Goal: Contribute content

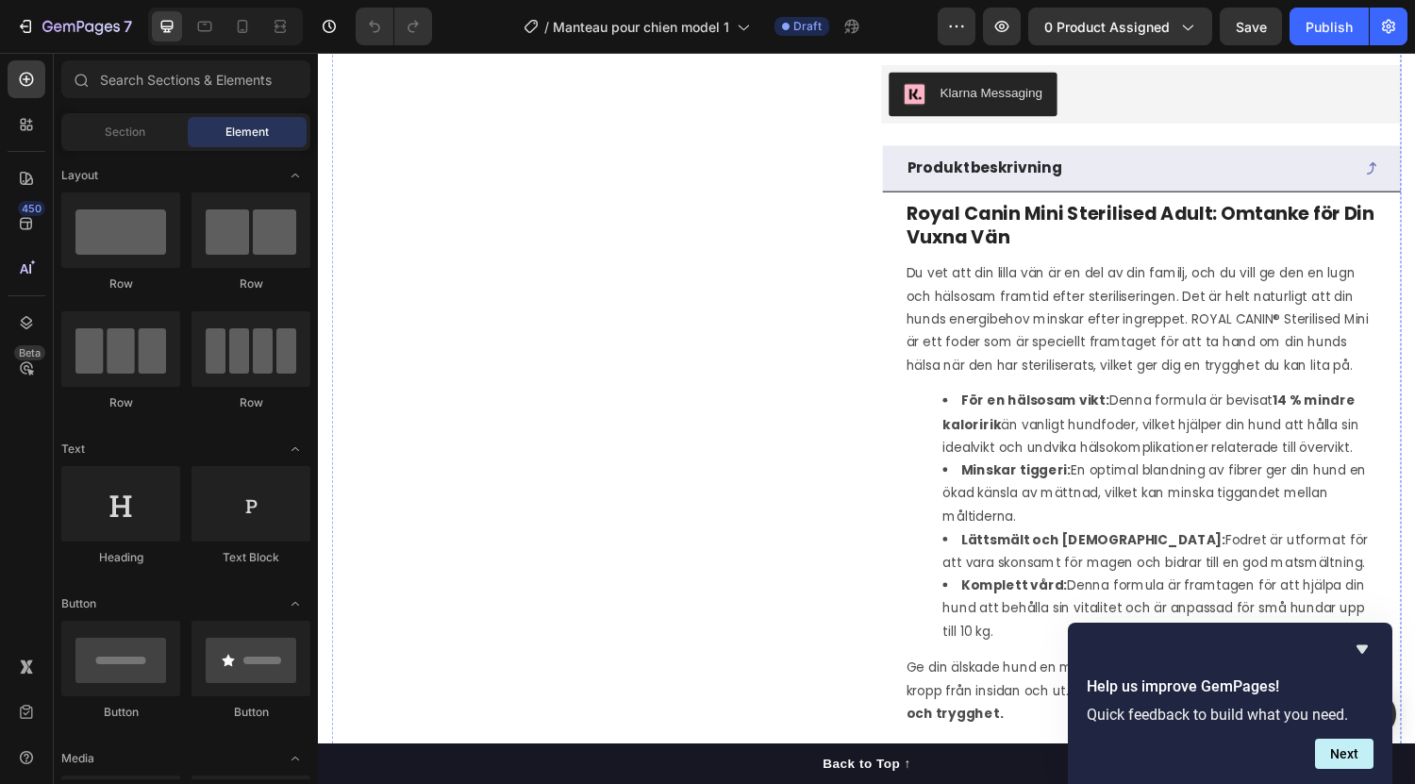
scroll to position [725, 0]
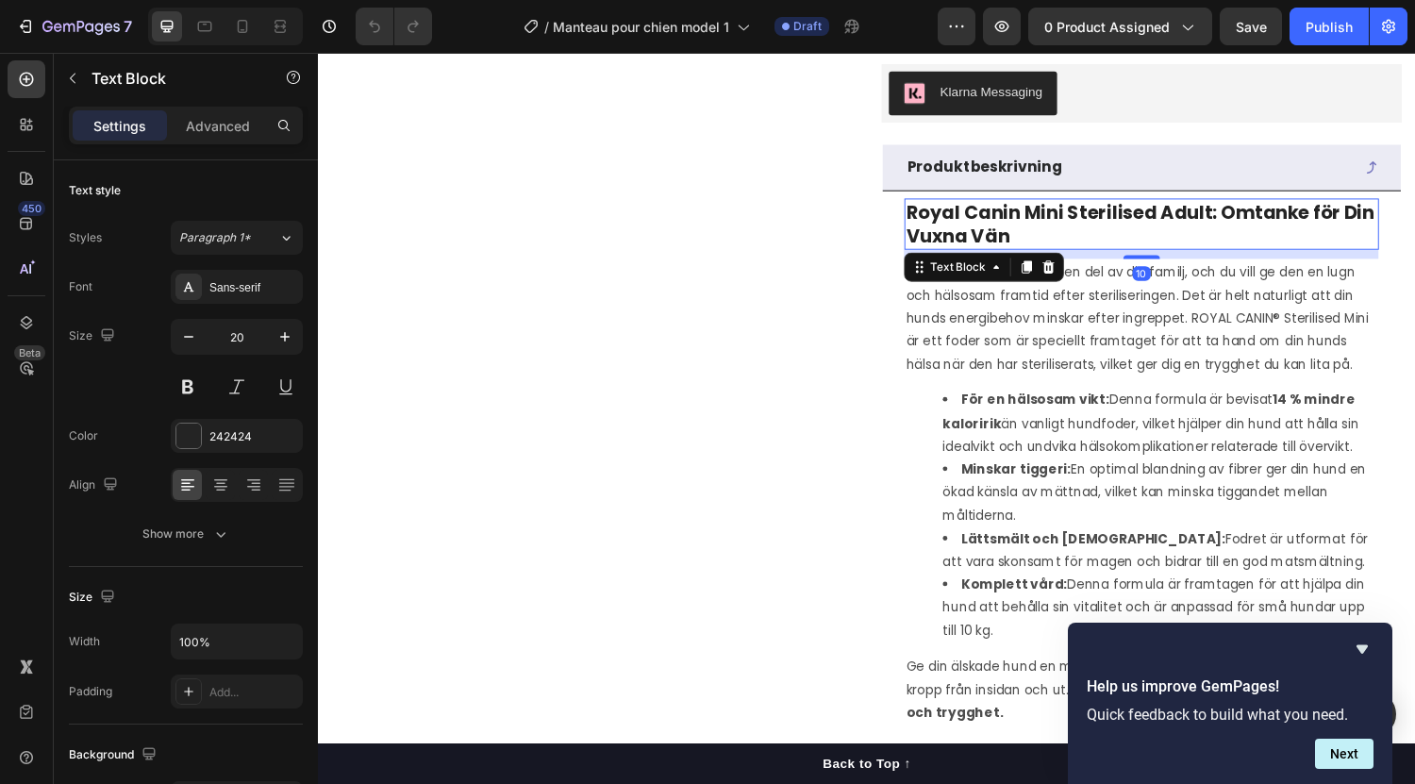
click at [1006, 255] on strong "Royal Canin Mini Sterilised Adult: Omtanke för Din Vuxna Vän" at bounding box center [1166, 229] width 483 height 51
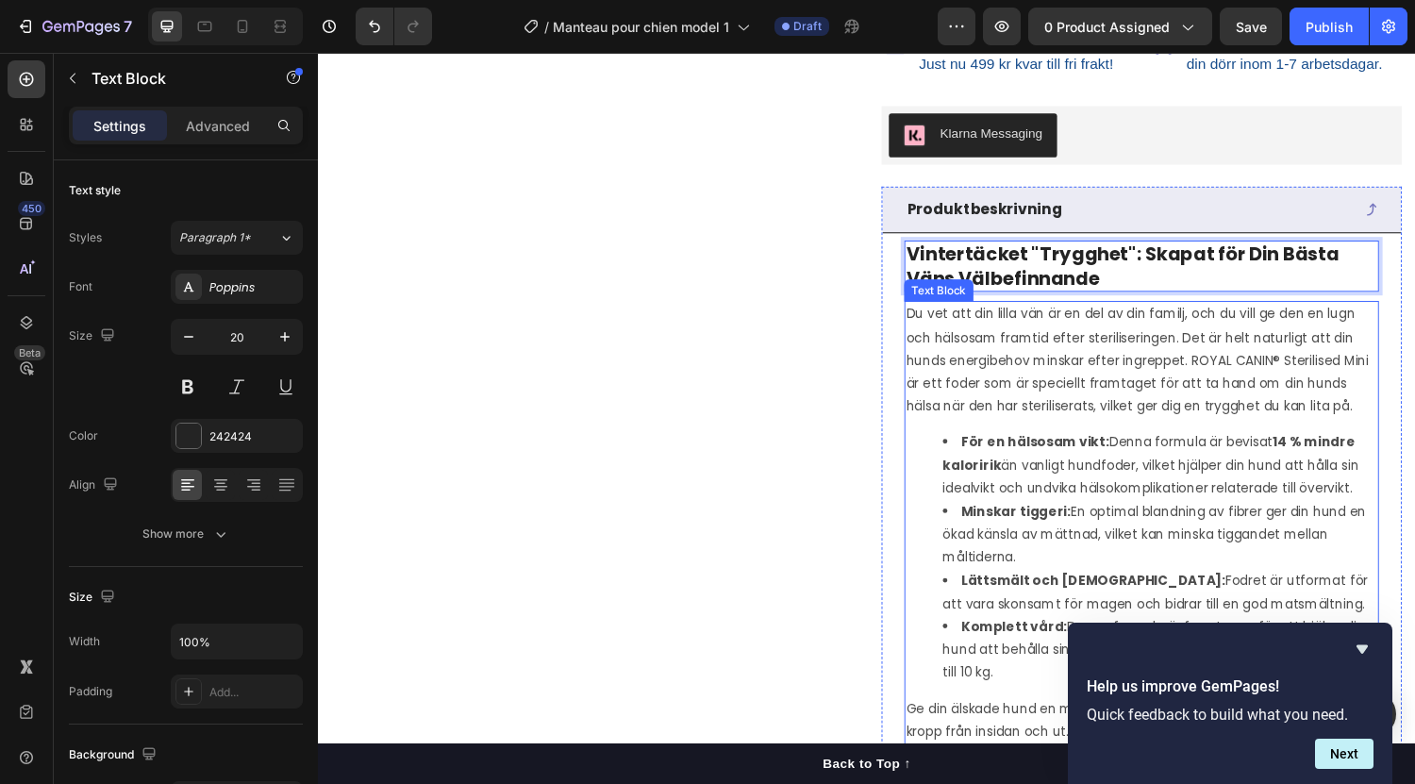
scroll to position [680, 0]
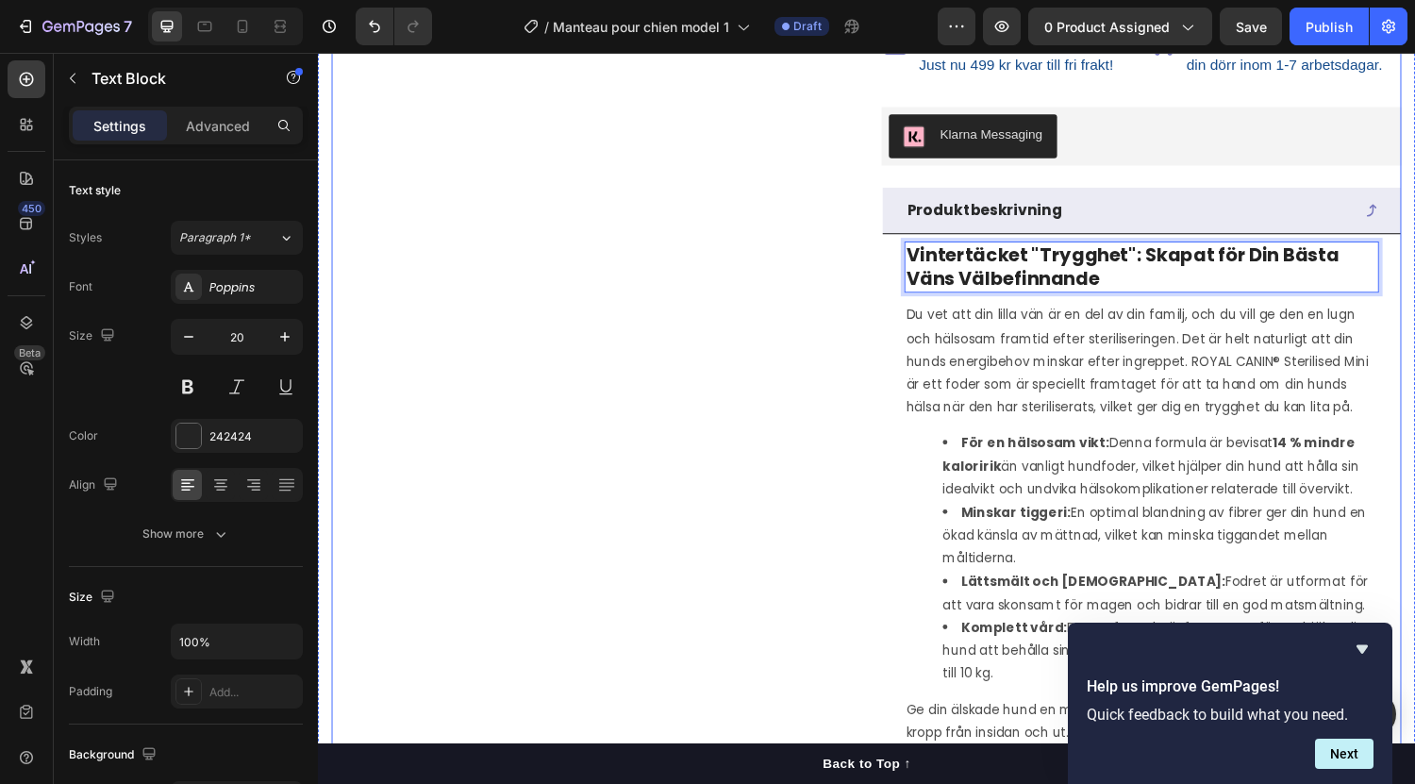
click at [837, 369] on div "(P) Images & Gallery Row Row" at bounding box center [600, 305] width 537 height 1772
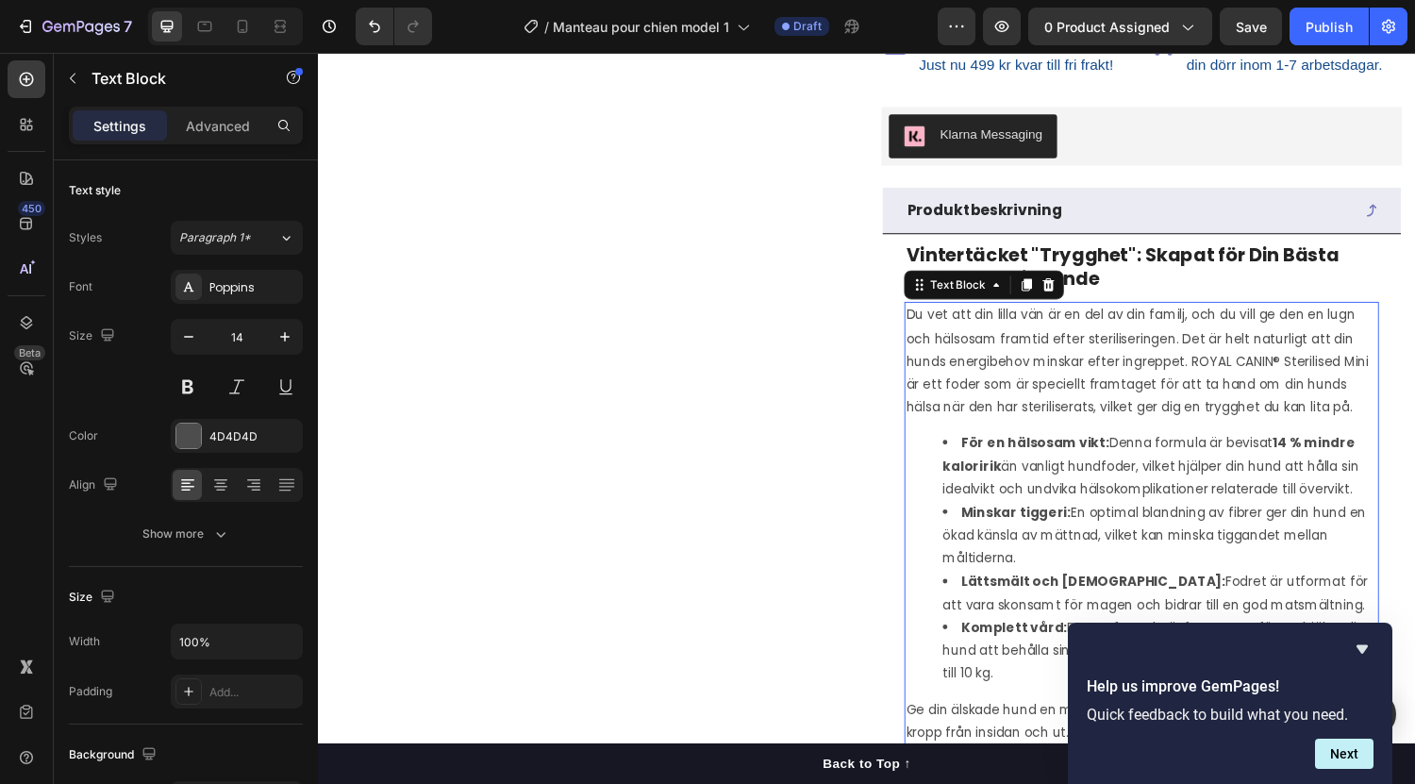
click at [1112, 430] on p "Du vet att din lilla vän är en del av din familj, och du vill ge den en lugn oc…" at bounding box center [1168, 370] width 486 height 119
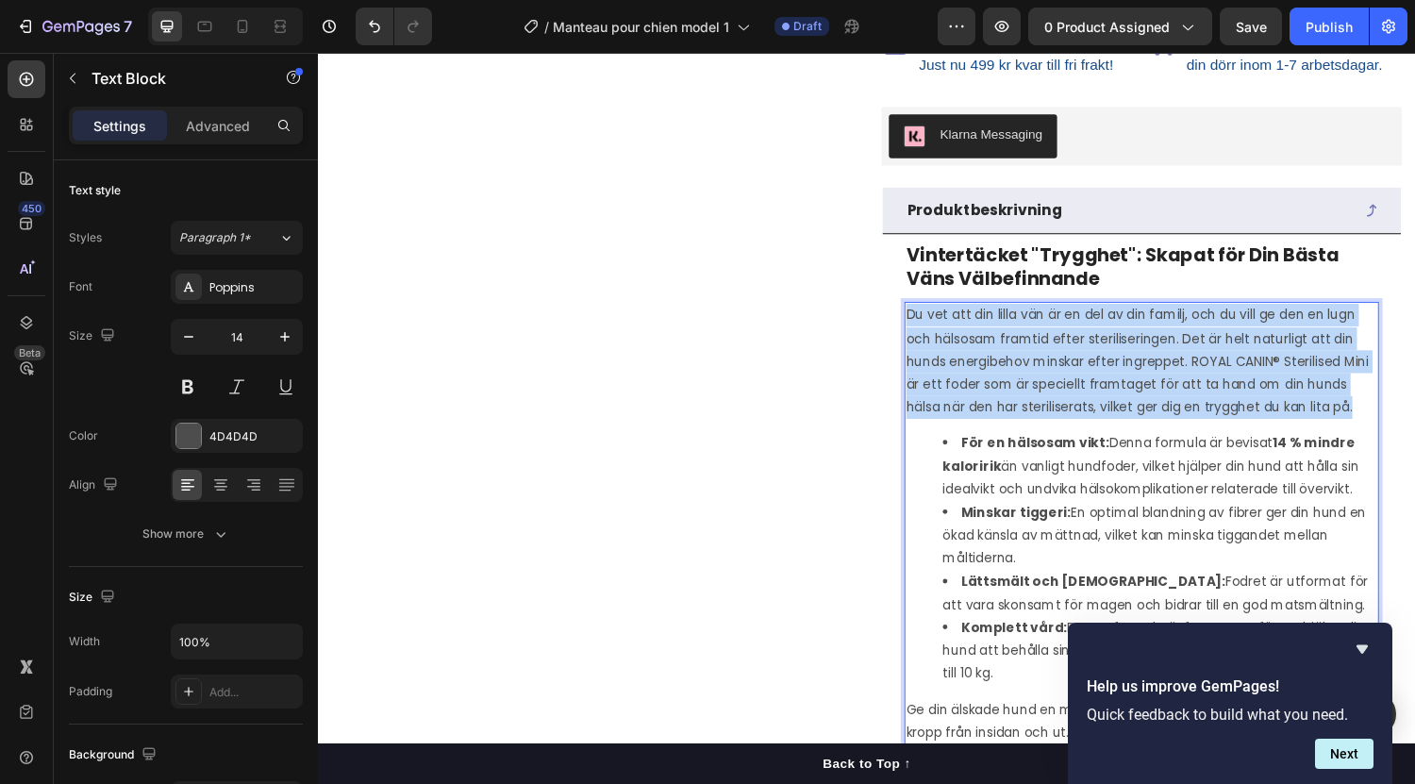
click at [1112, 430] on p "Du vet att din lilla vän är en del av din familj, och du vill ge den en lugn oc…" at bounding box center [1168, 370] width 486 height 119
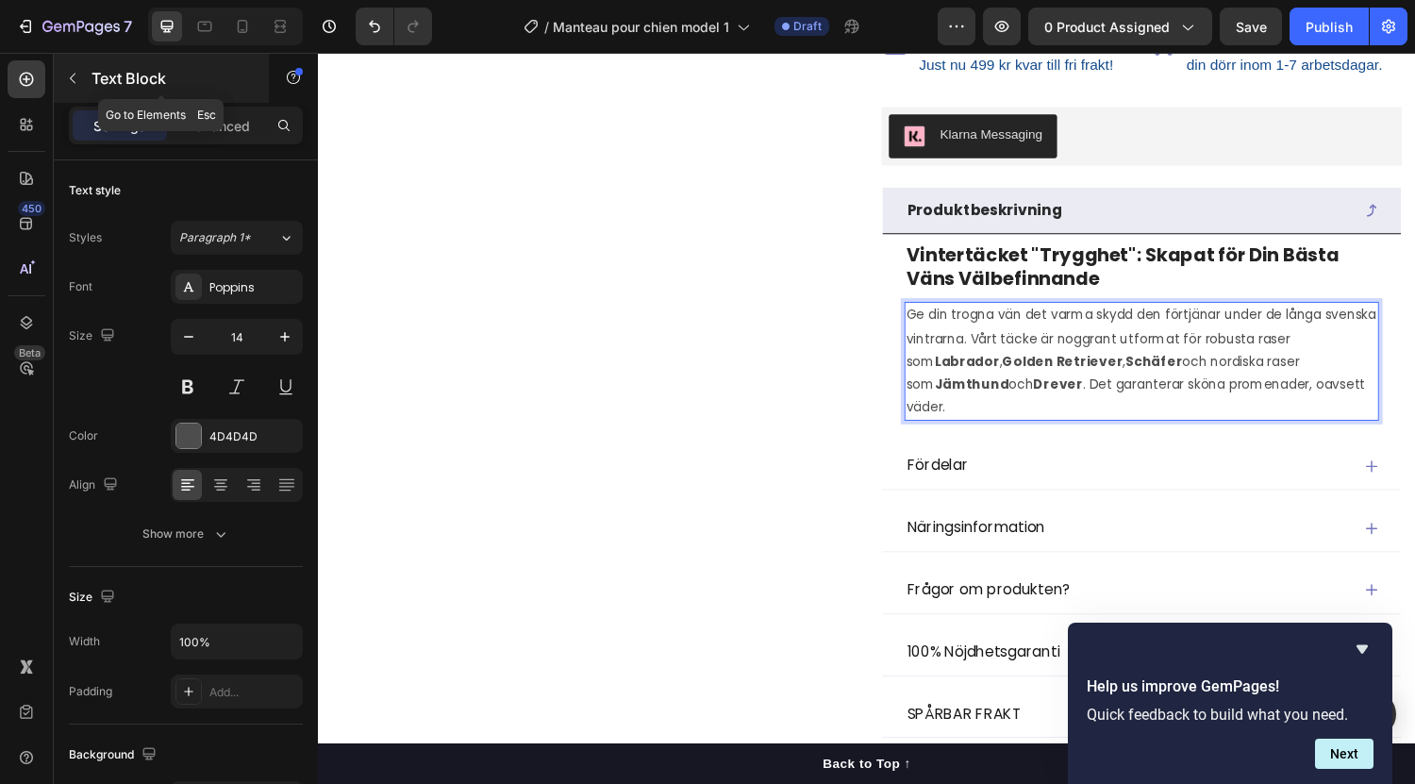
click at [73, 78] on icon "button" at bounding box center [72, 78] width 15 height 15
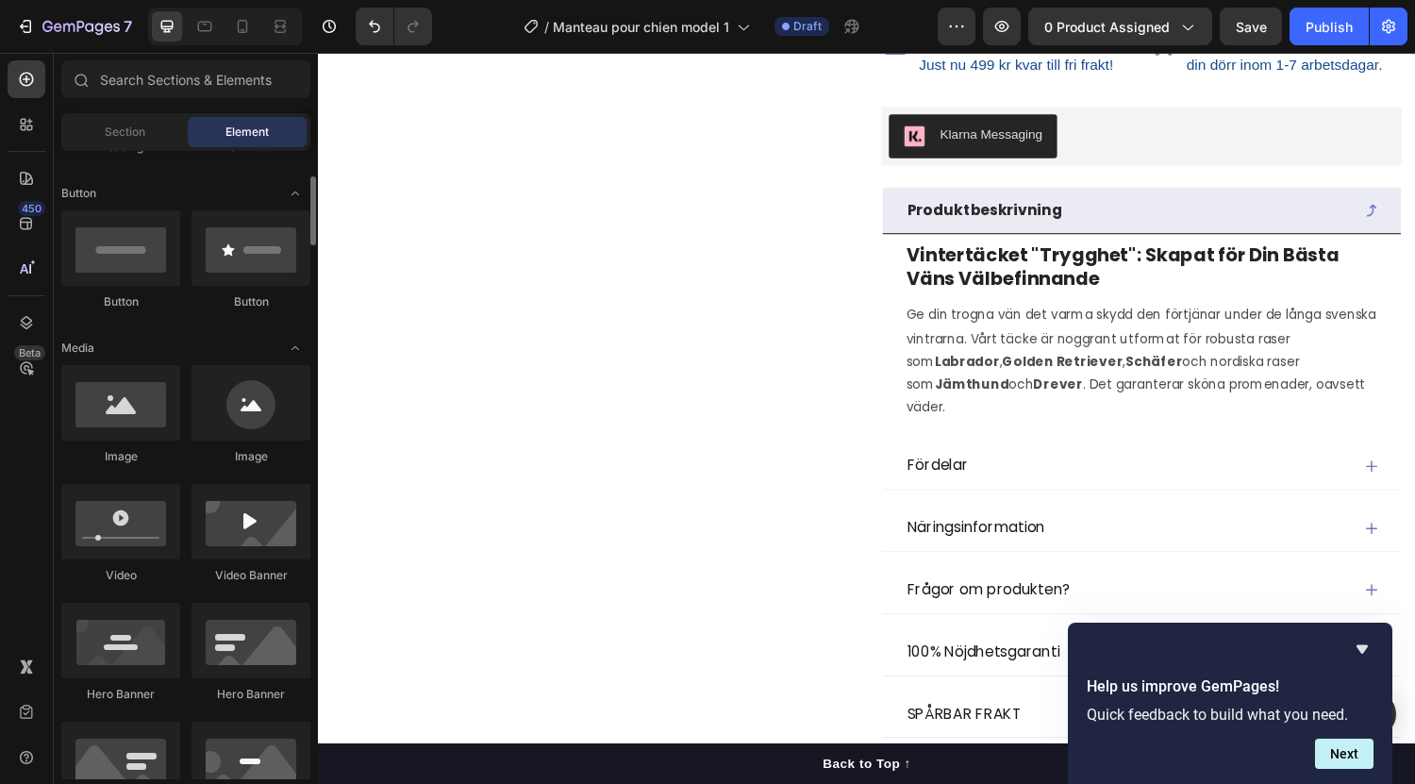
scroll to position [411, 0]
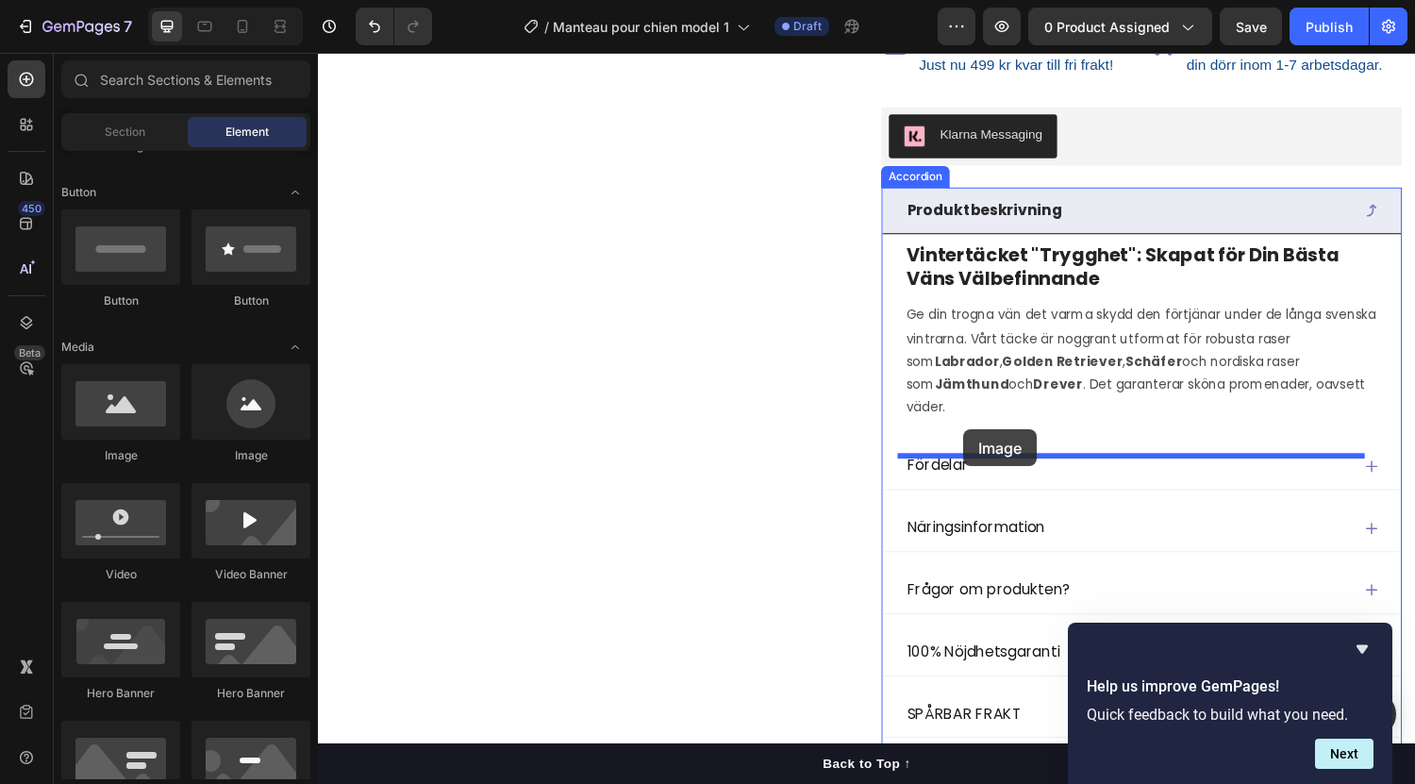
drag, startPoint x: 460, startPoint y: 484, endPoint x: 984, endPoint y: 442, distance: 525.4
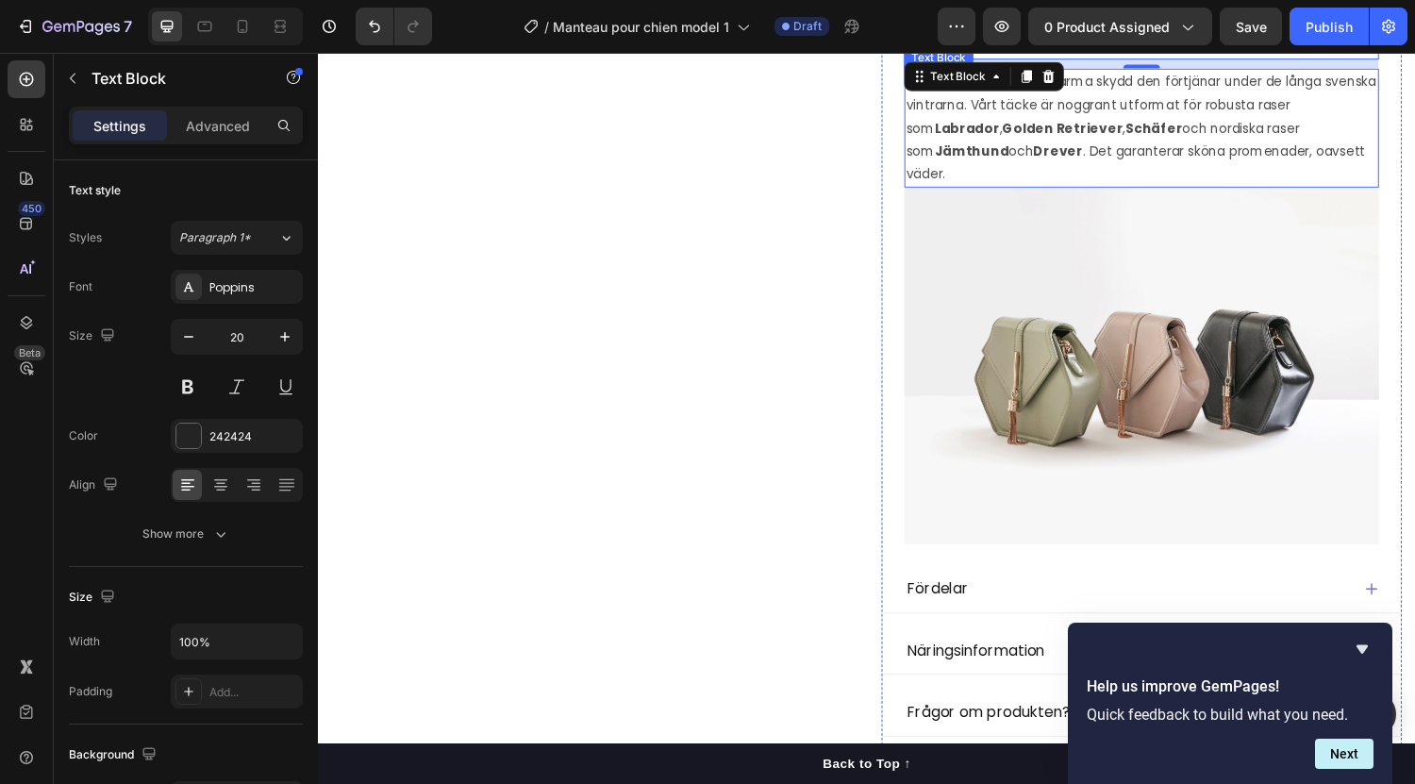
scroll to position [940, 0]
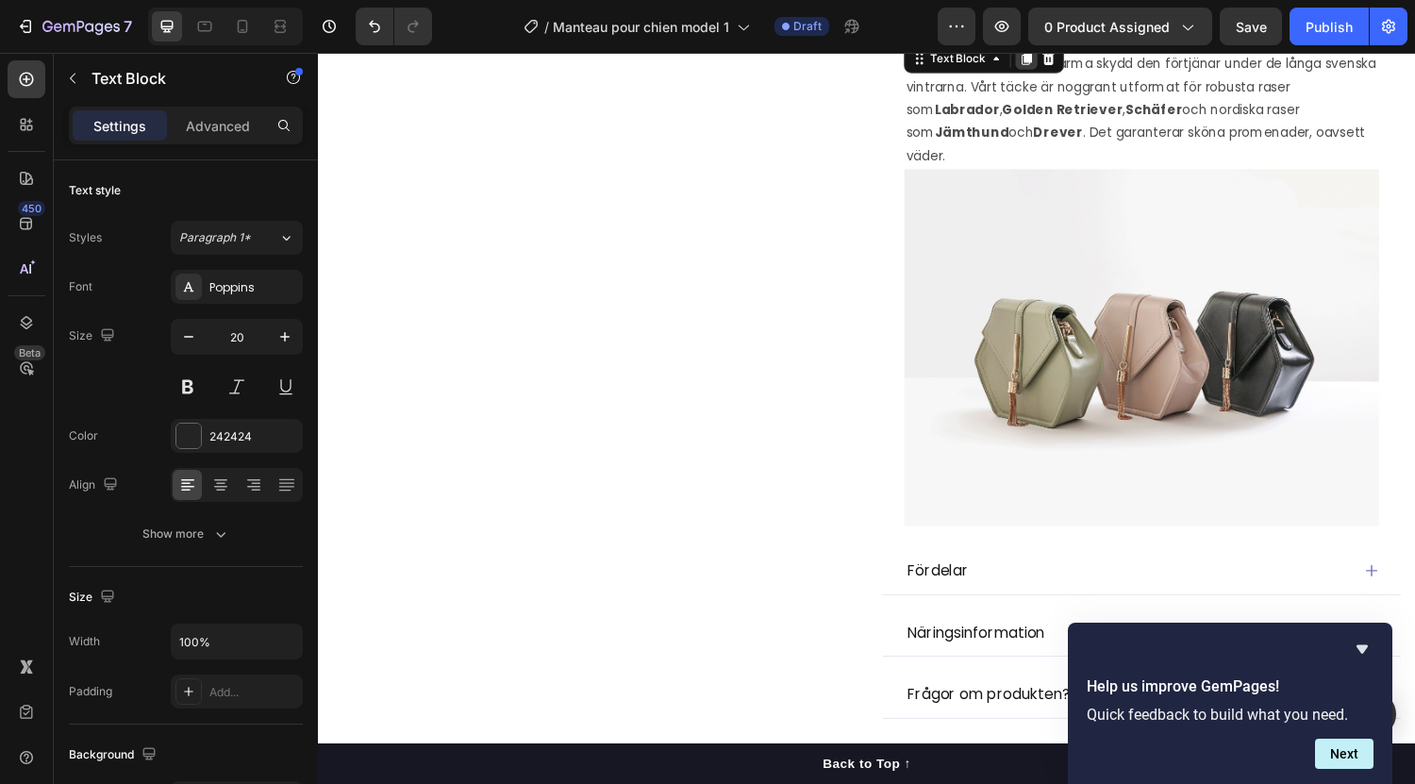
click at [1043, 66] on icon at bounding box center [1049, 58] width 15 height 15
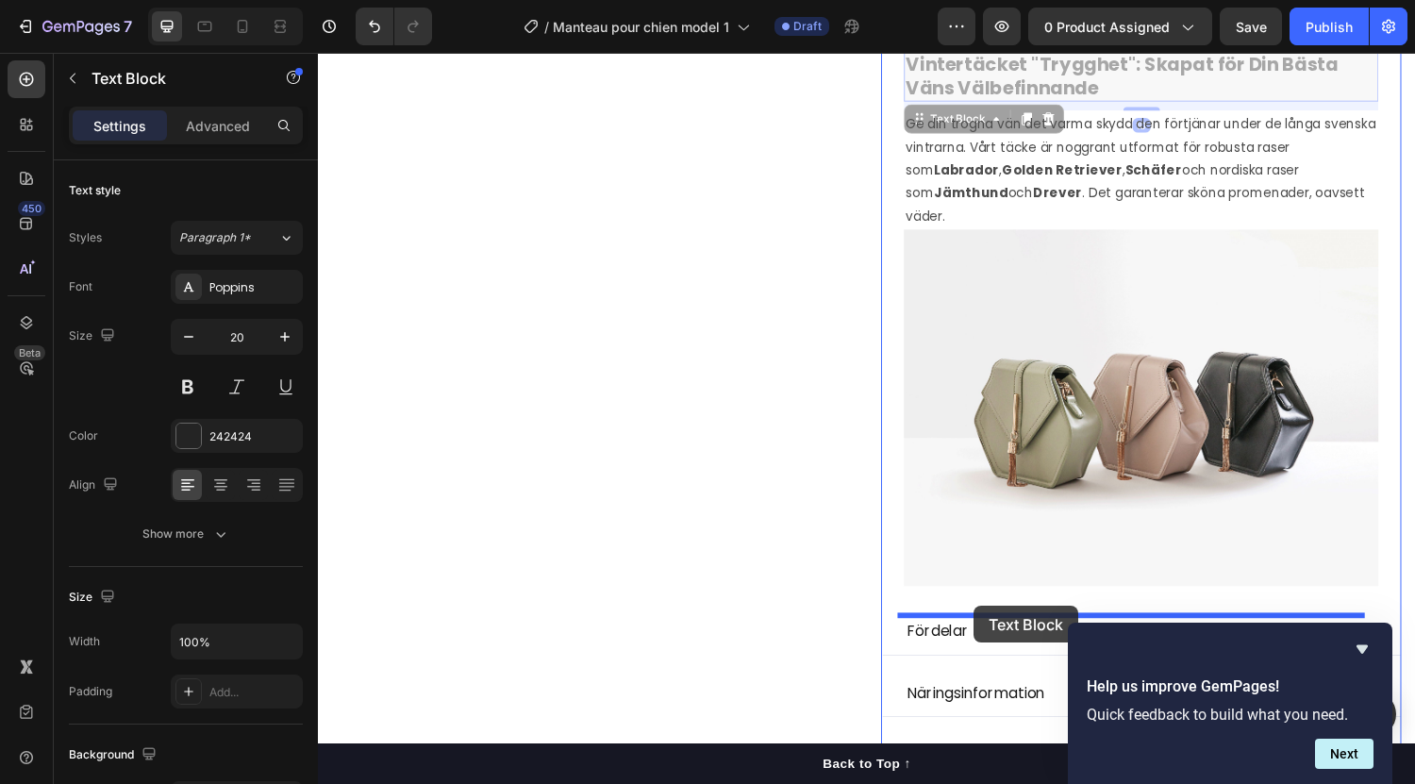
drag, startPoint x: 929, startPoint y: 158, endPoint x: 994, endPoint y: 624, distance: 470.6
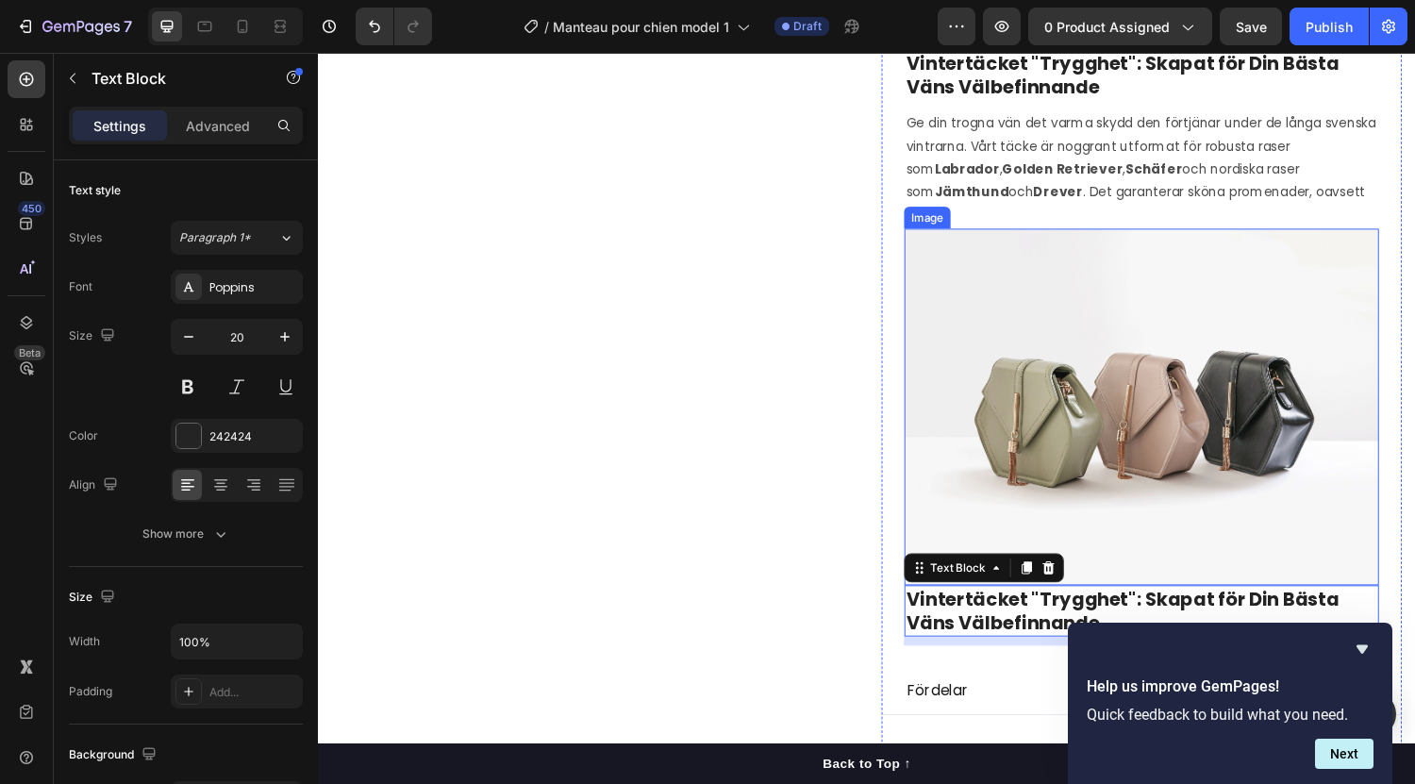
scroll to position [884, 0]
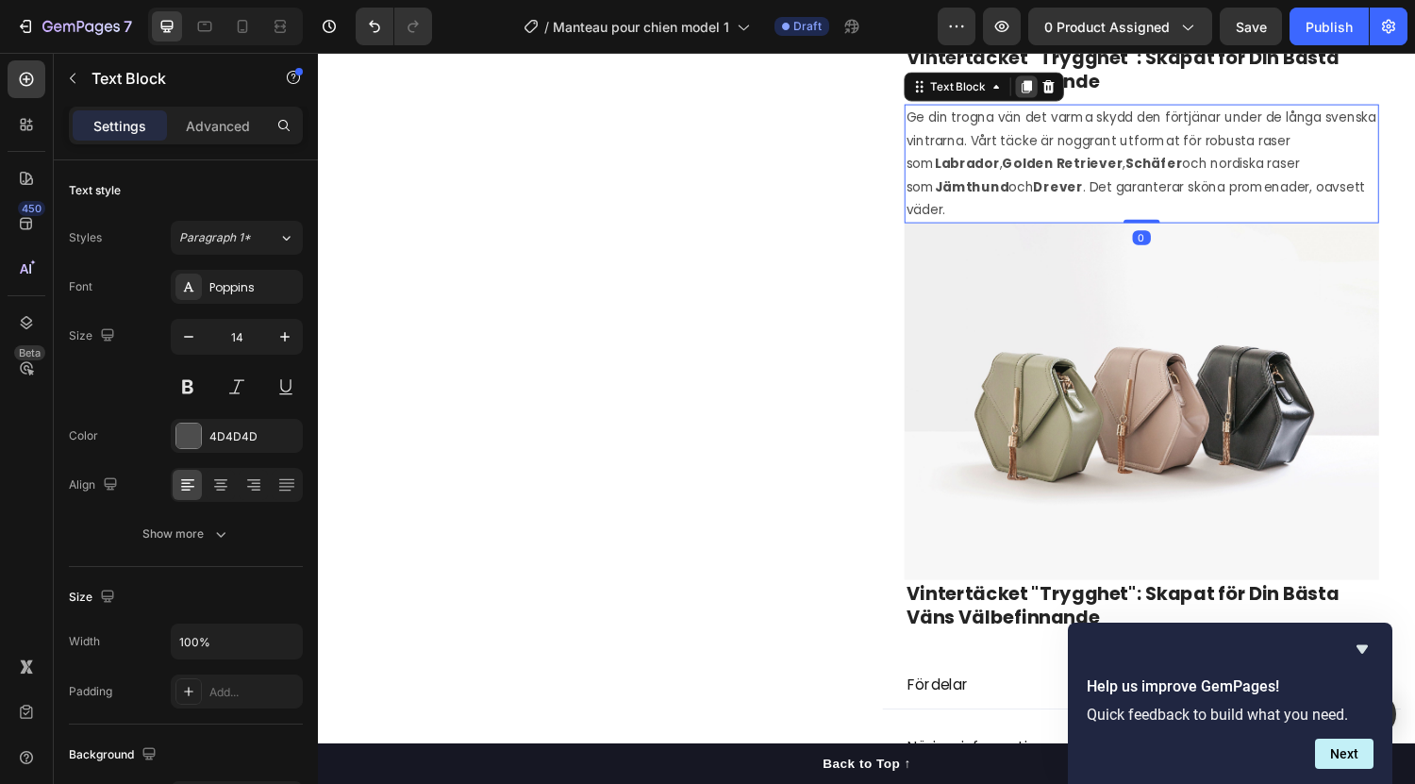
click at [1044, 95] on icon at bounding box center [1049, 88] width 10 height 13
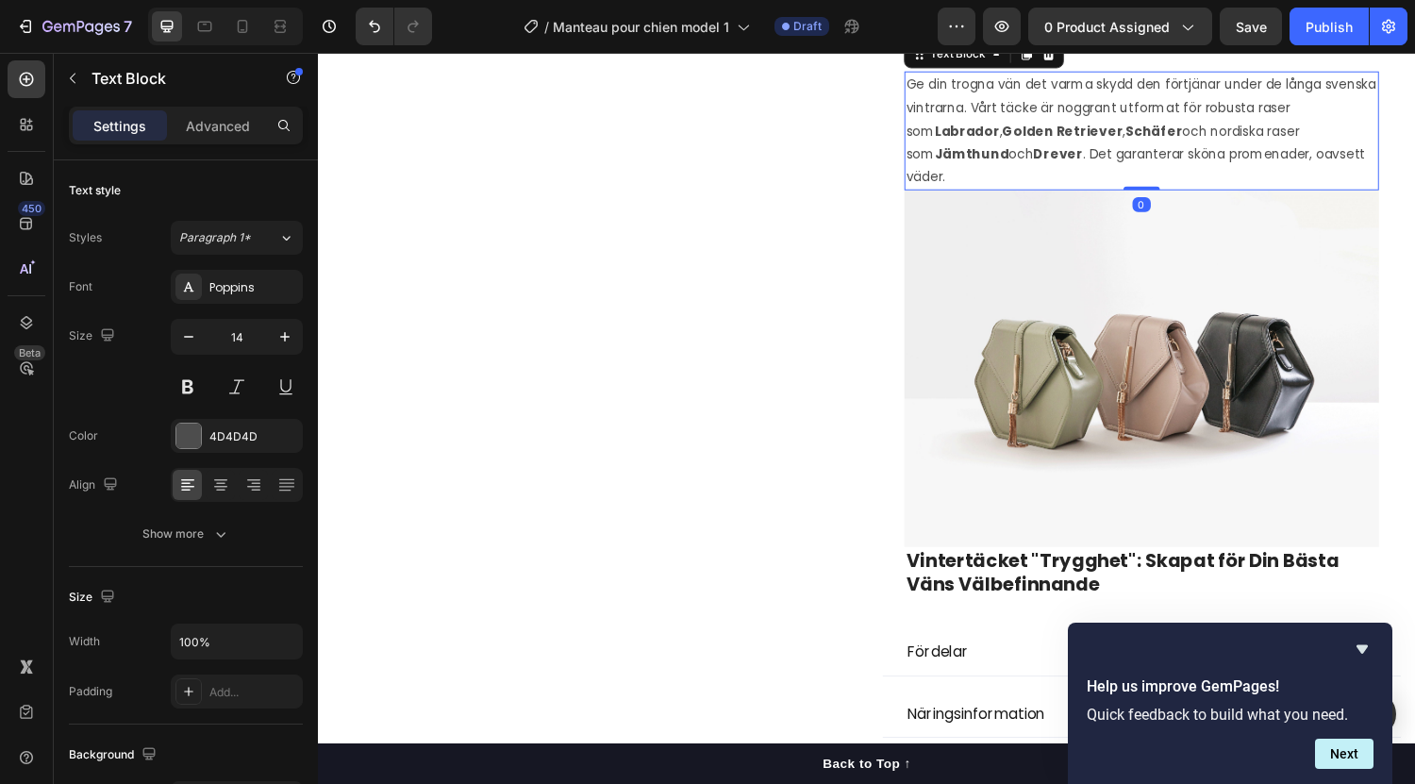
scroll to position [1056, 0]
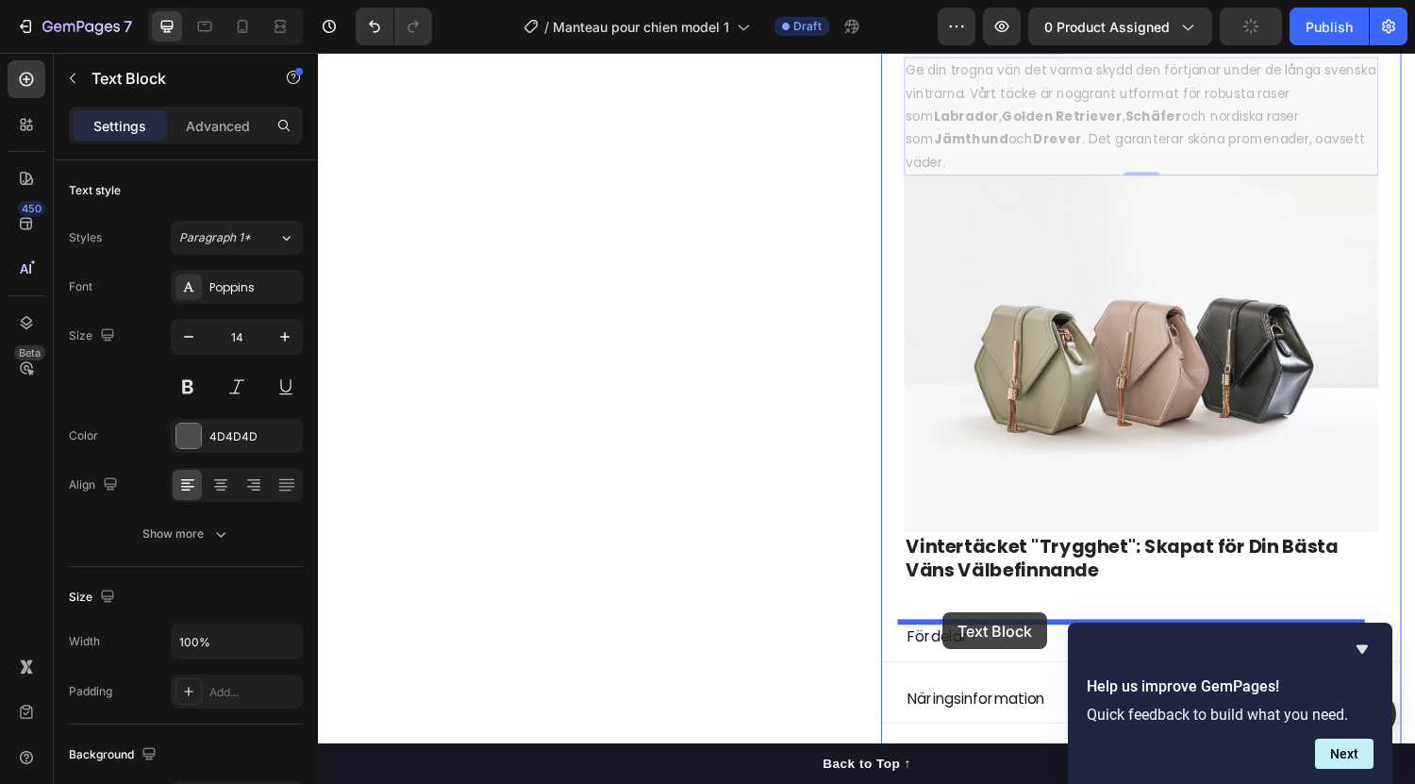
drag, startPoint x: 928, startPoint y: 82, endPoint x: 962, endPoint y: 630, distance: 549.2
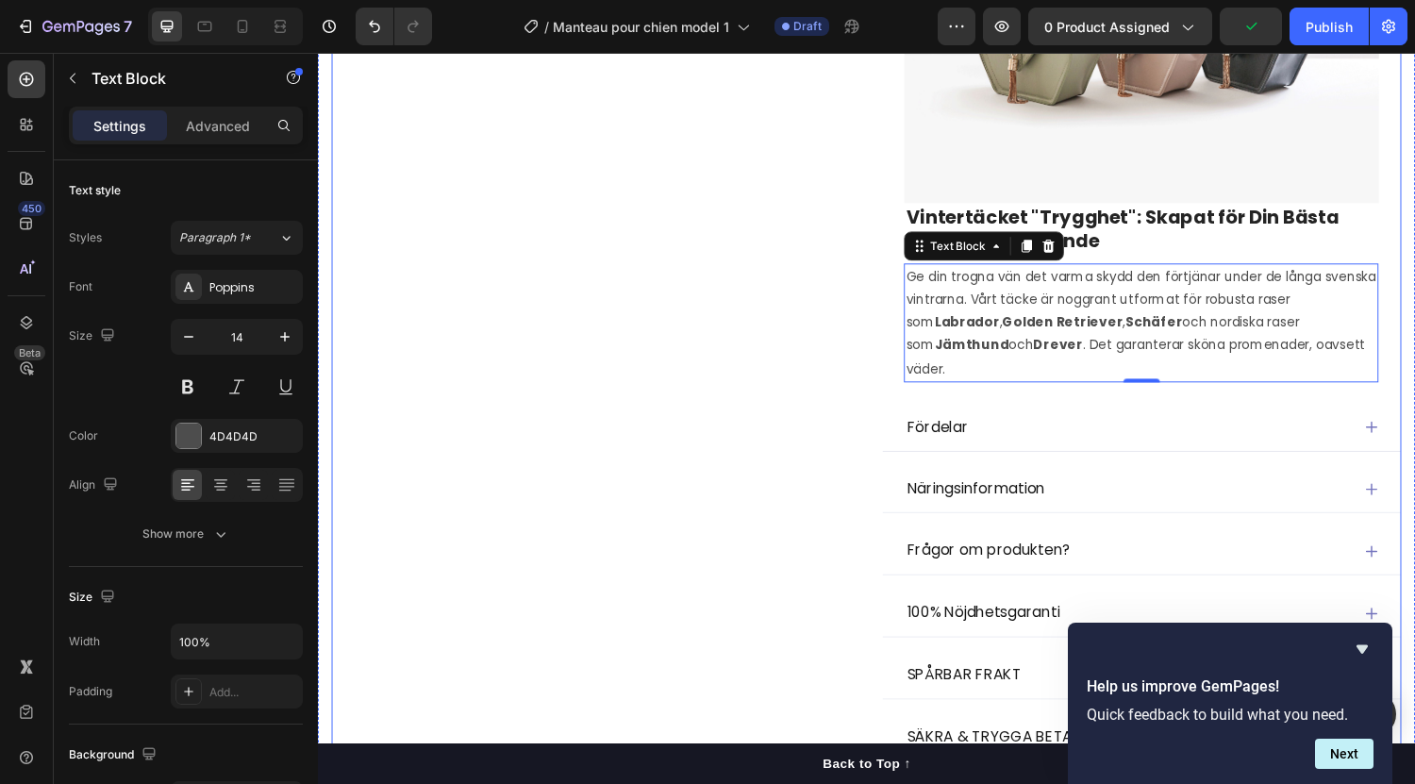
scroll to position [1290, 0]
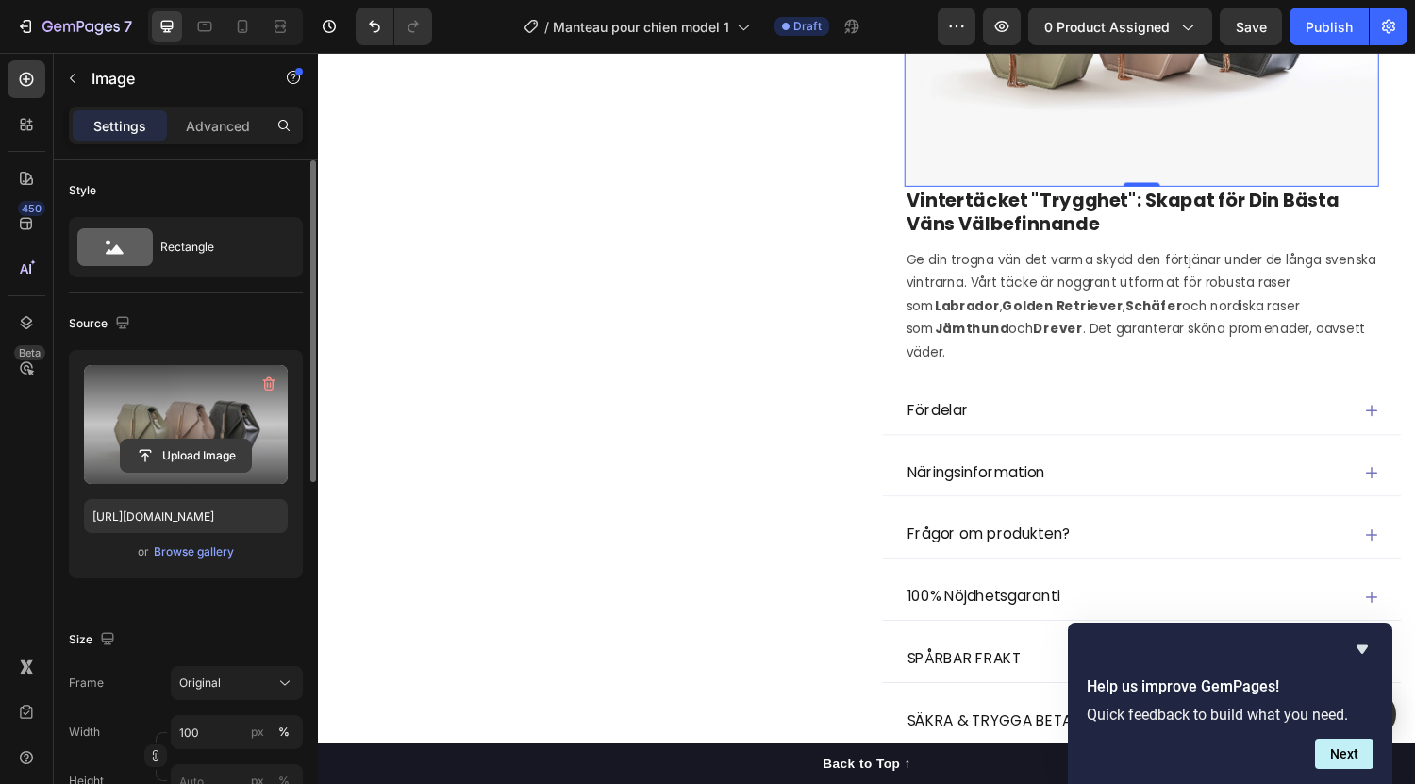
click at [199, 465] on input "file" at bounding box center [186, 456] width 130 height 32
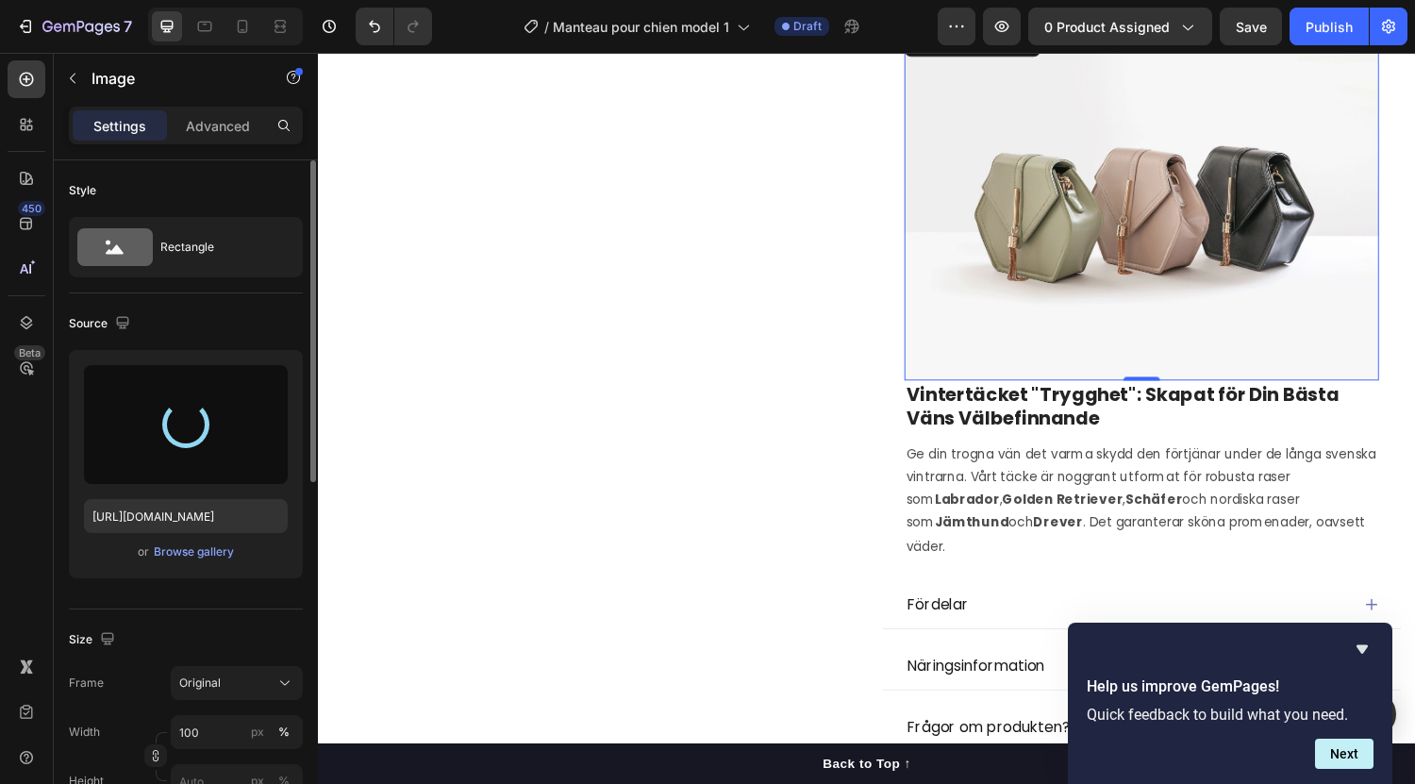
scroll to position [1091, 0]
type input "[URL][DOMAIN_NAME]"
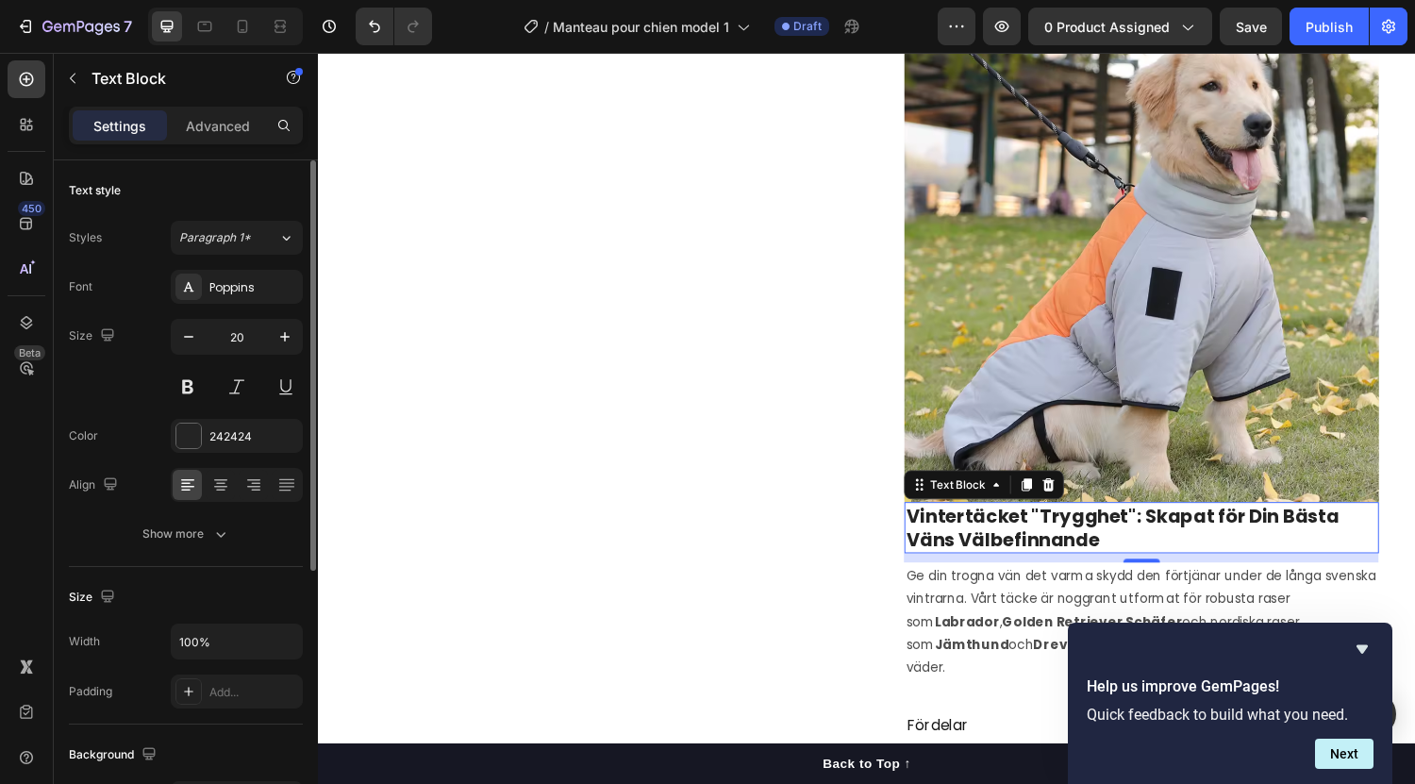
click at [1050, 568] on strong "Vintertäcket "Trygghet": Skapat för Din Bästa Väns Välbefinnande" at bounding box center [1148, 542] width 446 height 51
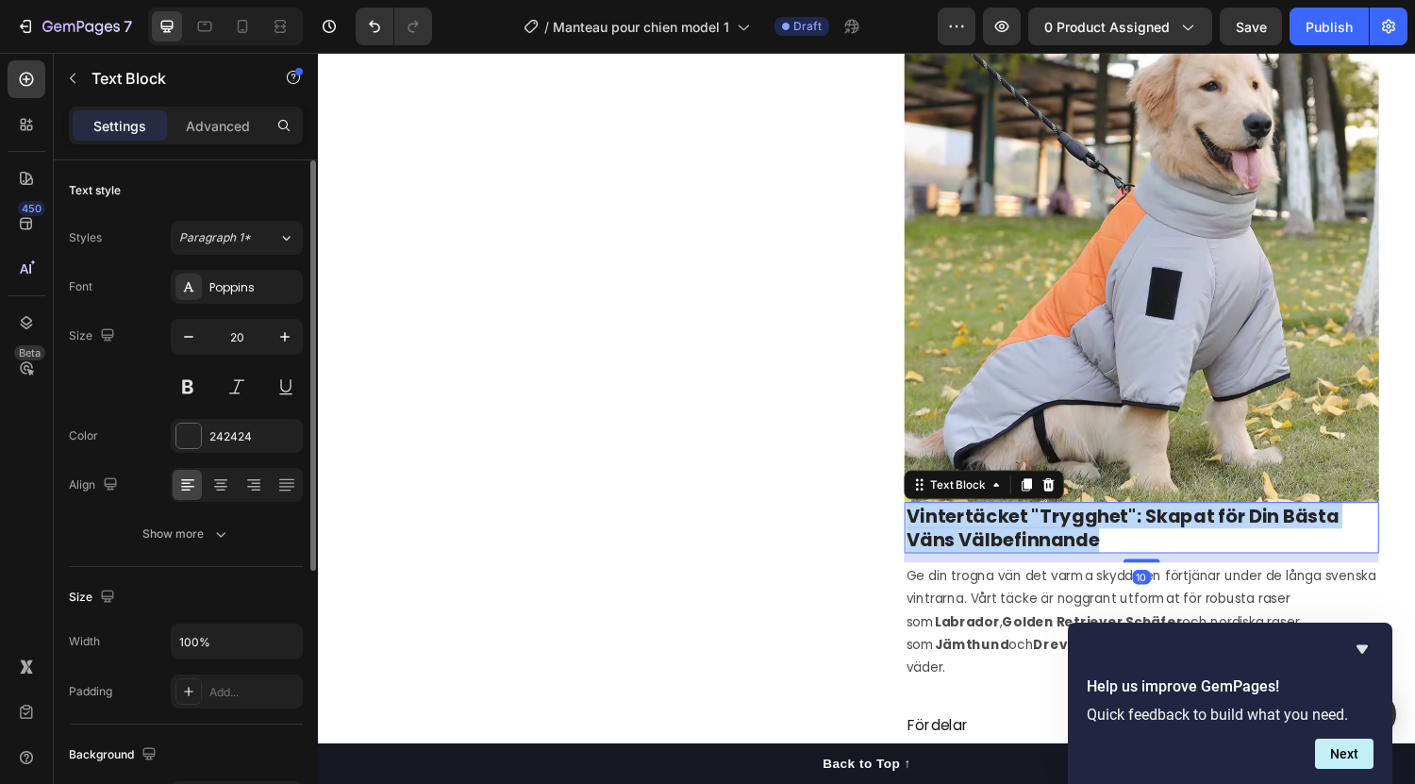
click at [1050, 568] on strong "Vintertäcket "Trygghet": Skapat för Din Bästa Väns Välbefinnande" at bounding box center [1148, 542] width 446 height 51
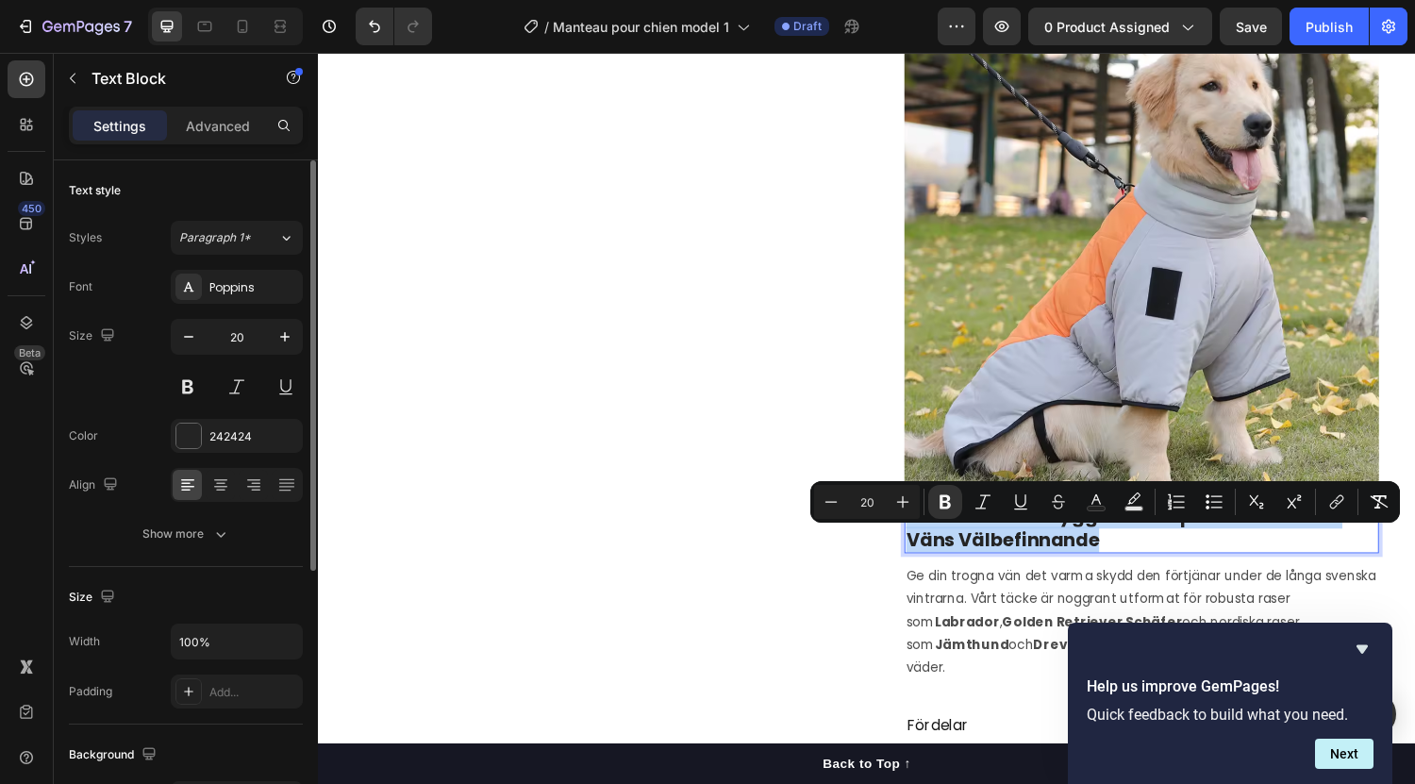
click at [1050, 568] on strong "Vintertäcket "Trygghet": Skapat för Din Bästa Väns Välbefinnande" at bounding box center [1148, 542] width 446 height 51
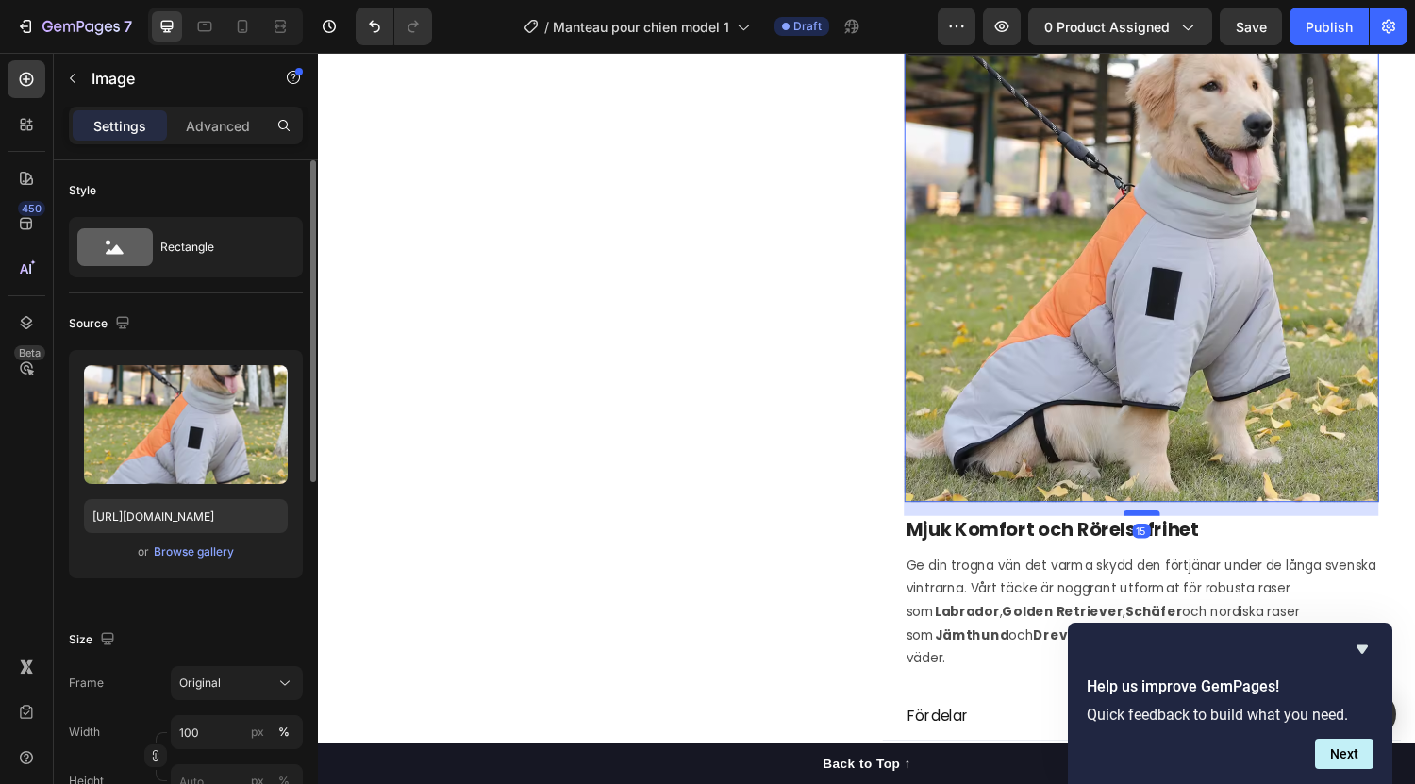
drag, startPoint x: 1161, startPoint y: 542, endPoint x: 1161, endPoint y: 556, distance: 14.2
click at [1161, 530] on div at bounding box center [1168, 528] width 38 height 6
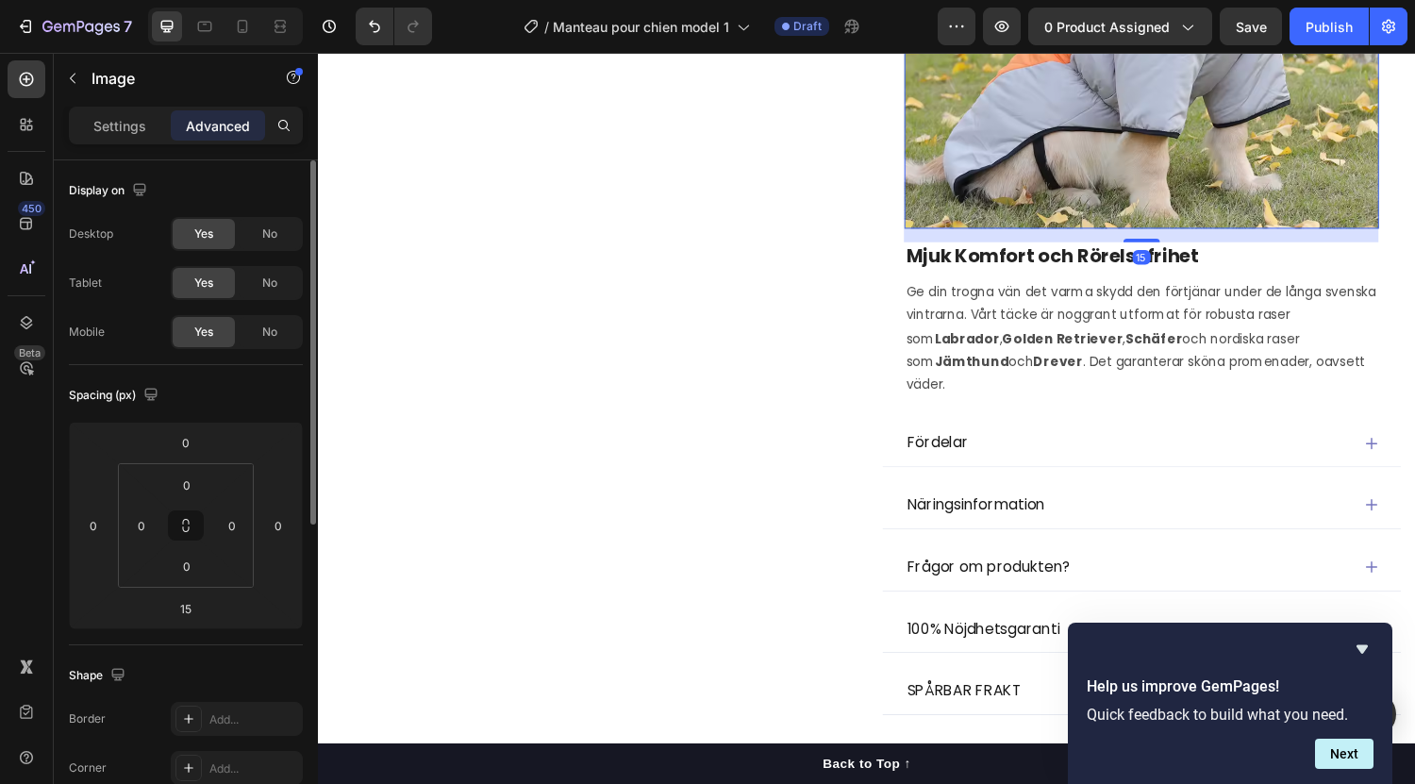
scroll to position [1375, 0]
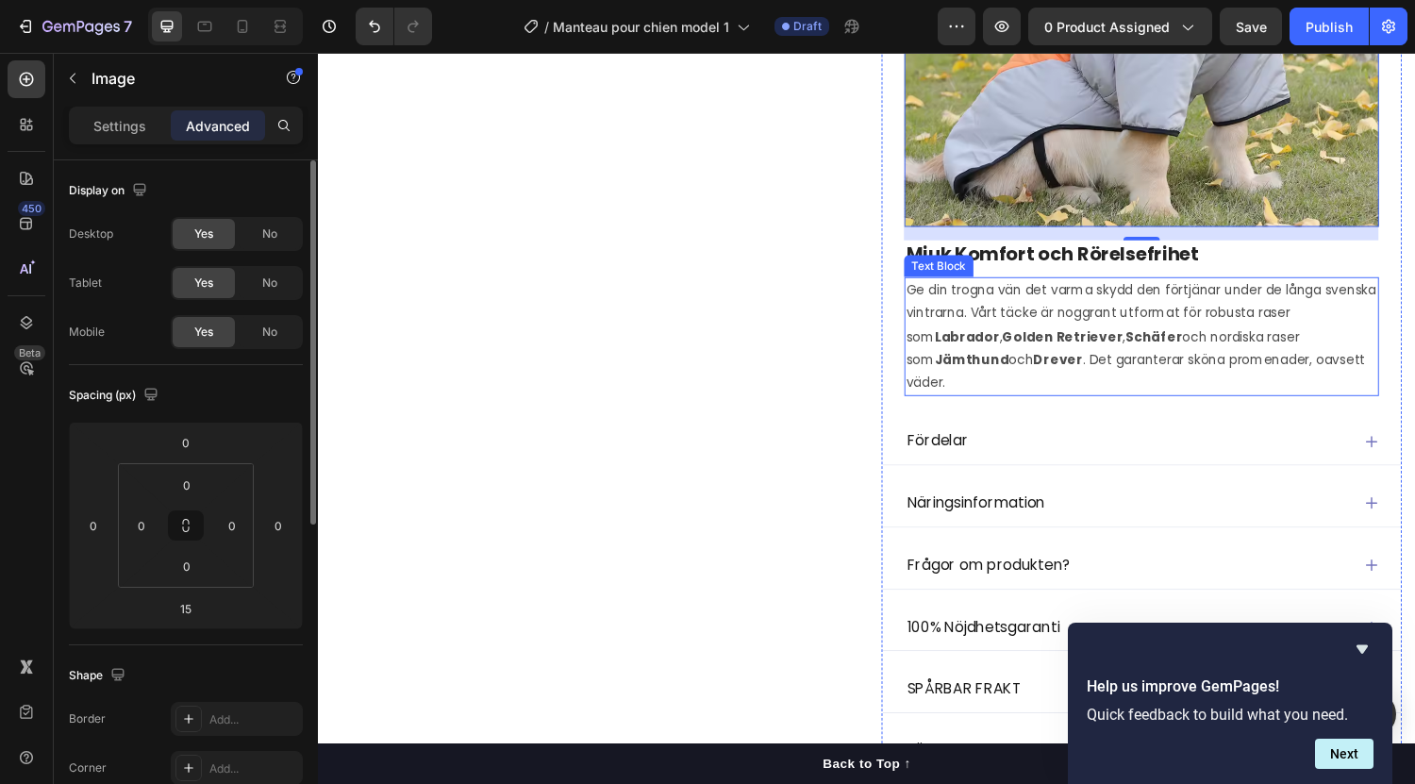
click at [1029, 356] on p "Ge din trogna vän det varma skydd den förtjänar under de långa svenska vintrarn…" at bounding box center [1168, 345] width 486 height 119
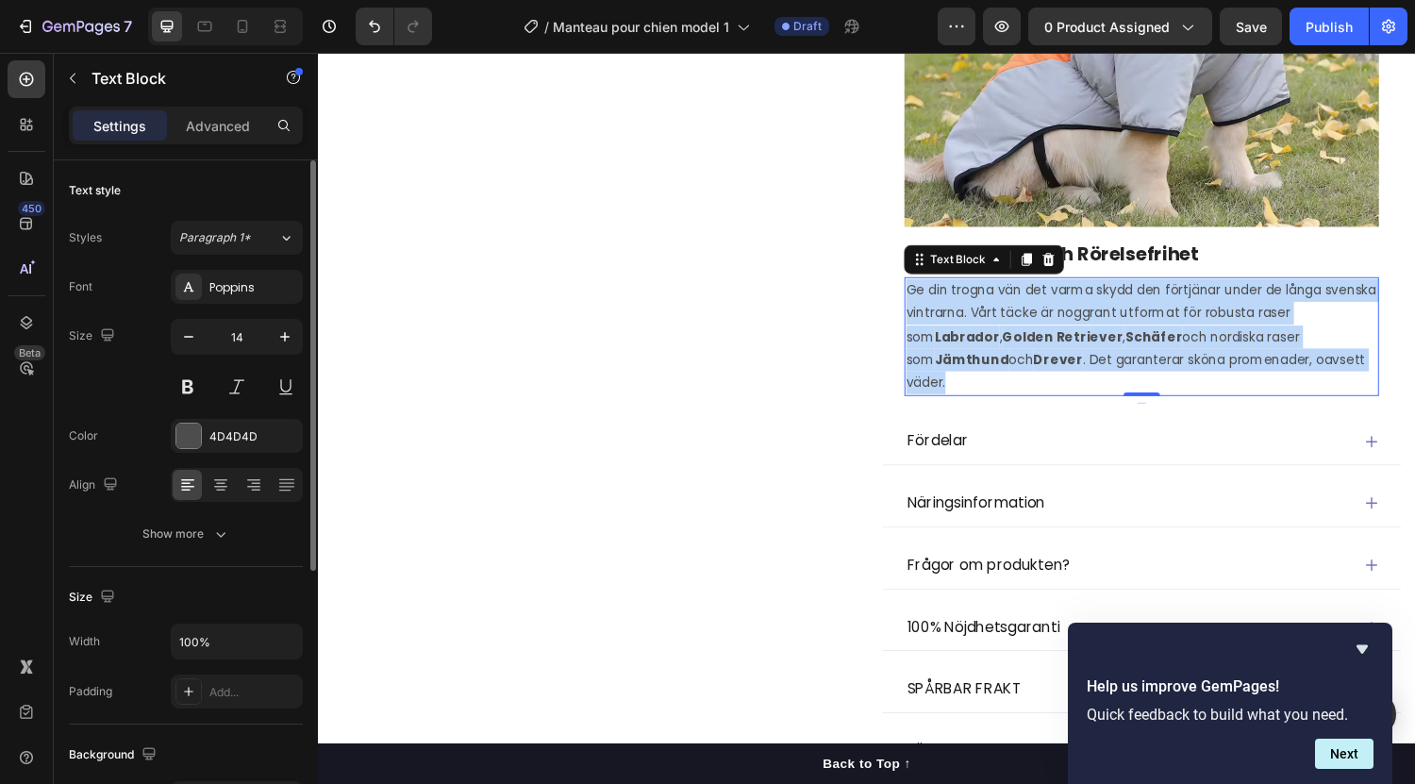
click at [1029, 356] on p "Ge din trogna vän det varma skydd den förtjänar under de långa svenska vintrarn…" at bounding box center [1168, 345] width 486 height 119
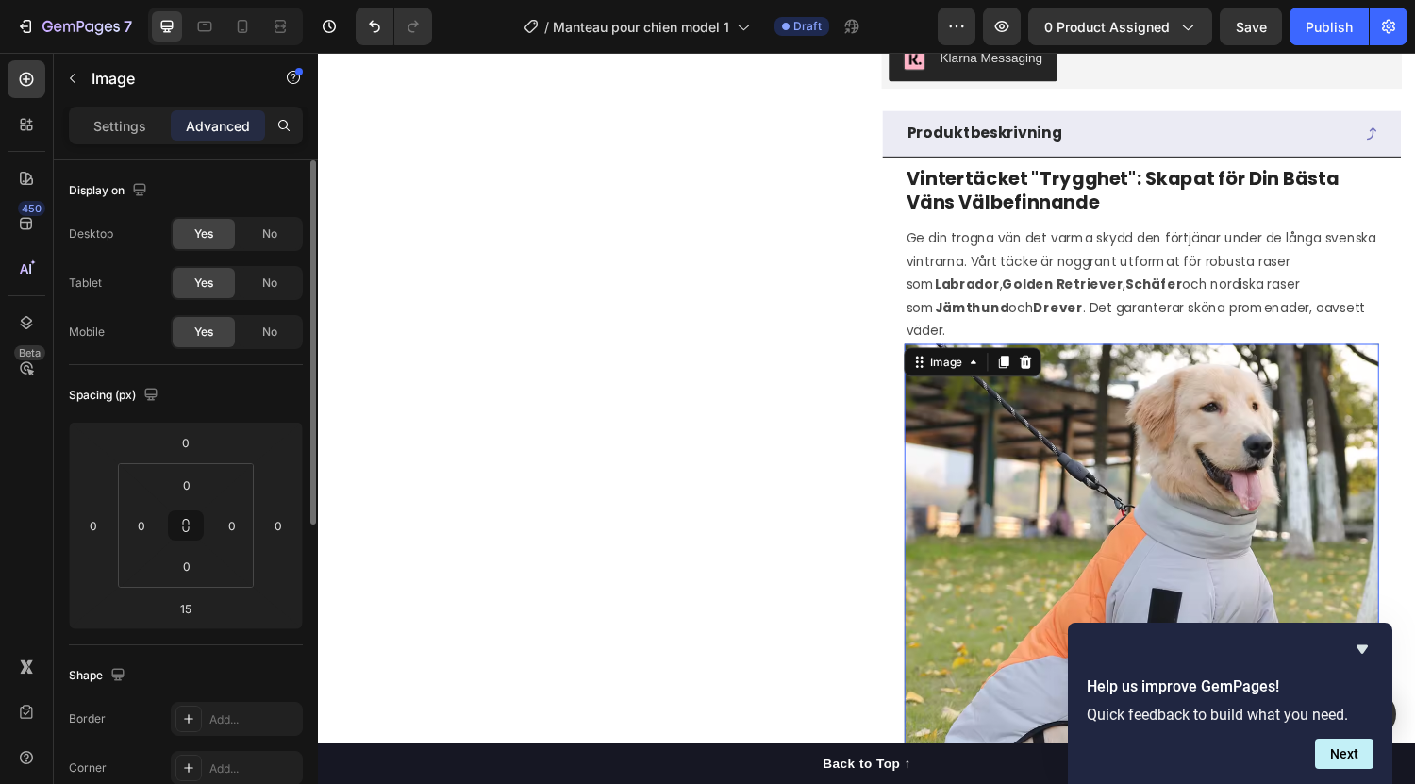
scroll to position [754, 0]
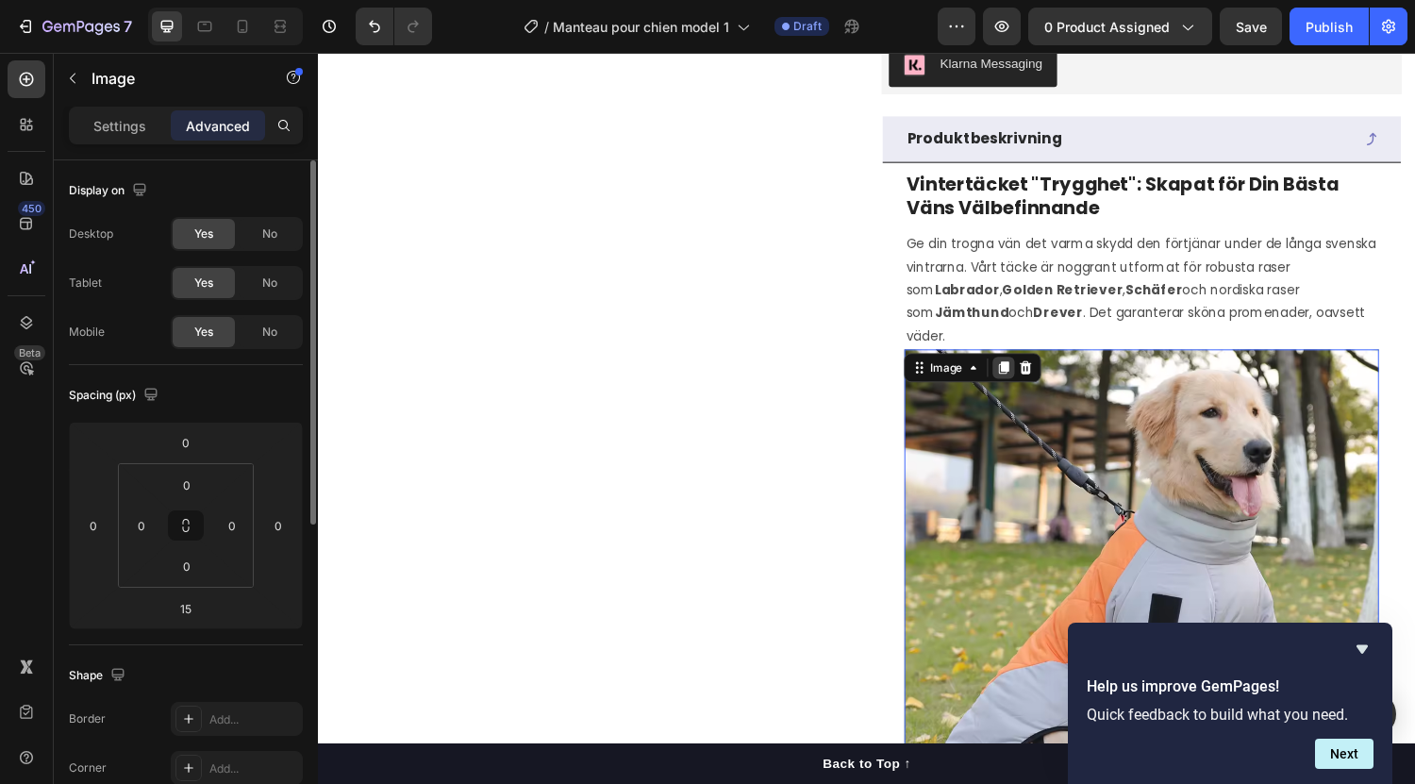
click at [1021, 385] on icon at bounding box center [1026, 378] width 10 height 13
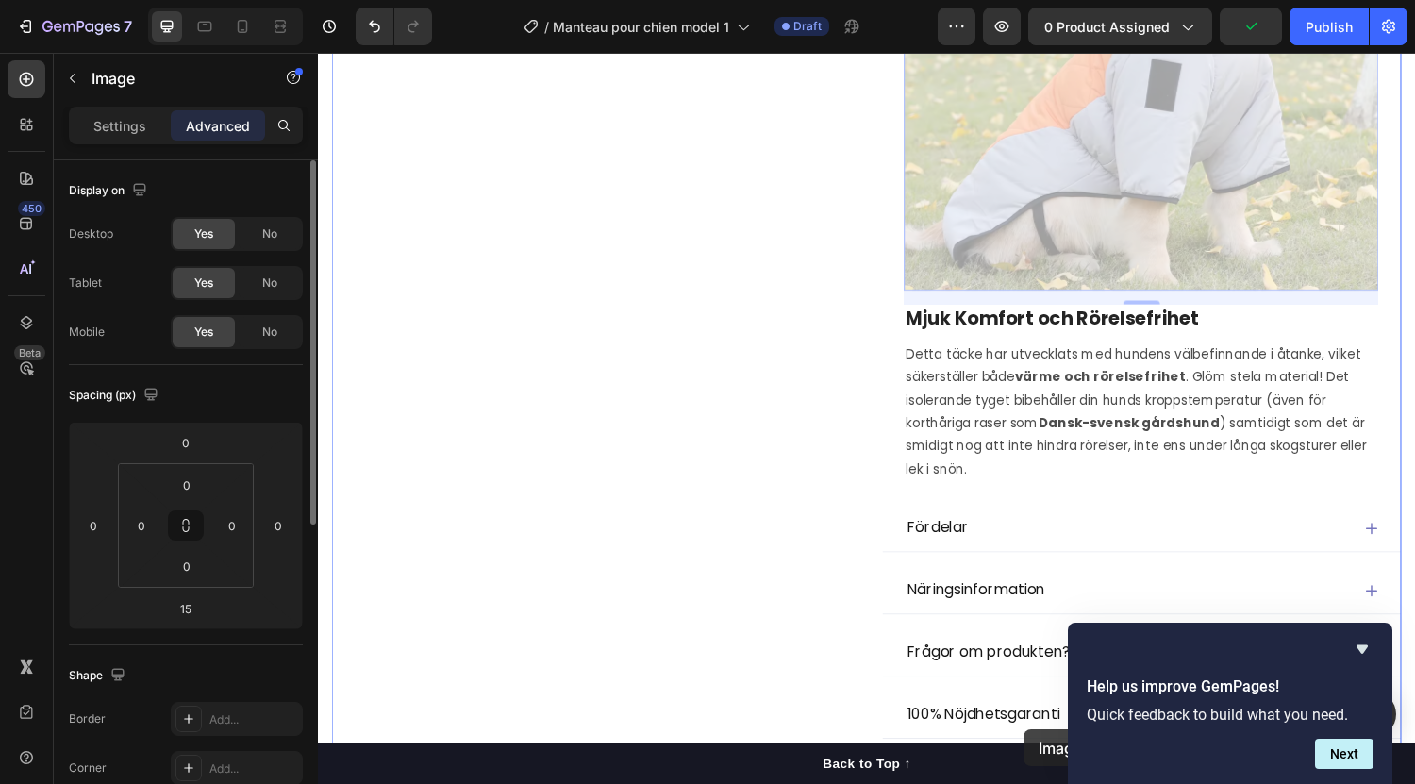
scroll to position [1817, 0]
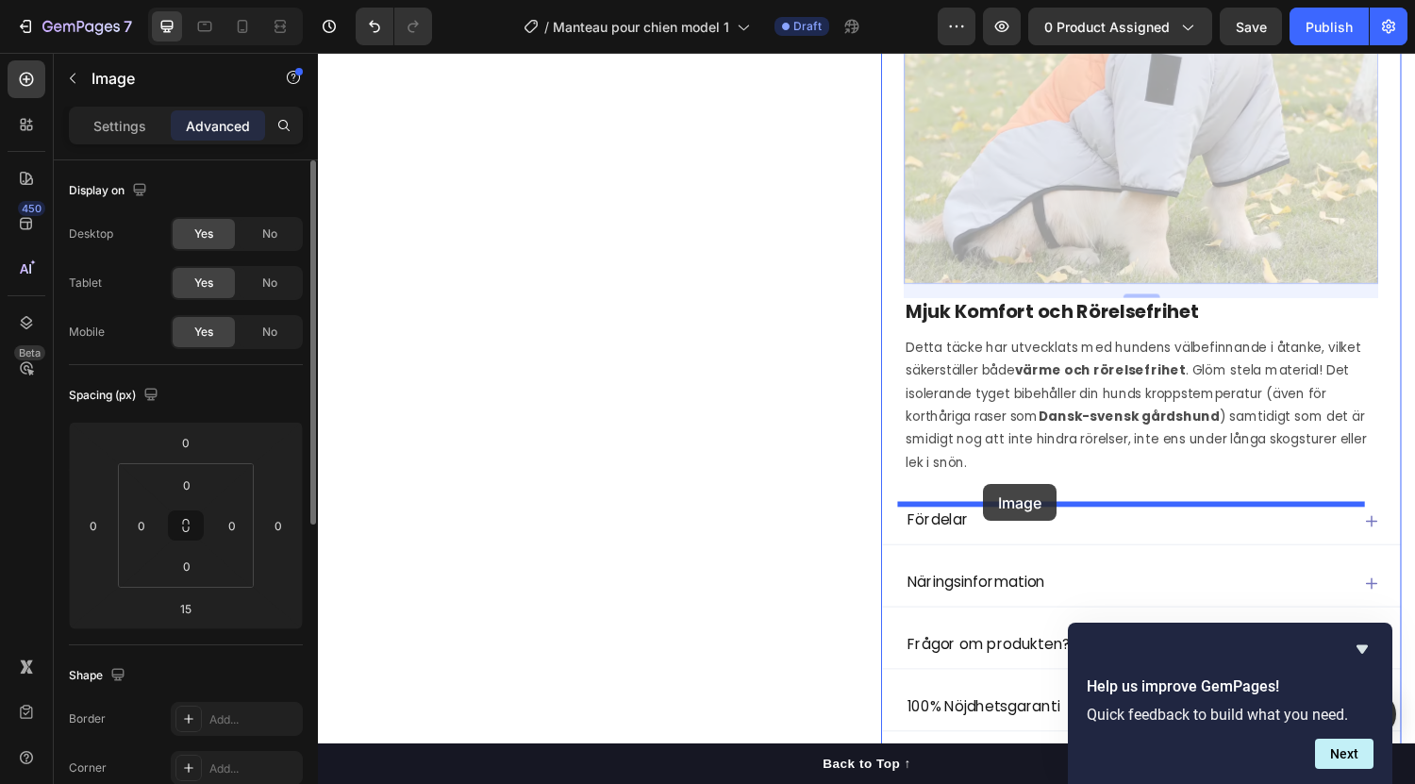
drag, startPoint x: 942, startPoint y: 120, endPoint x: 1004, endPoint y: 498, distance: 383.4
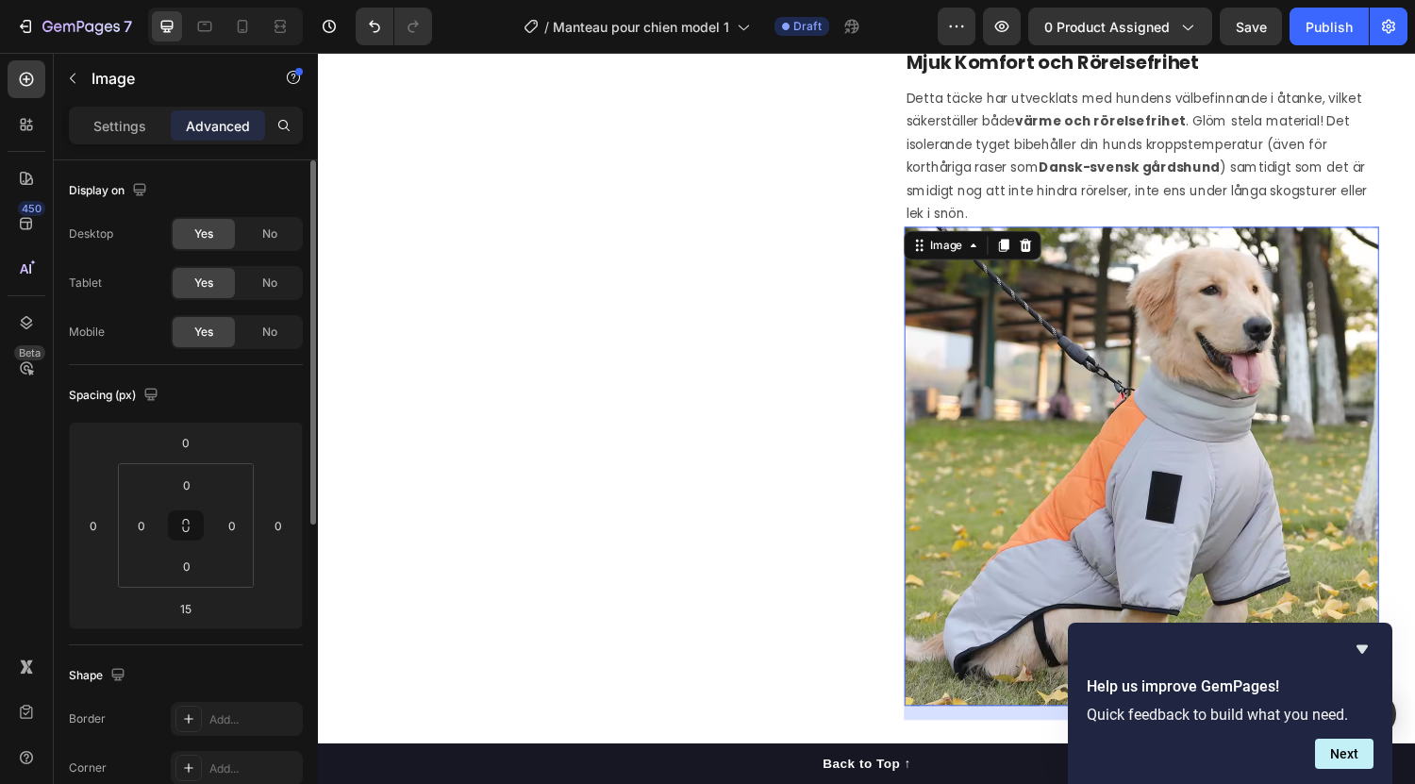
scroll to position [1599, 0]
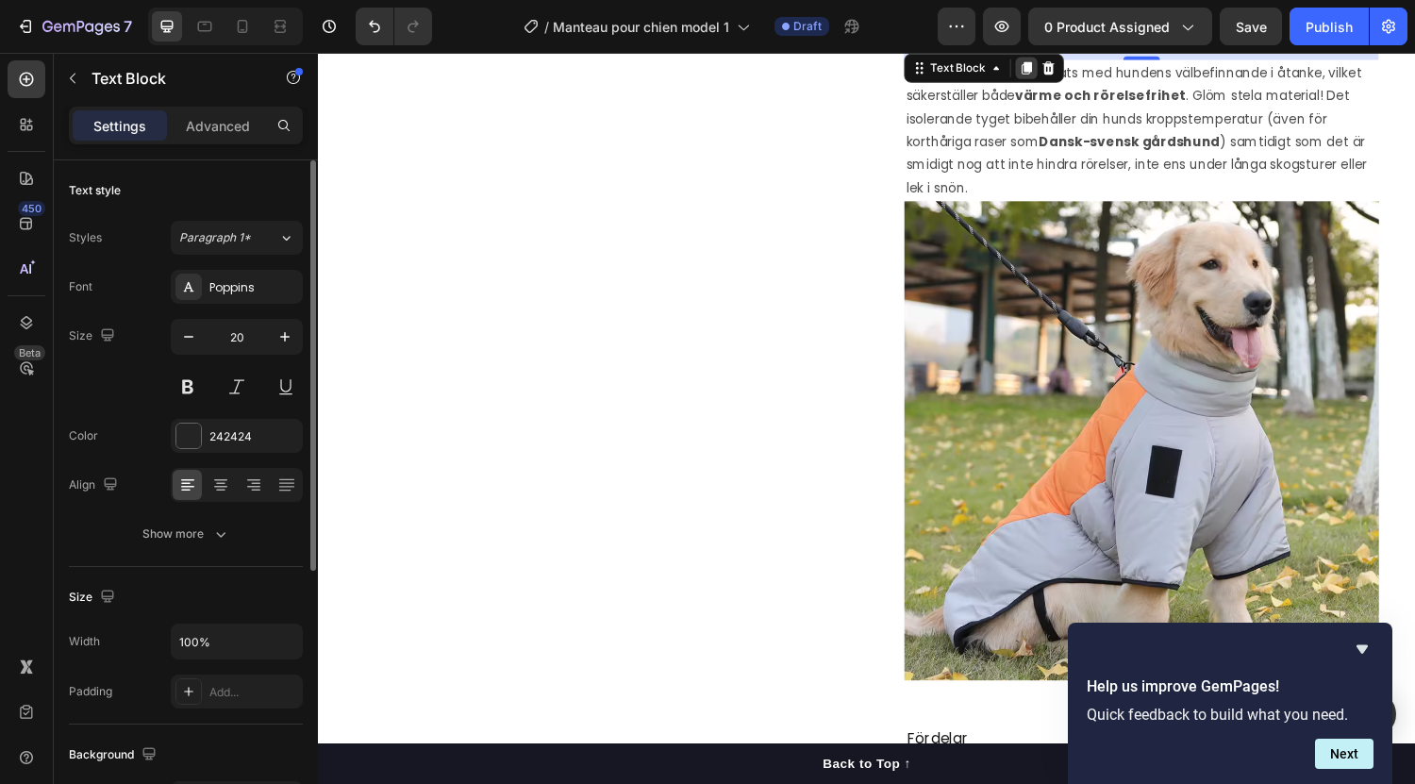
click at [1047, 75] on icon at bounding box center [1049, 67] width 15 height 15
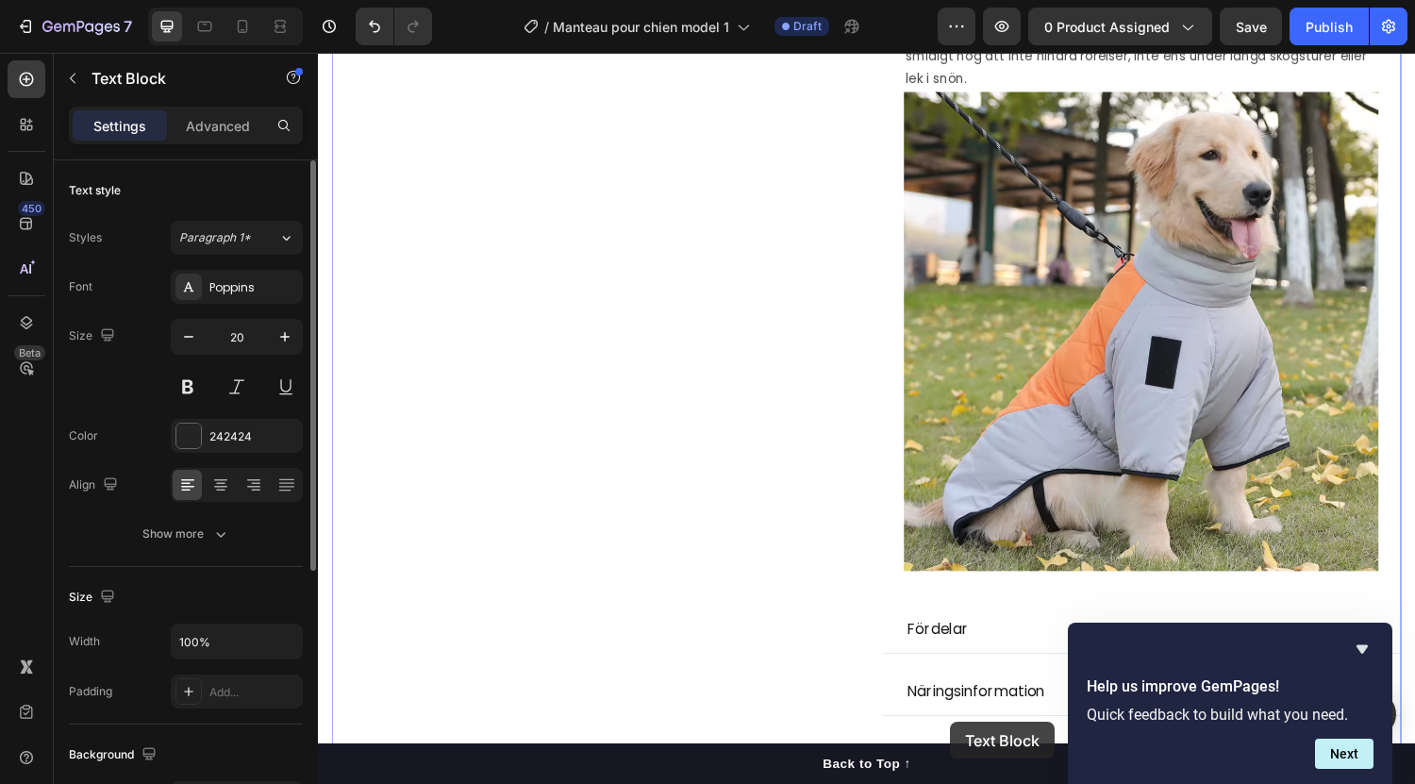
scroll to position [1835, 0]
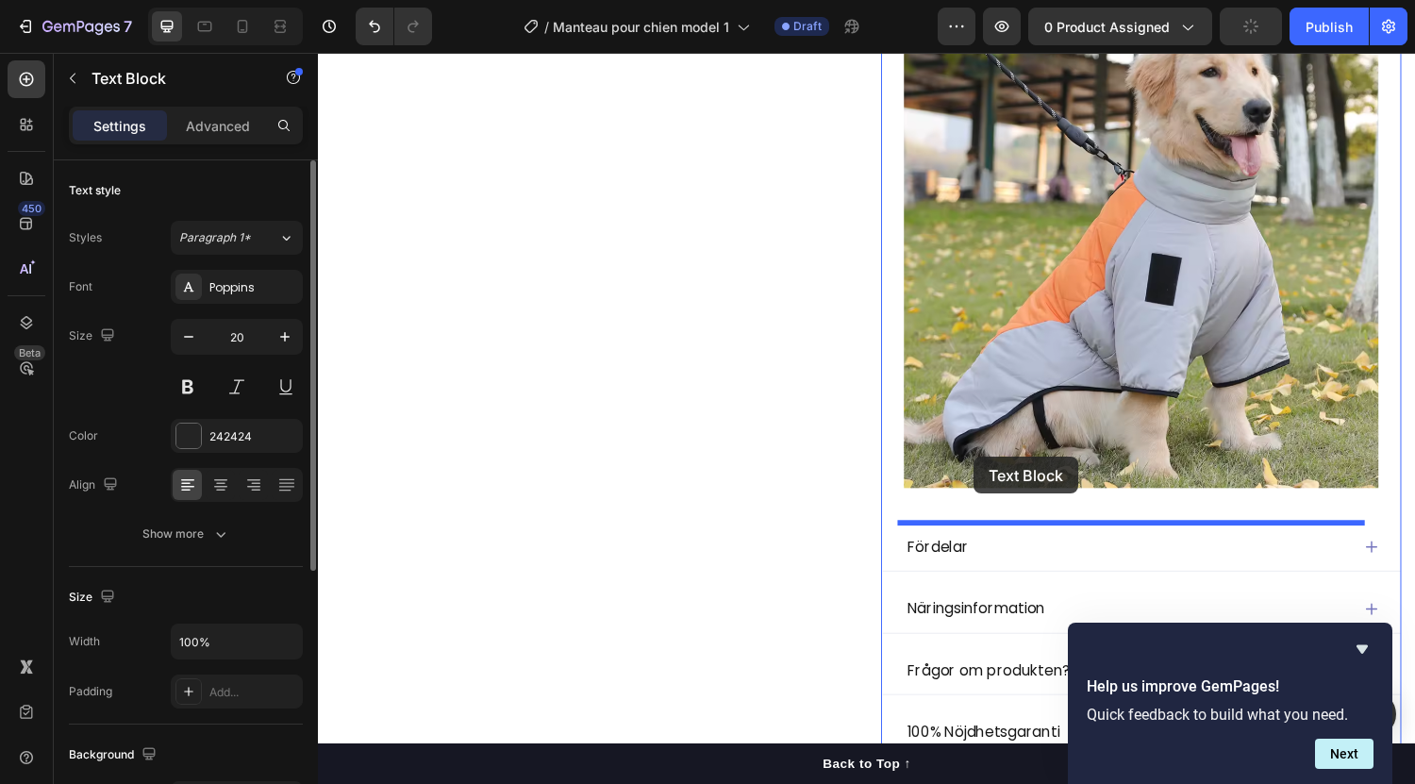
drag, startPoint x: 934, startPoint y: 136, endPoint x: 994, endPoint y: 470, distance: 339.4
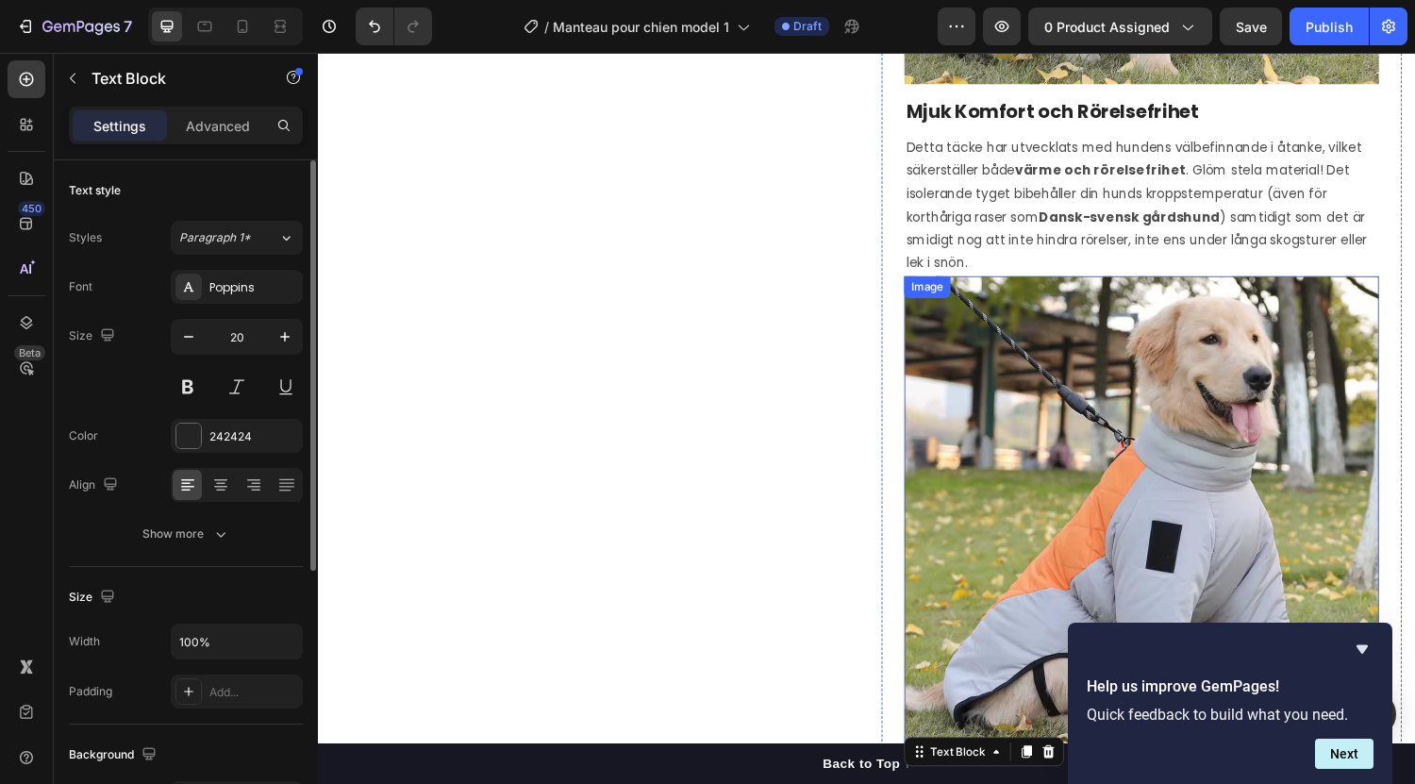
scroll to position [1520, 0]
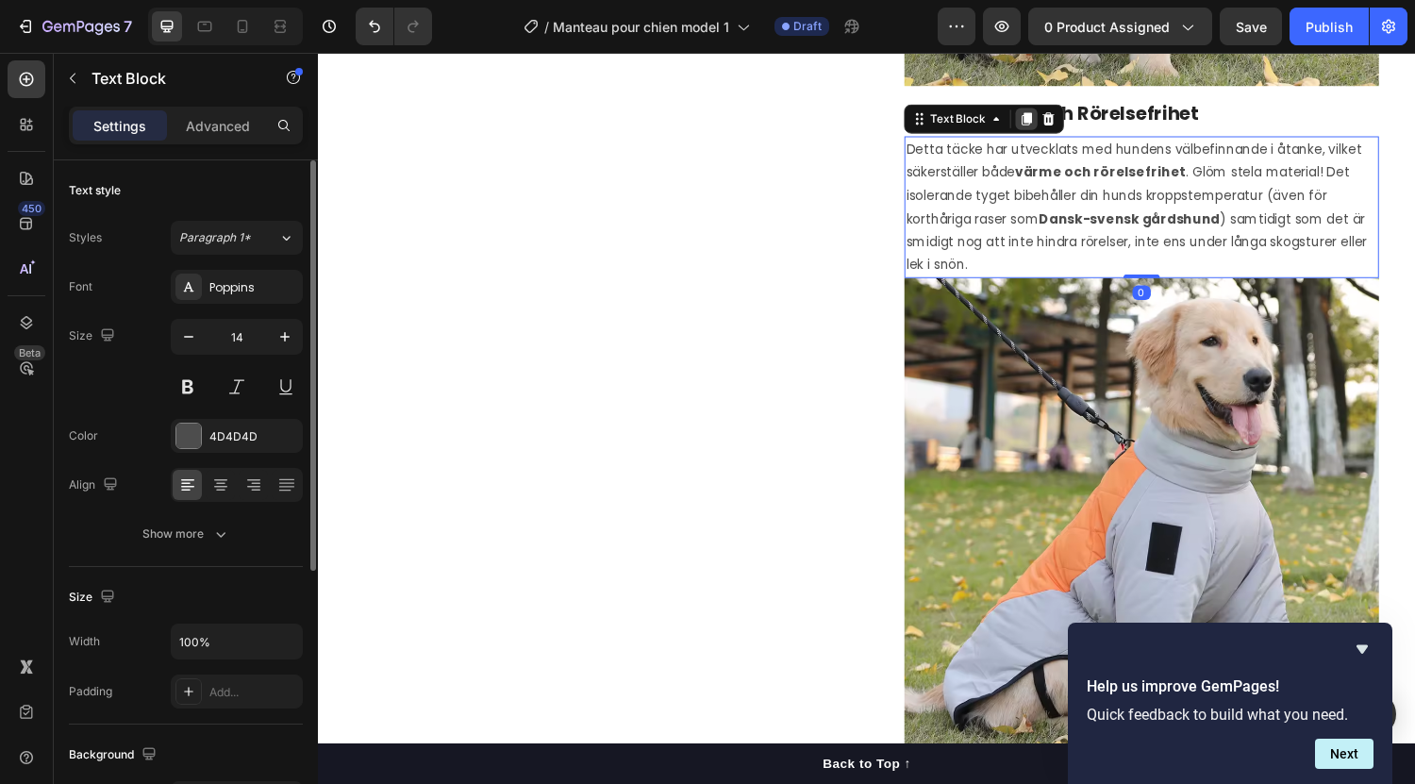
click at [1044, 127] on icon at bounding box center [1049, 120] width 10 height 13
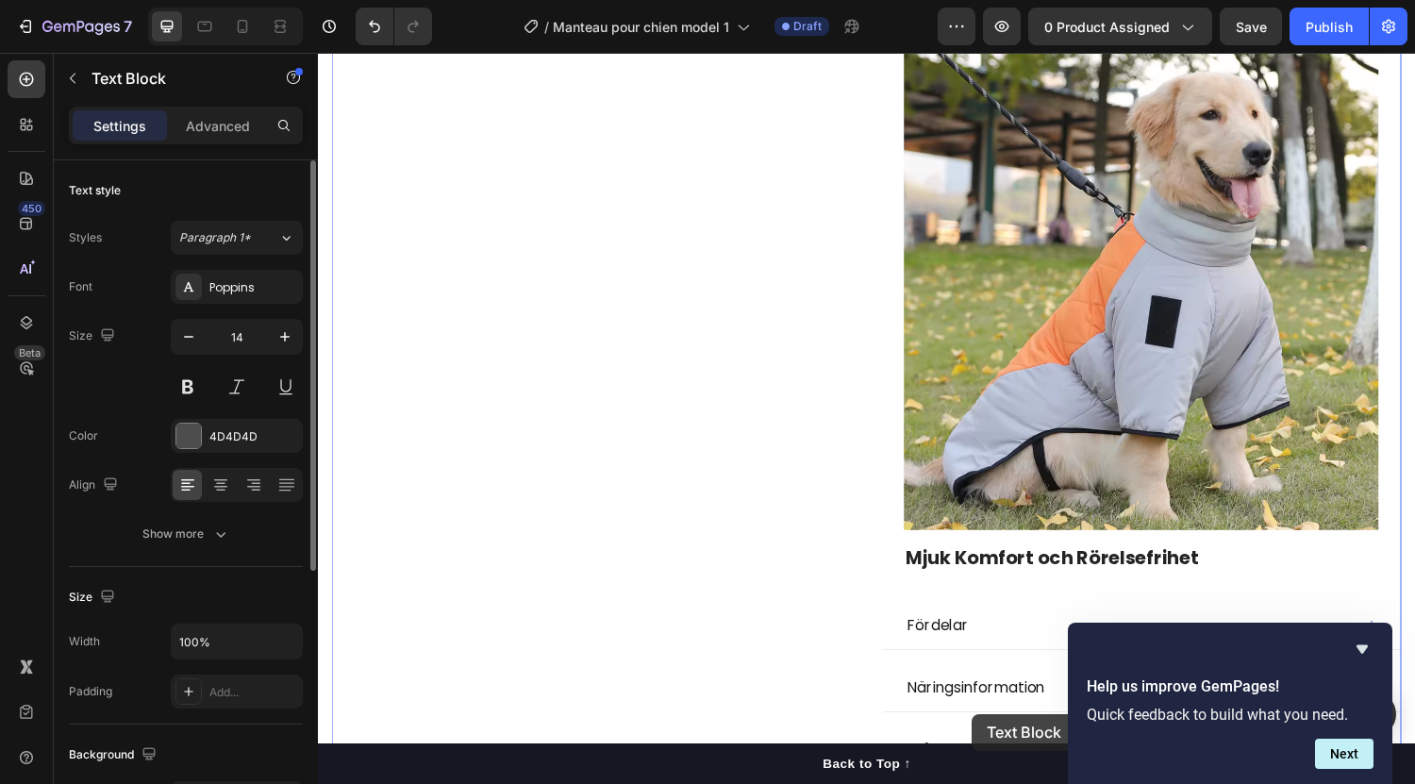
scroll to position [1921, 0]
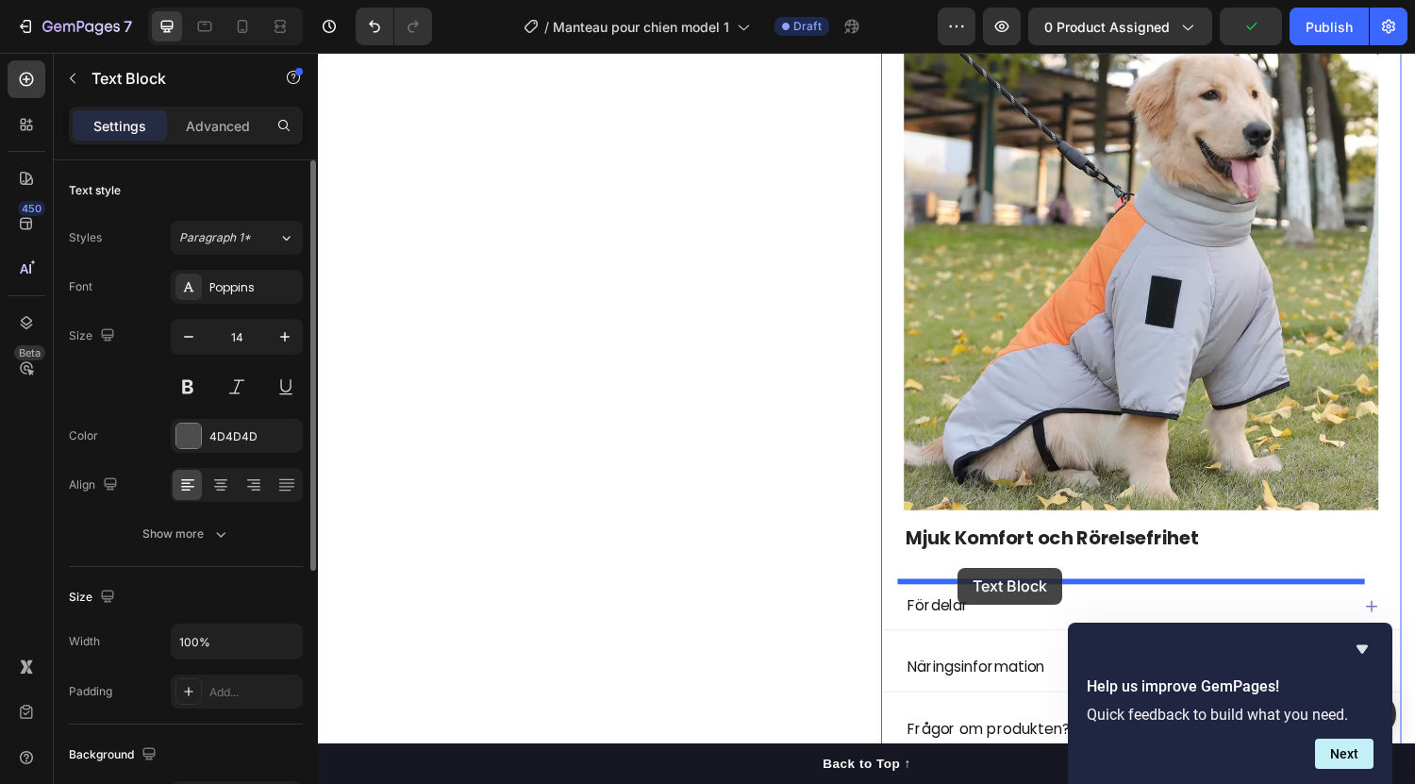
drag, startPoint x: 934, startPoint y: 73, endPoint x: 978, endPoint y: 584, distance: 513.3
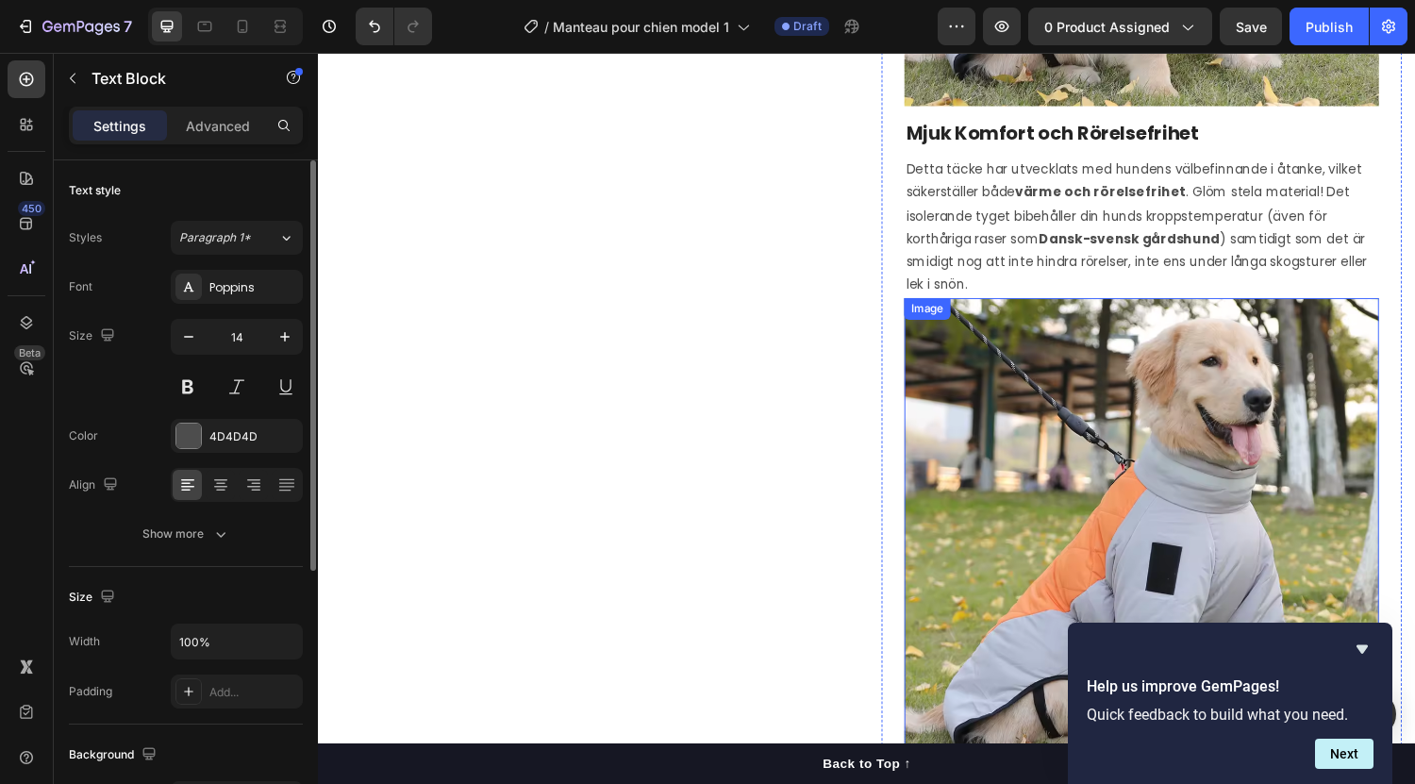
scroll to position [1498, 0]
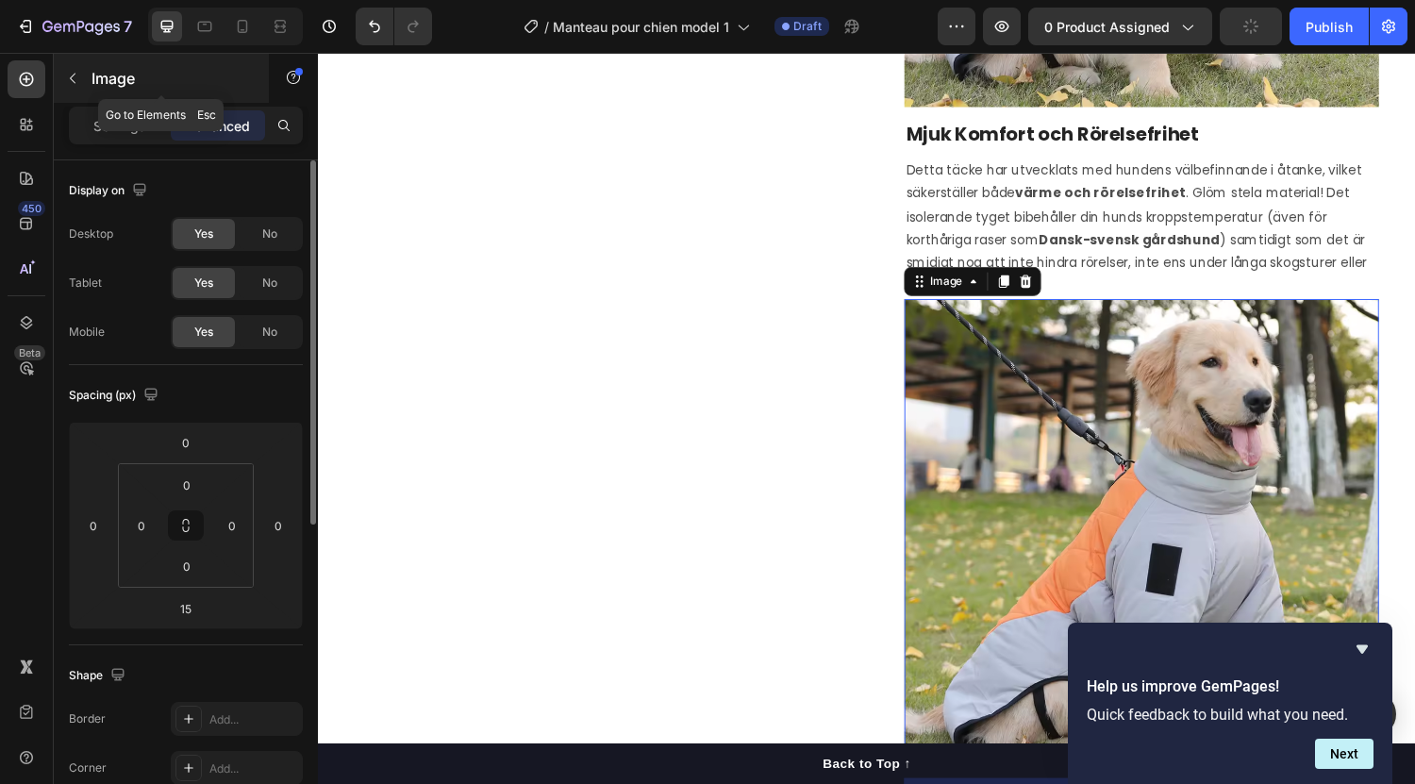
click at [59, 86] on button "button" at bounding box center [73, 78] width 30 height 30
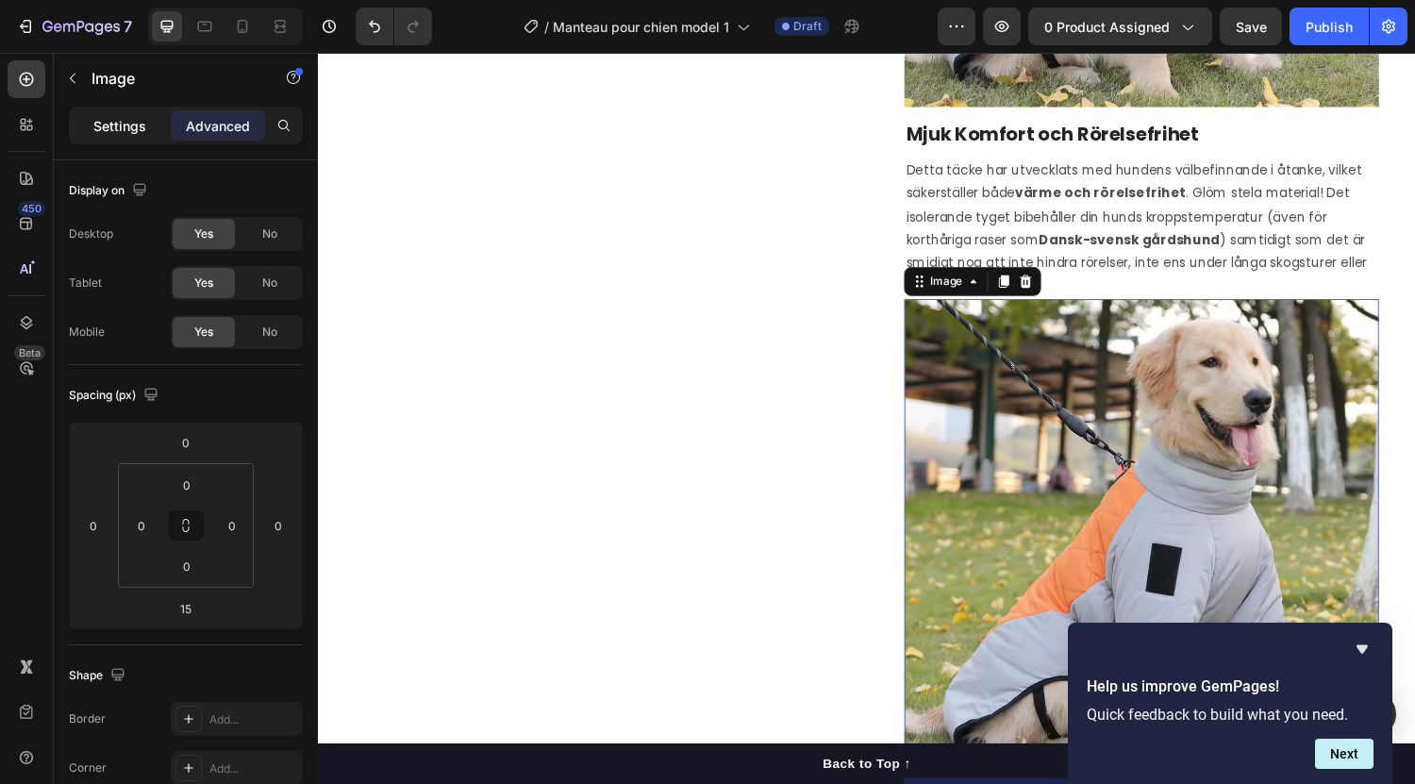
click at [109, 137] on div "Settings" at bounding box center [120, 125] width 94 height 30
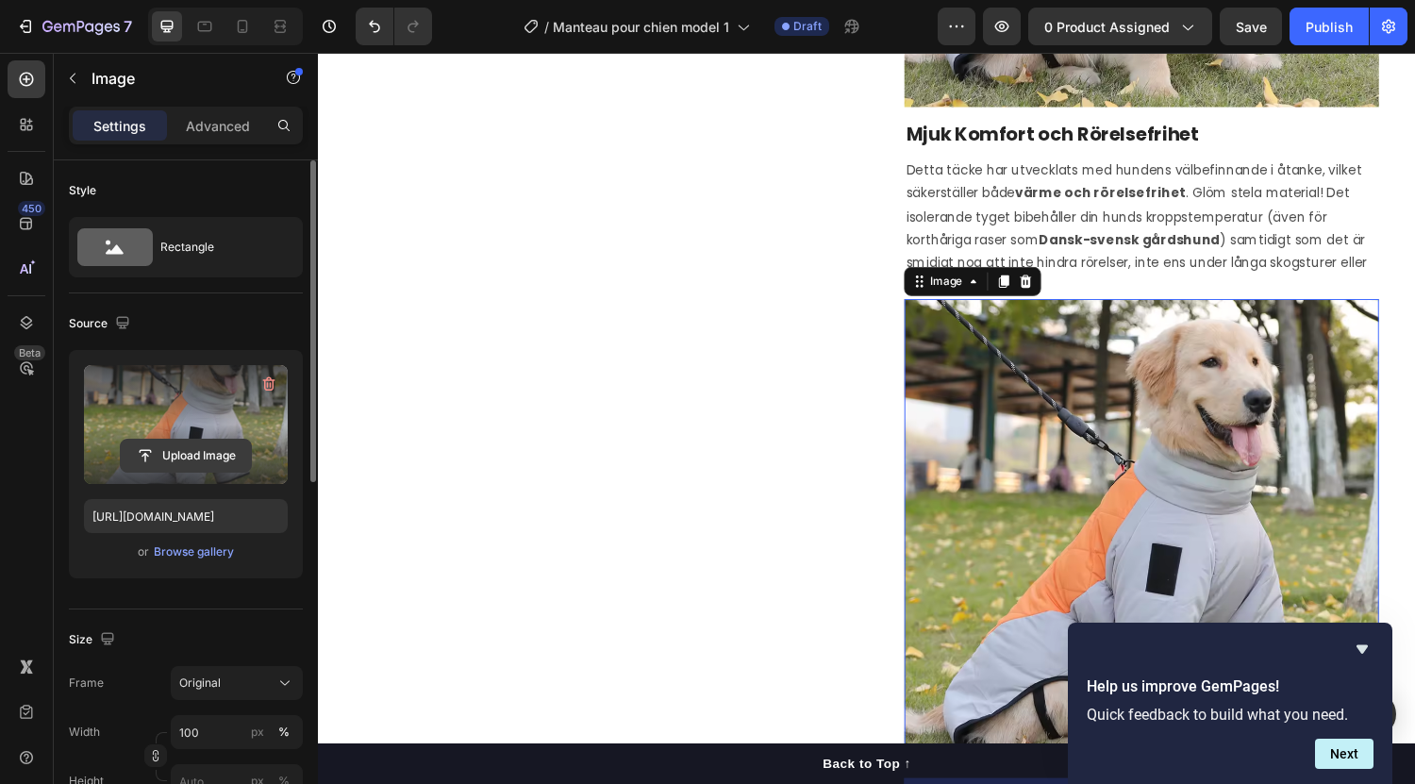
click at [200, 446] on input "file" at bounding box center [186, 456] width 130 height 32
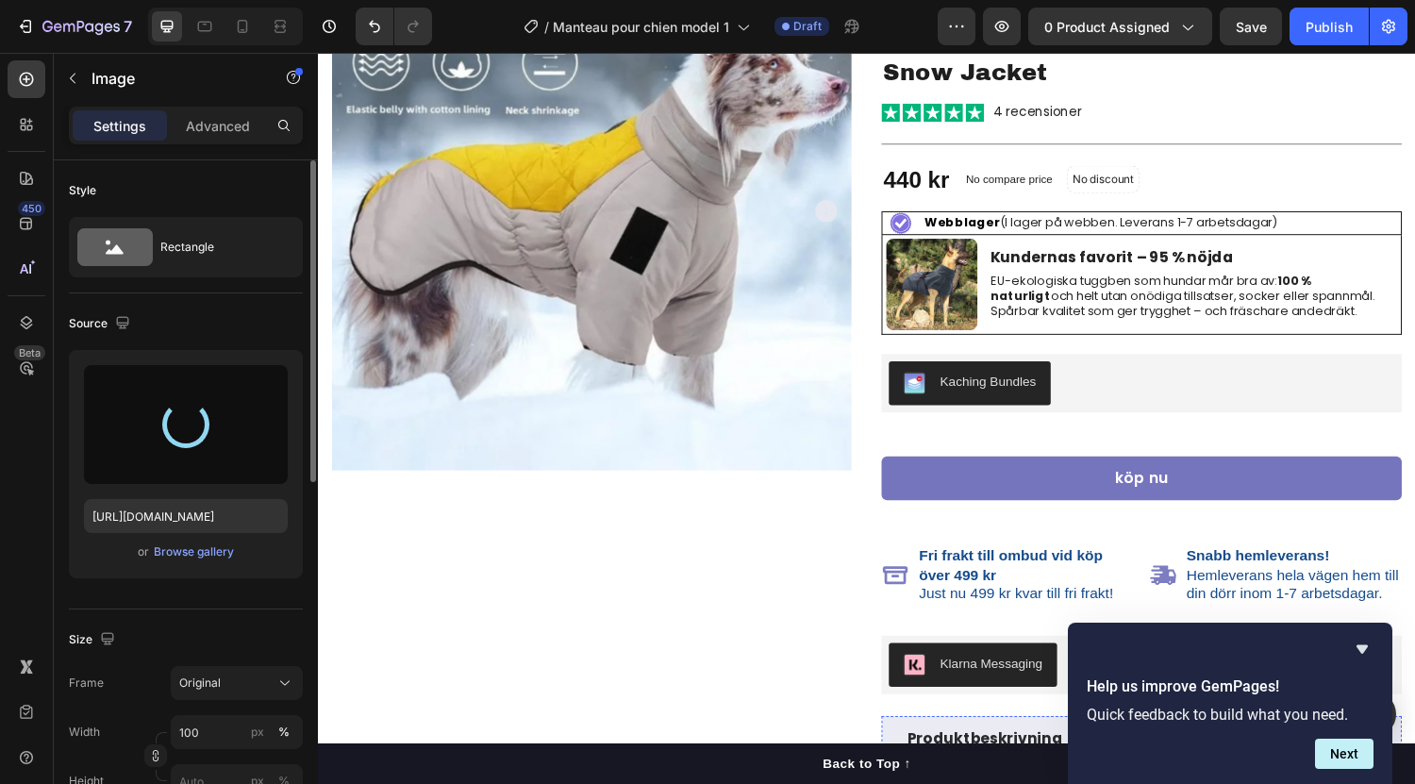
scroll to position [0, 0]
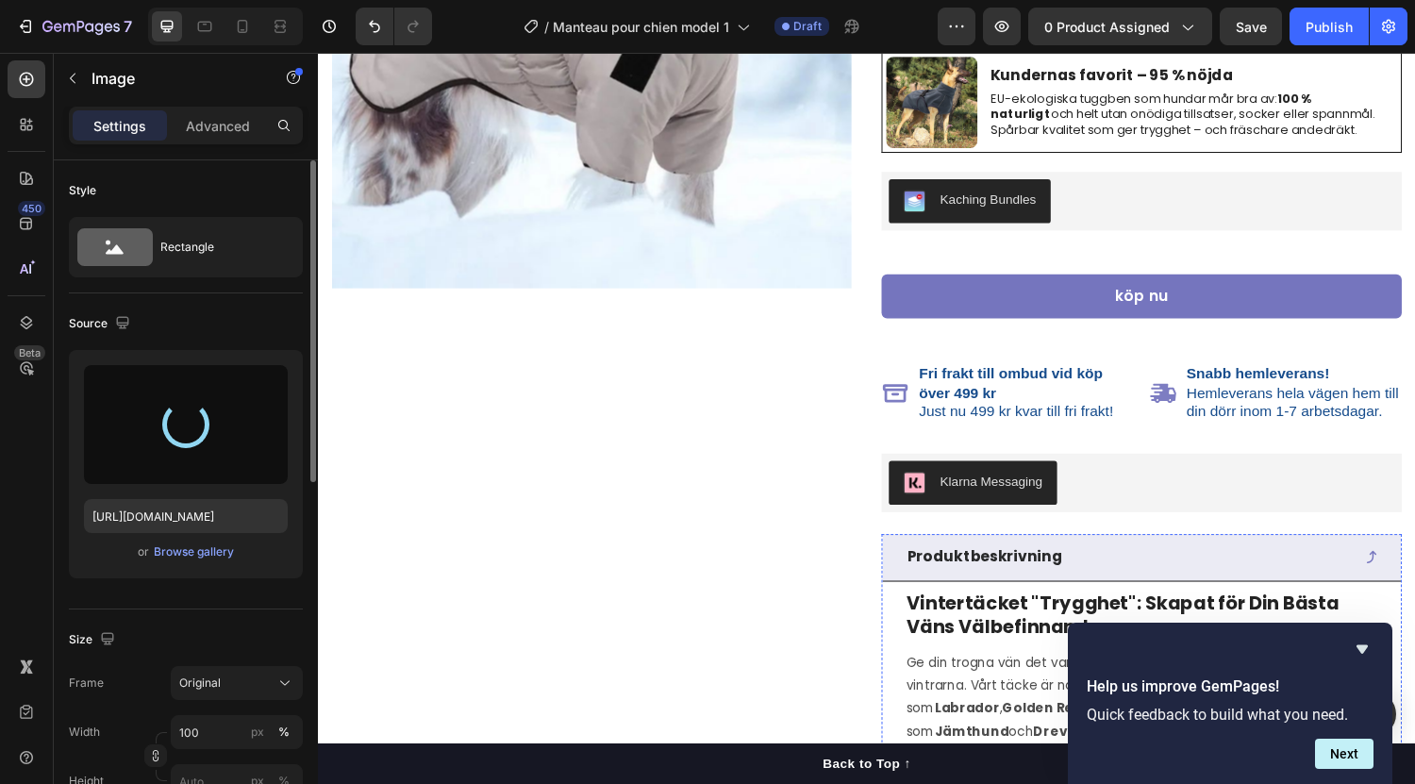
type input "[URL][DOMAIN_NAME]"
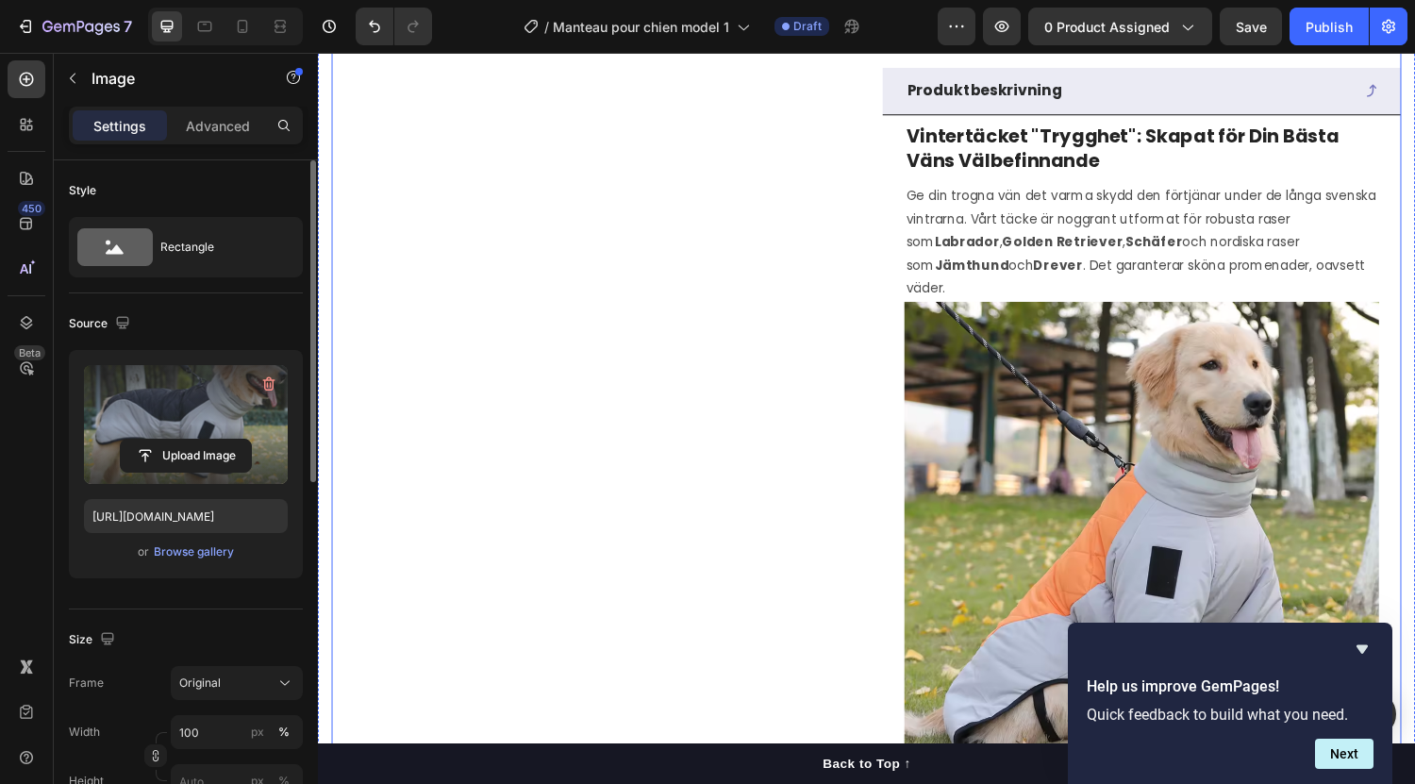
scroll to position [822, 0]
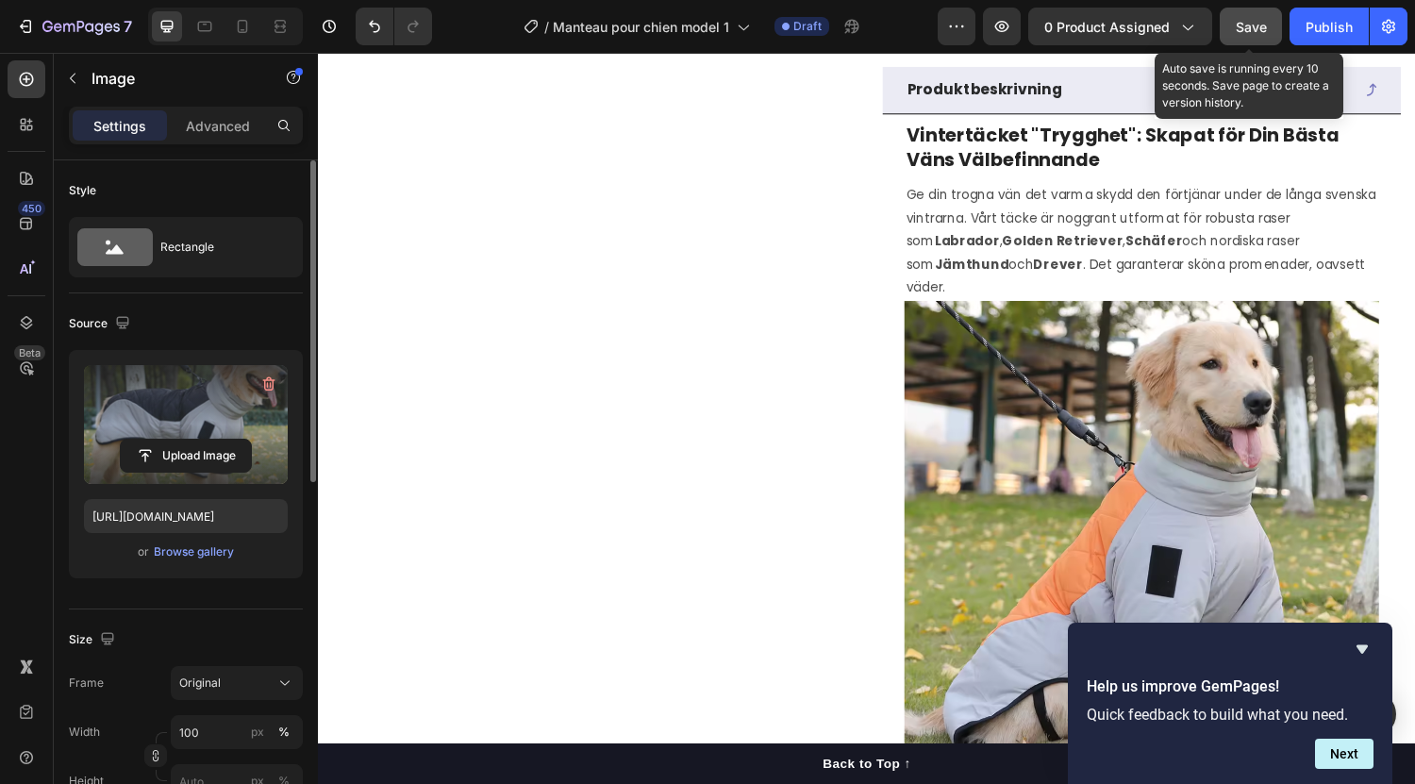
click at [1248, 37] on button "Save" at bounding box center [1251, 27] width 62 height 38
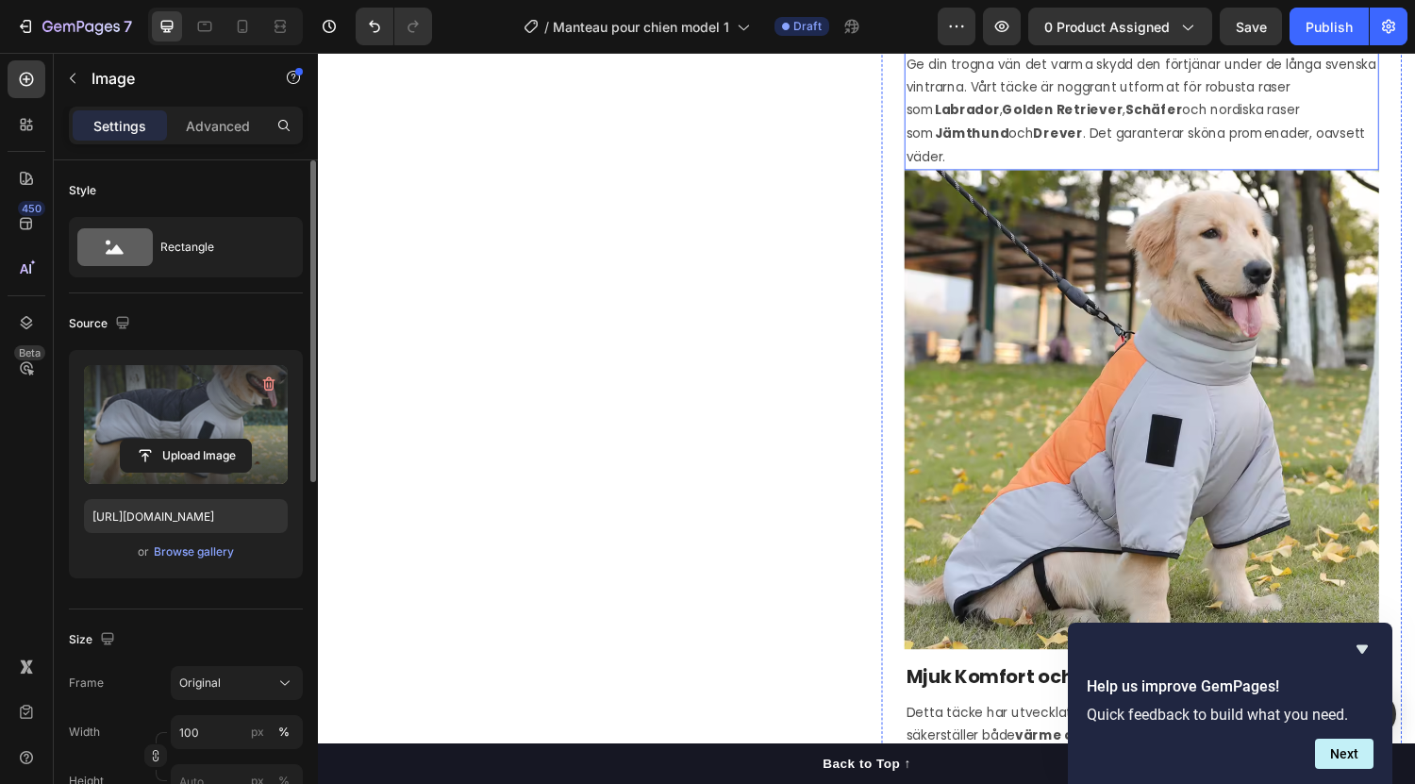
scroll to position [1004, 0]
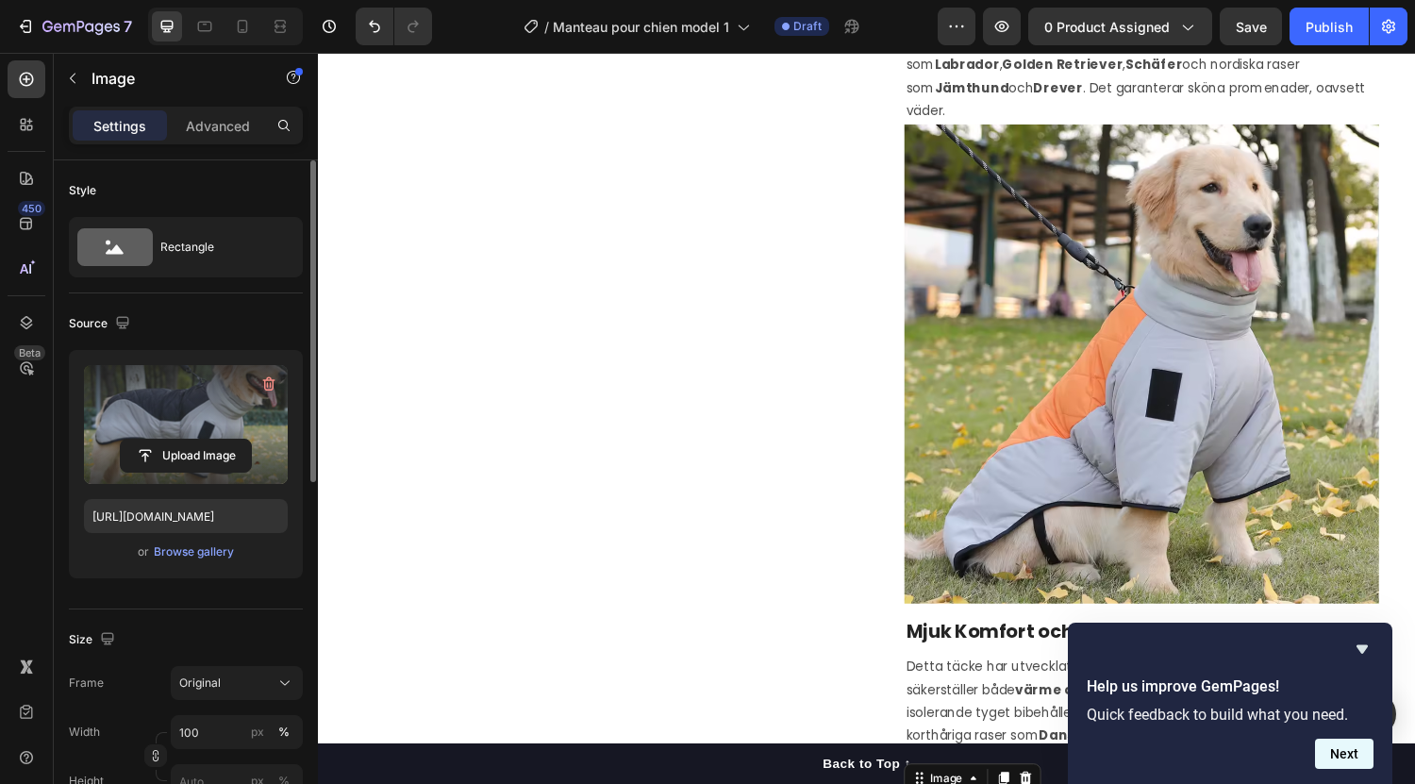
click at [1371, 762] on button "Next" at bounding box center [1344, 754] width 58 height 30
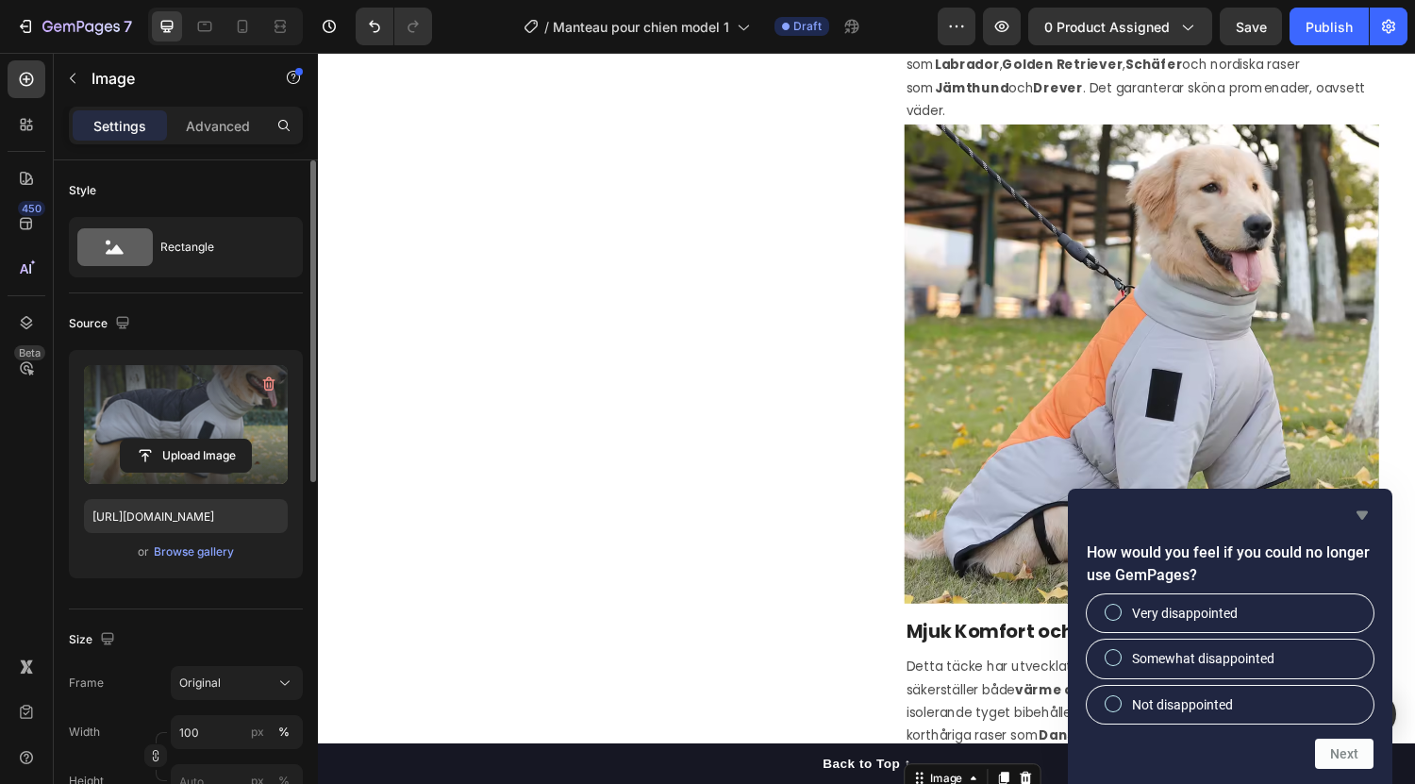
click at [1356, 519] on icon "Hide survey" at bounding box center [1362, 515] width 23 height 23
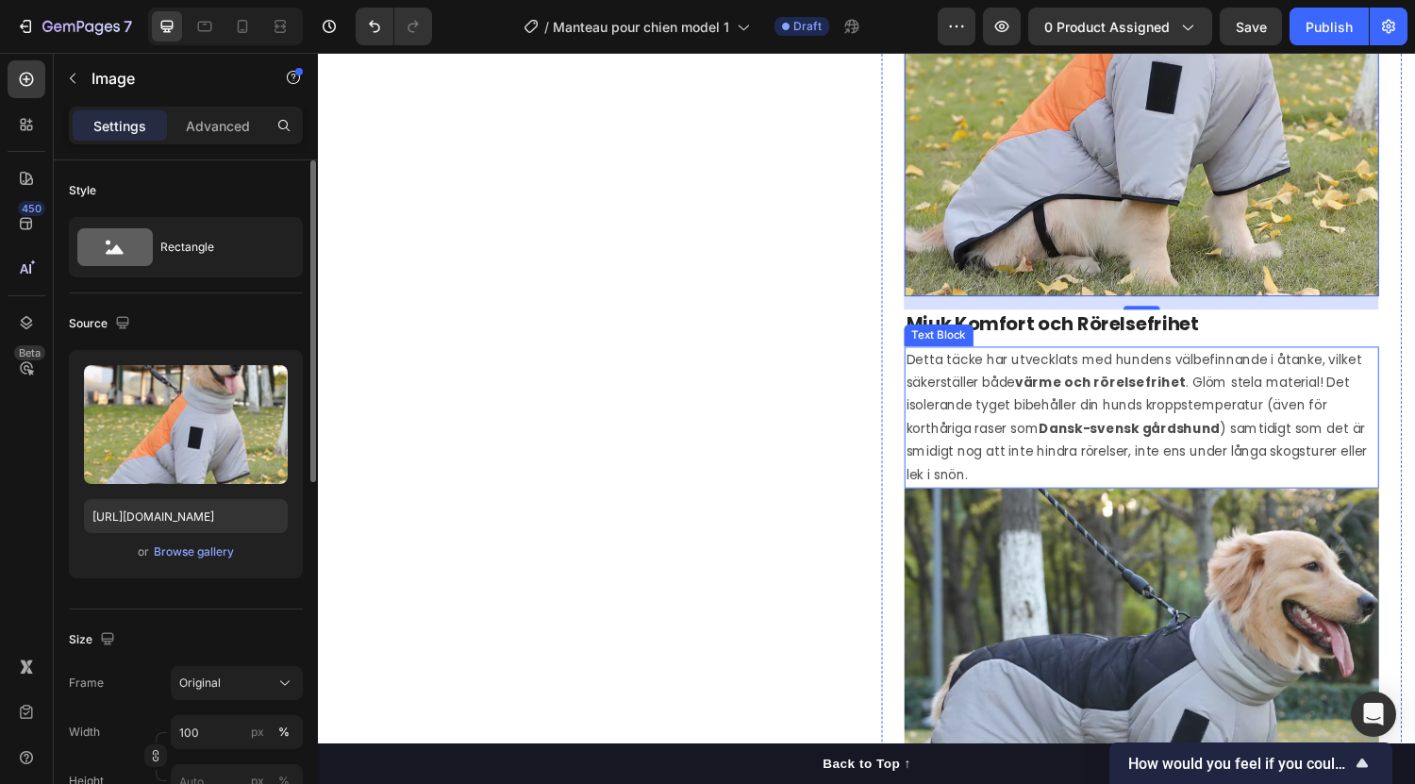
scroll to position [1322, 0]
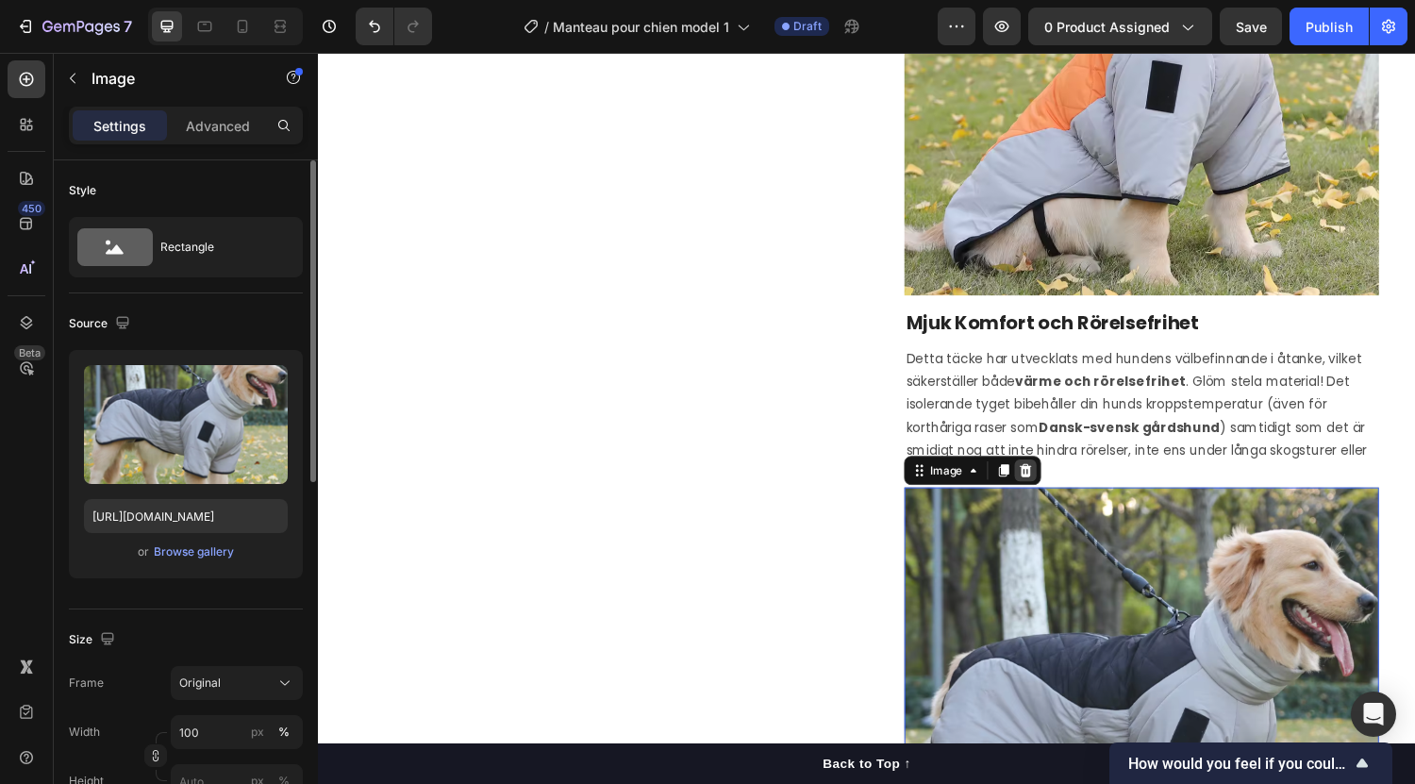
click at [1041, 491] on icon at bounding box center [1048, 483] width 15 height 15
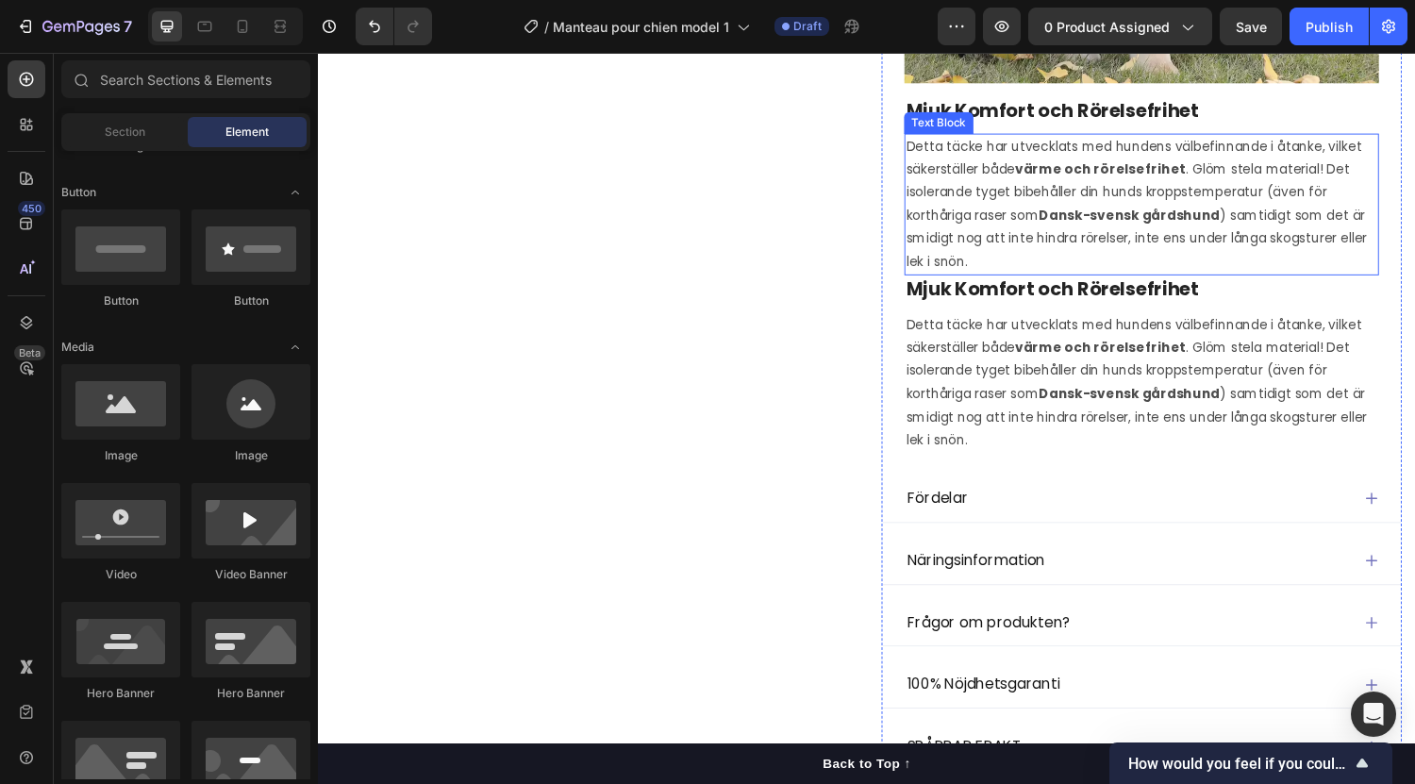
scroll to position [1544, 0]
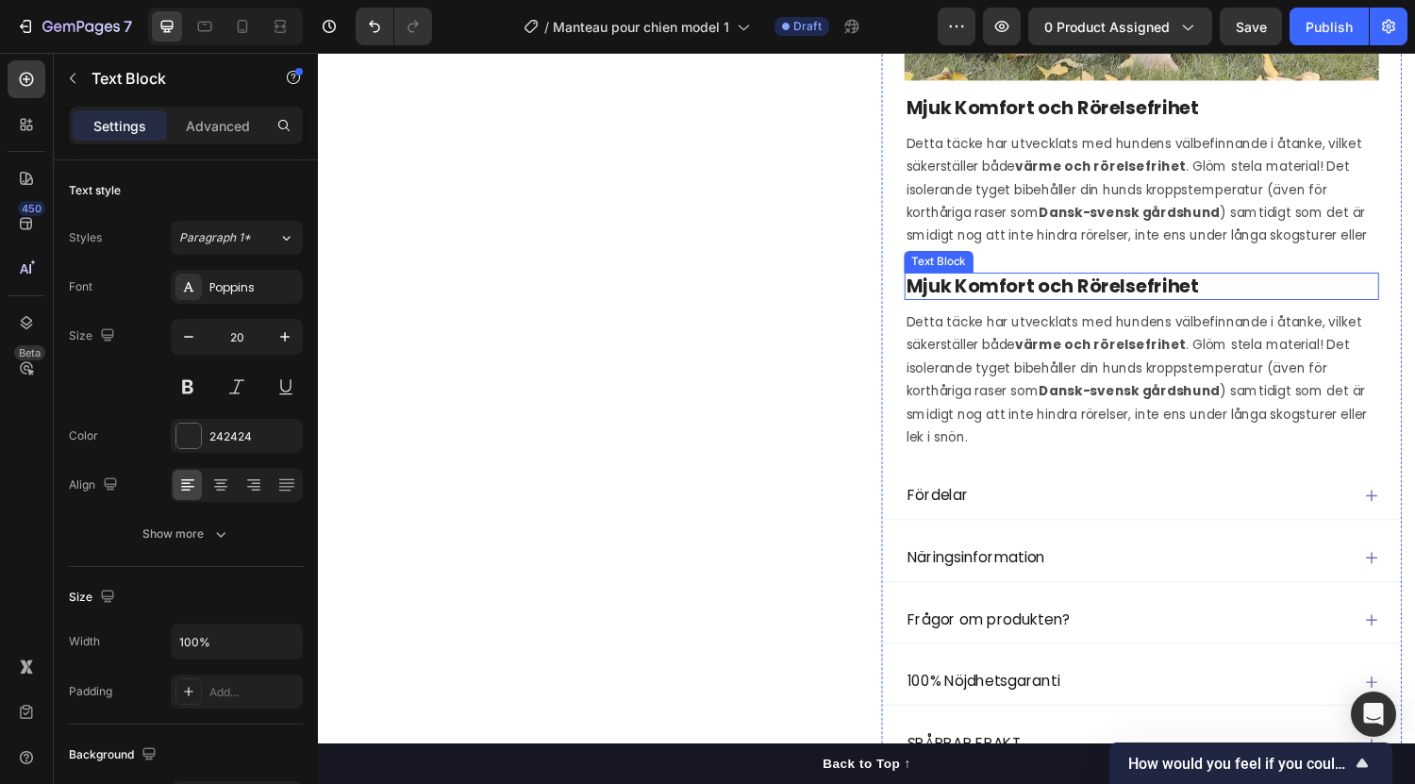
click at [981, 301] on strong "Mjuk Komfort och Rörelsefrihet" at bounding box center [1076, 293] width 302 height 26
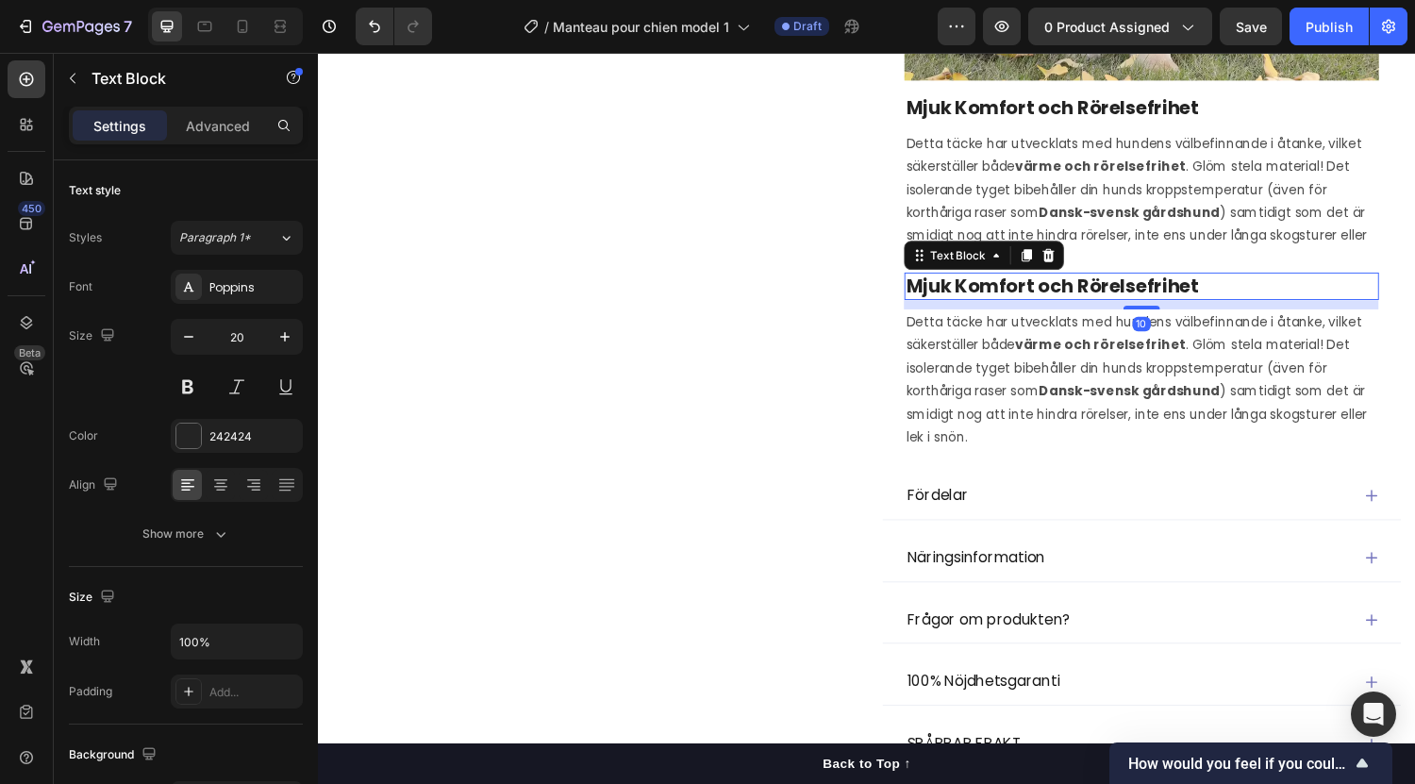
click at [981, 301] on strong "Mjuk Komfort och Rörelsefrihet" at bounding box center [1076, 293] width 302 height 26
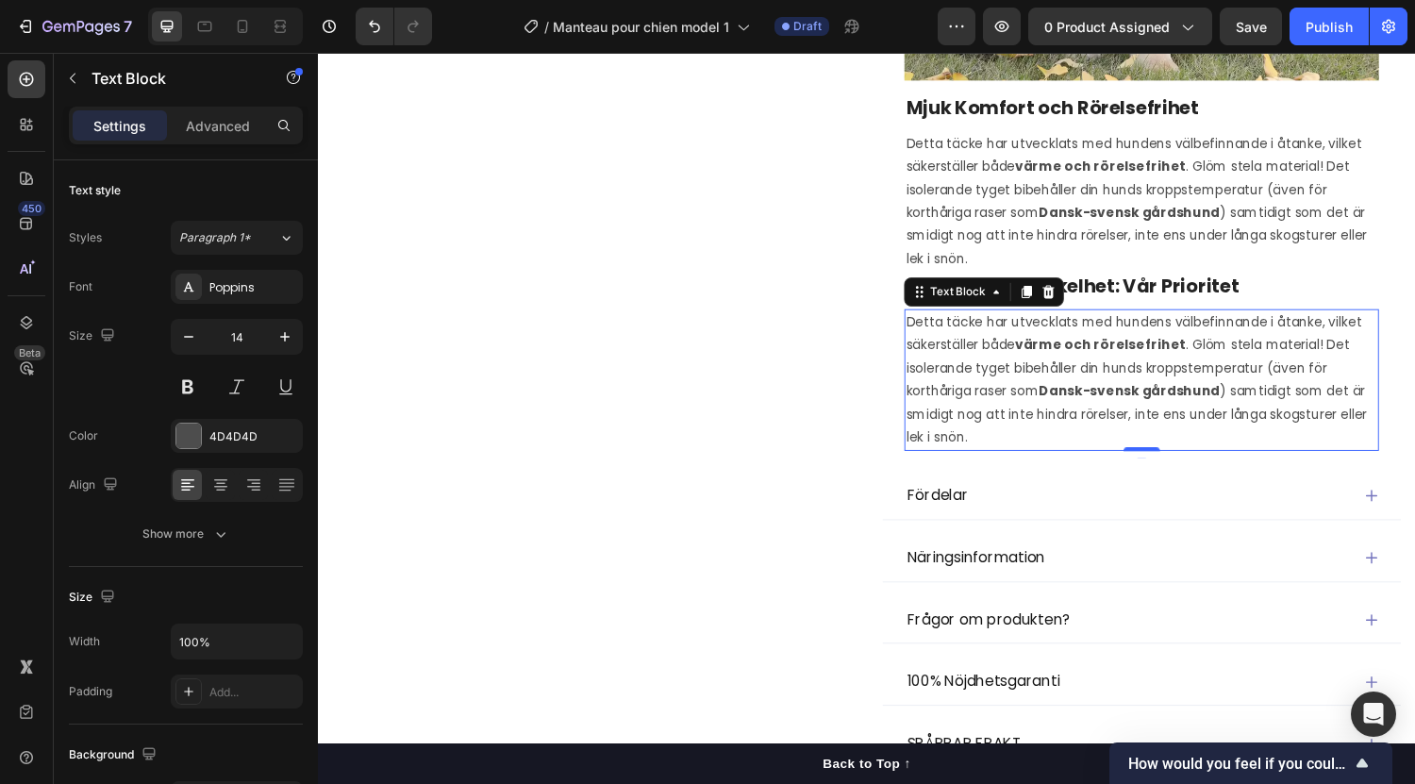
click at [989, 382] on p "Detta täcke har utvecklats med hundens välbefinnande i åtanke, vilket säkerstäl…" at bounding box center [1168, 390] width 486 height 142
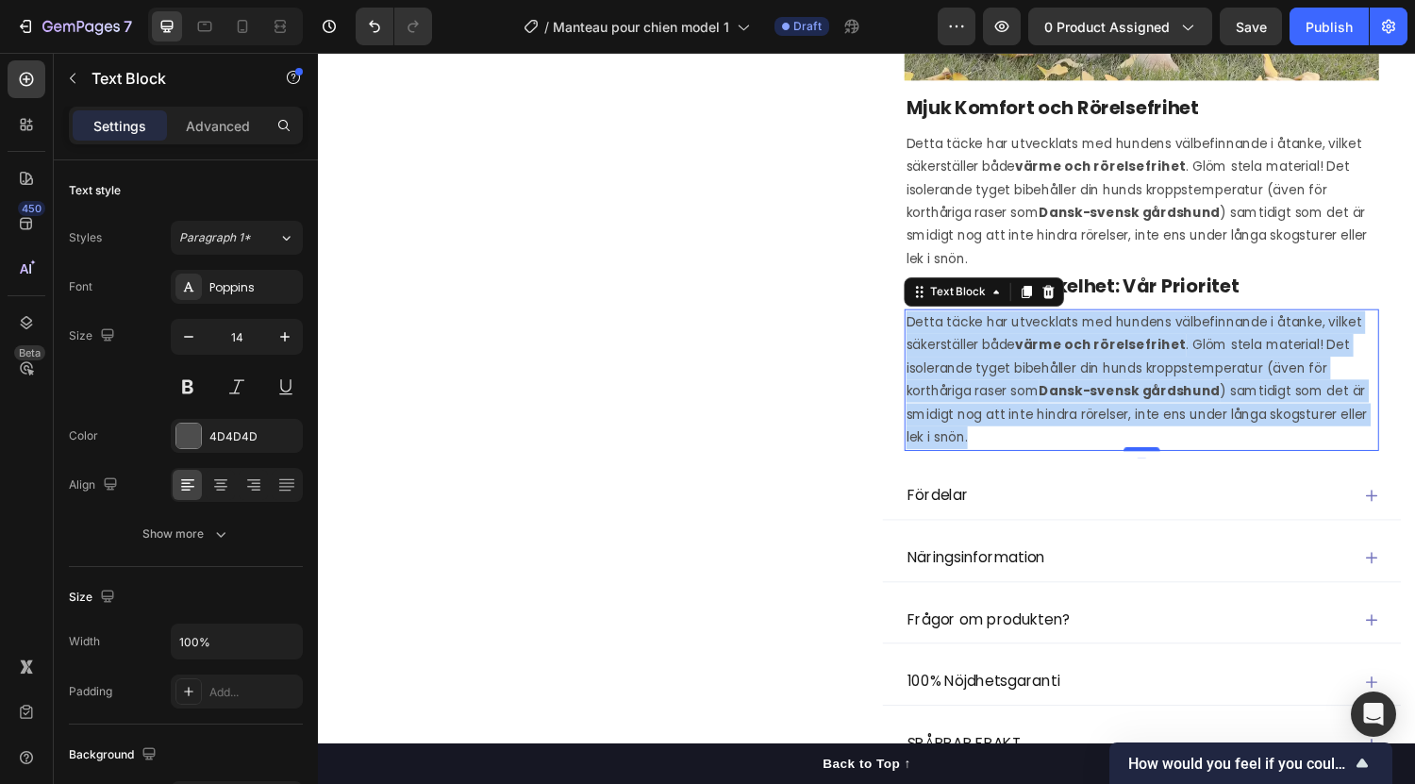
click at [989, 382] on p "Detta täcke har utvecklats med hundens välbefinnande i åtanke, vilket säkerstäl…" at bounding box center [1168, 390] width 486 height 142
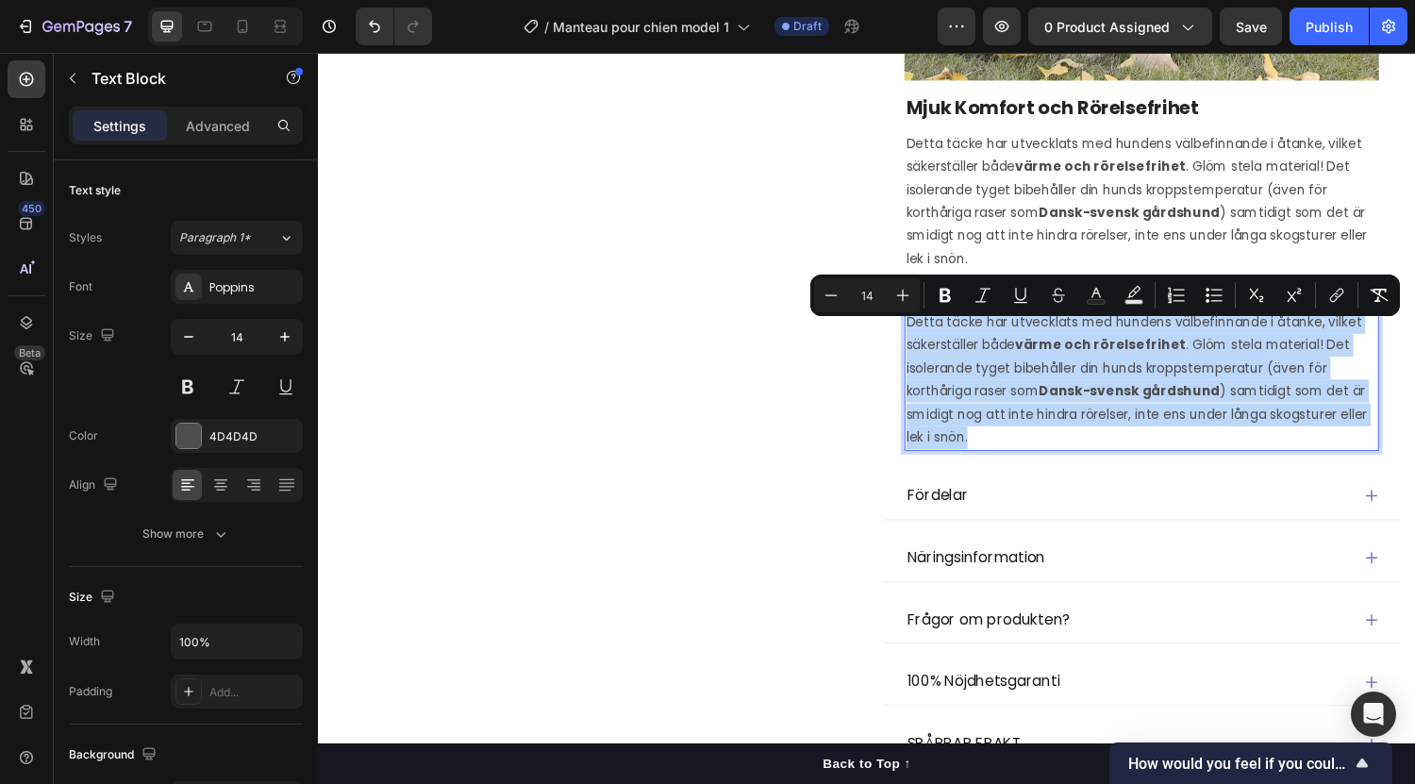
drag, startPoint x: 990, startPoint y: 382, endPoint x: 969, endPoint y: 359, distance: 30.7
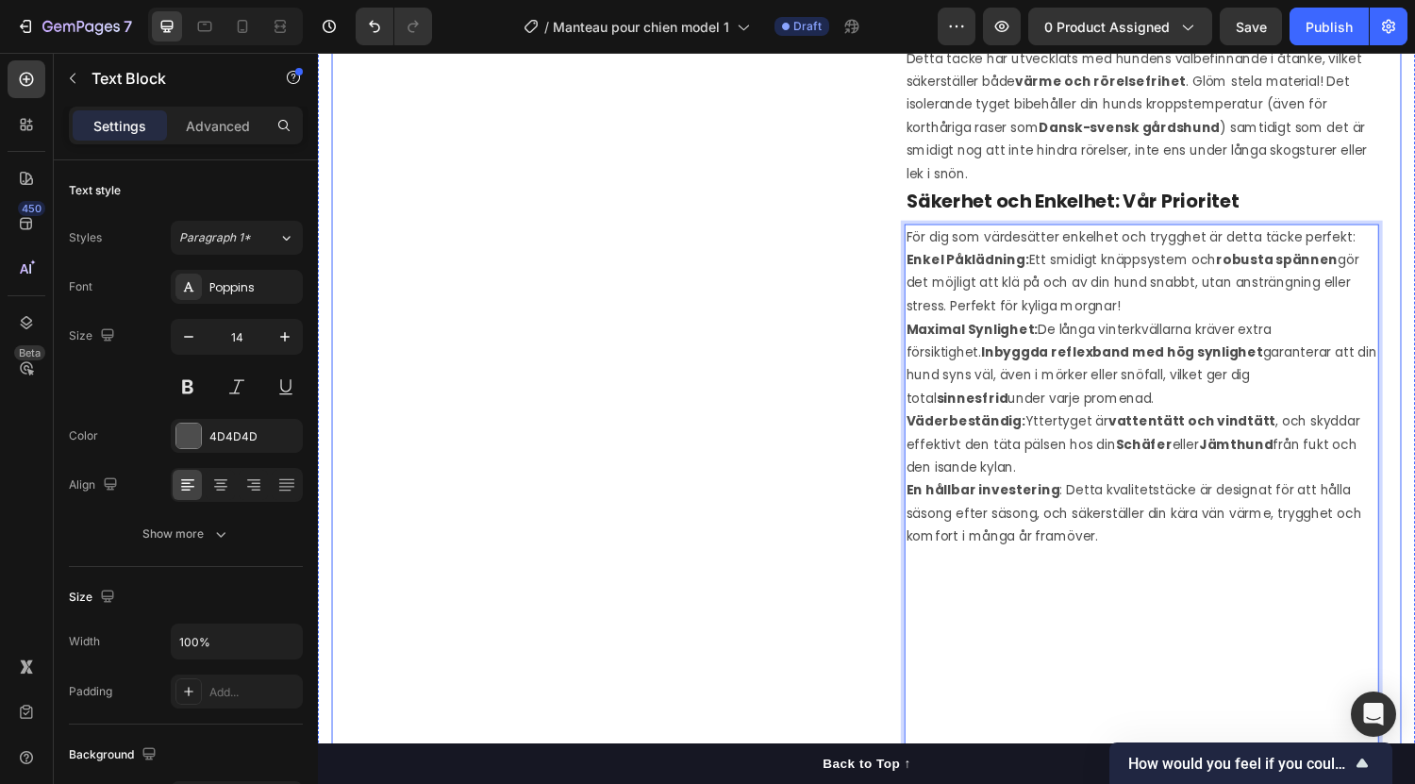
scroll to position [1632, 0]
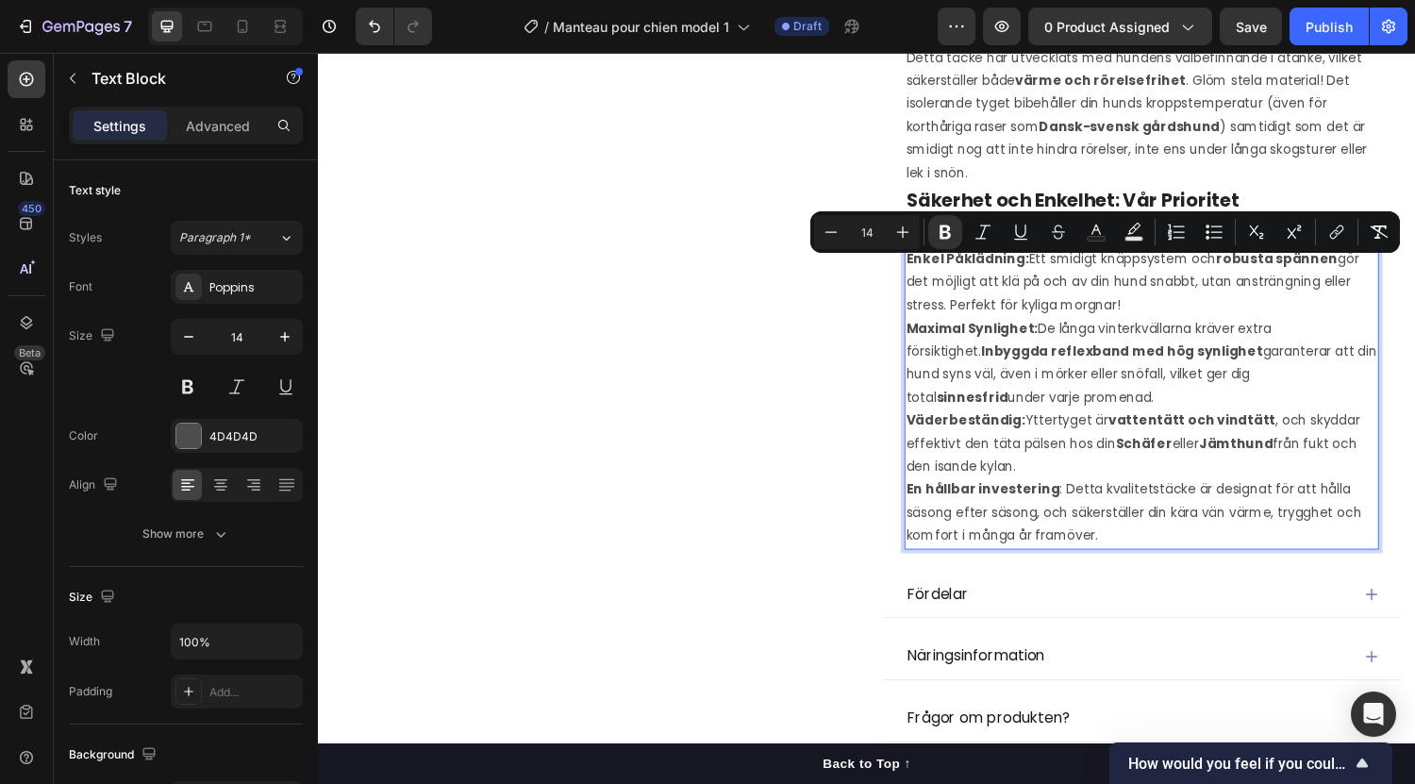
drag, startPoint x: 919, startPoint y: 275, endPoint x: 1092, endPoint y: 484, distance: 271.5
click at [1207, 236] on icon "Editor contextual toolbar" at bounding box center [1208, 238] width 4 height 4
type input "14"
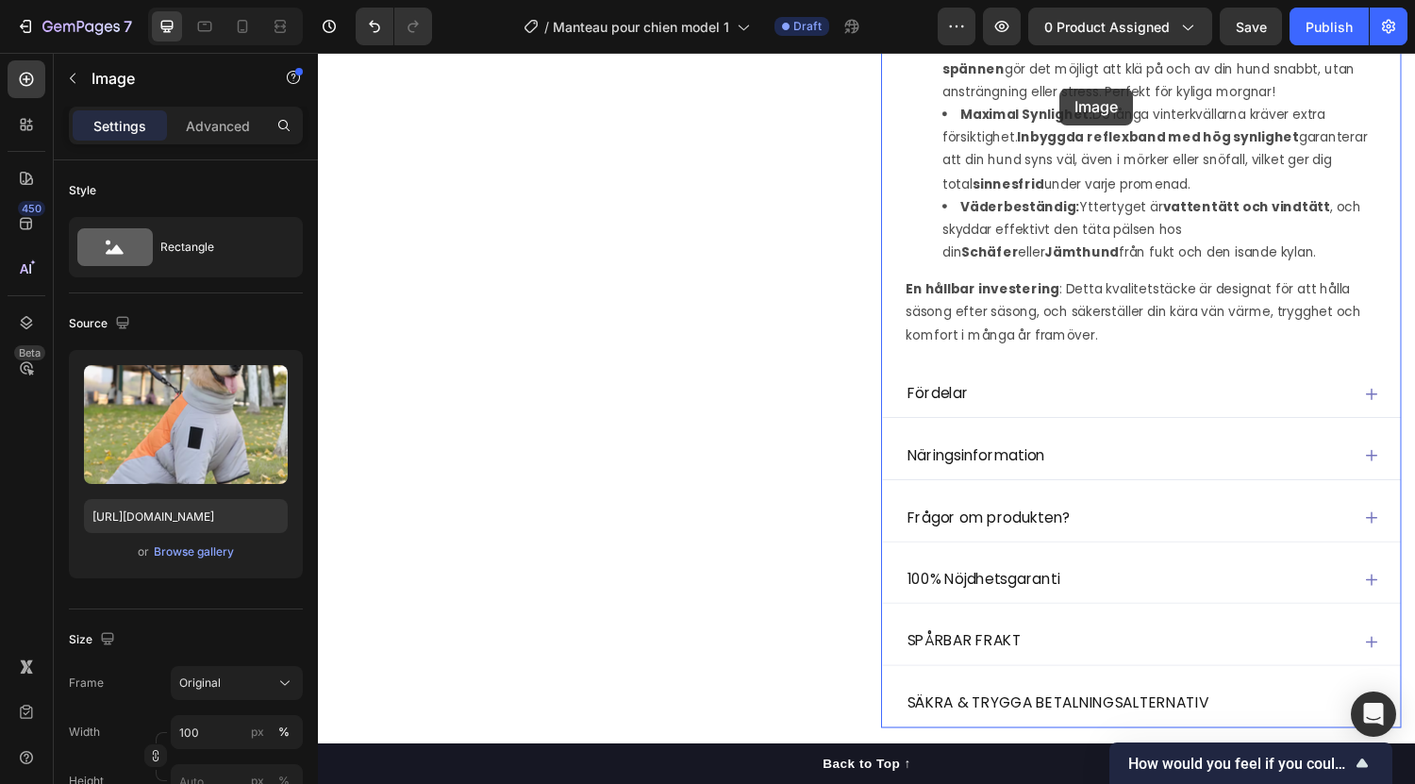
scroll to position [1796, 0]
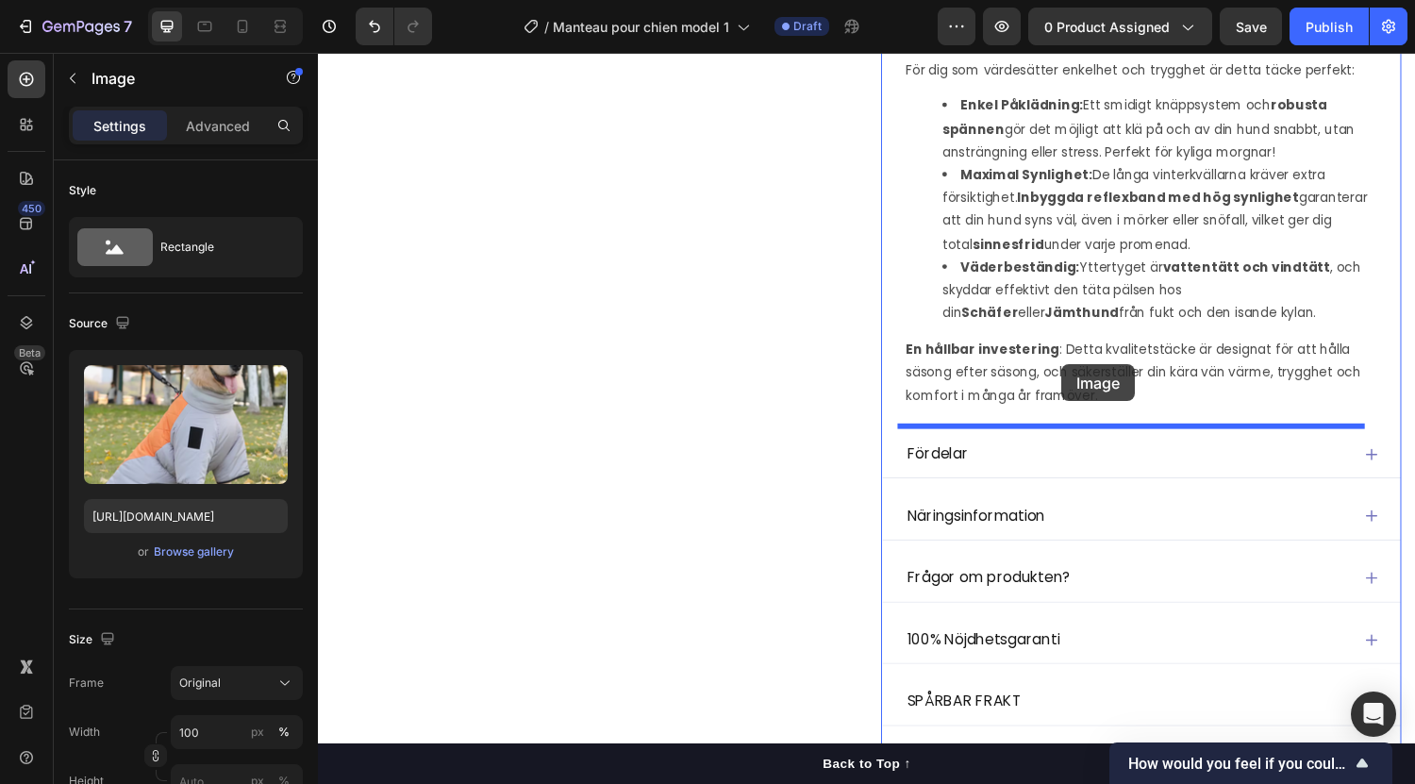
drag, startPoint x: 936, startPoint y: 170, endPoint x: 1085, endPoint y: 375, distance: 253.3
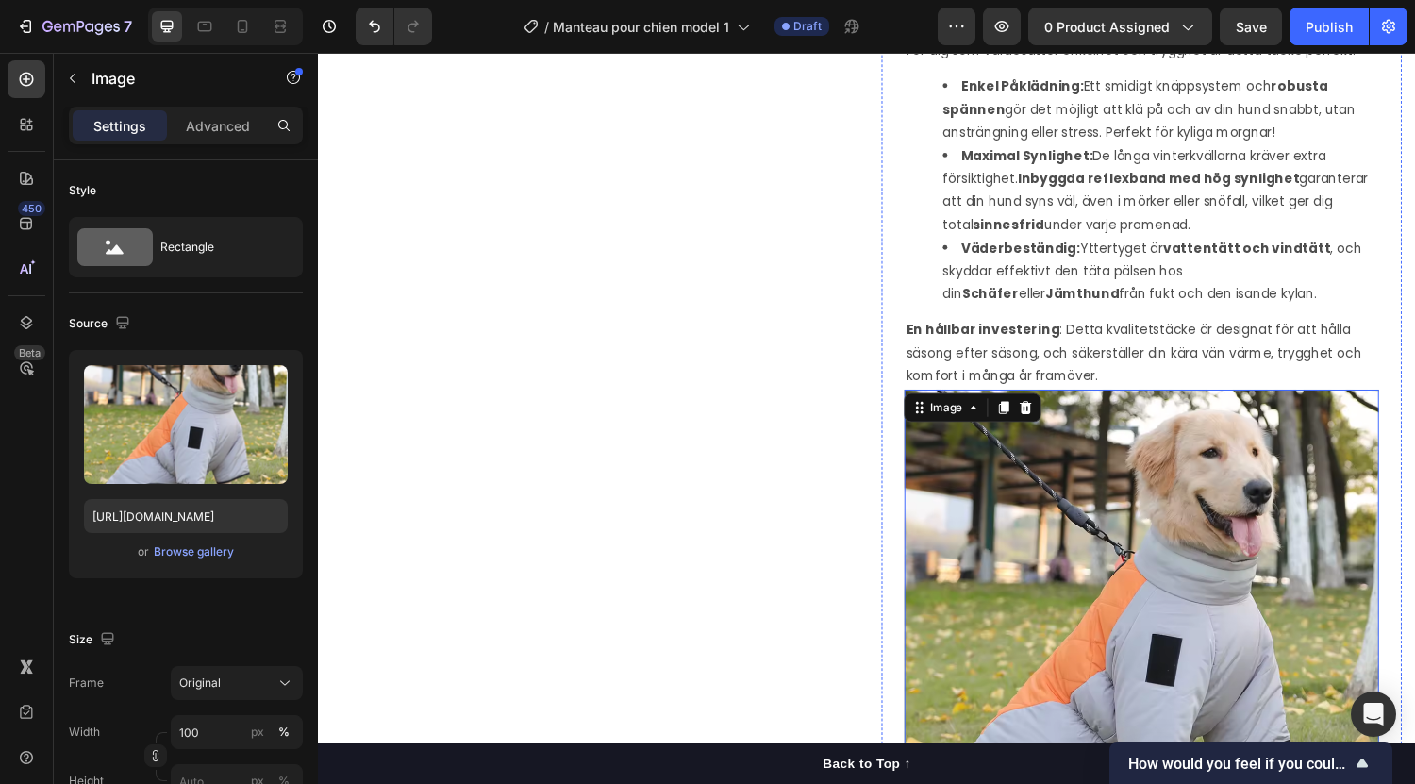
scroll to position [1367, 0]
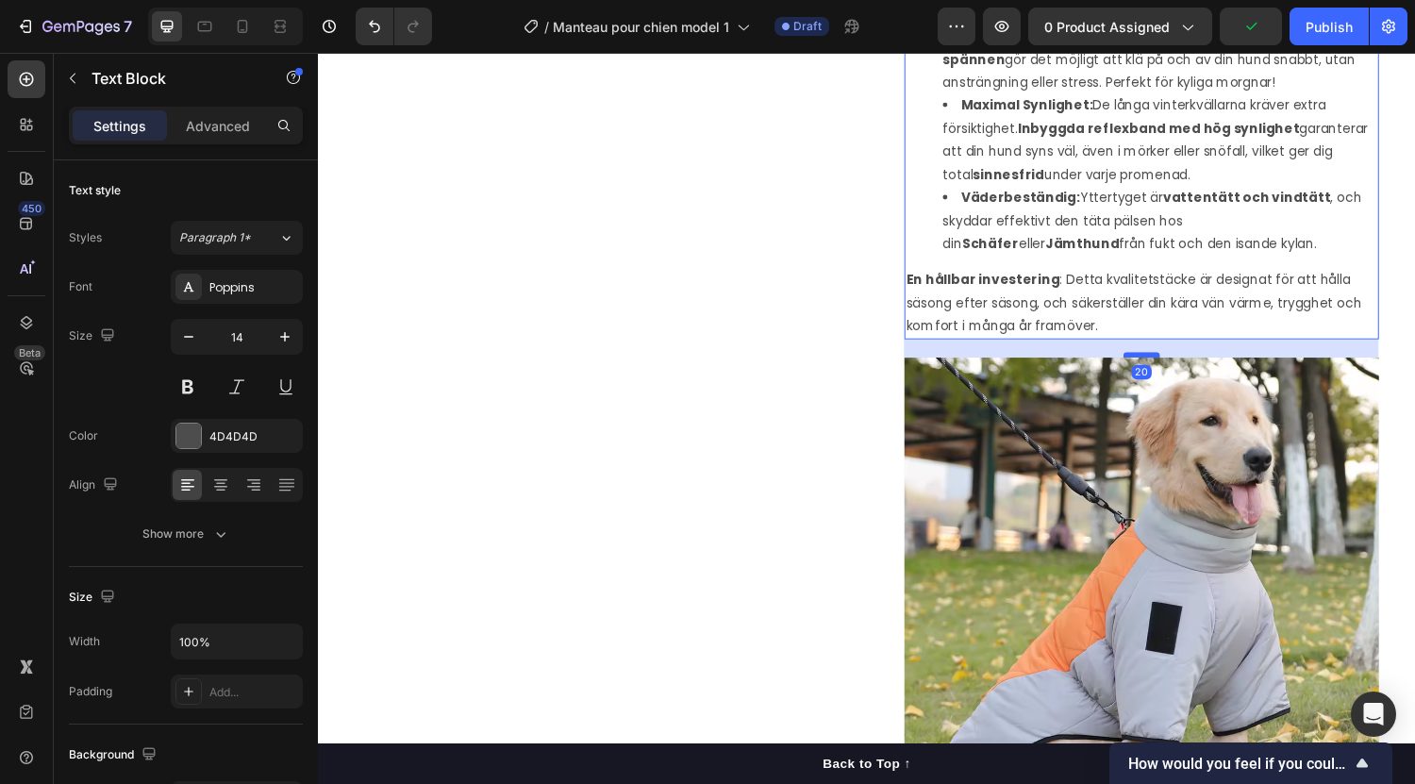
drag, startPoint x: 1163, startPoint y: 363, endPoint x: 1161, endPoint y: 382, distance: 19.0
click at [1161, 367] on div at bounding box center [1168, 364] width 38 height 6
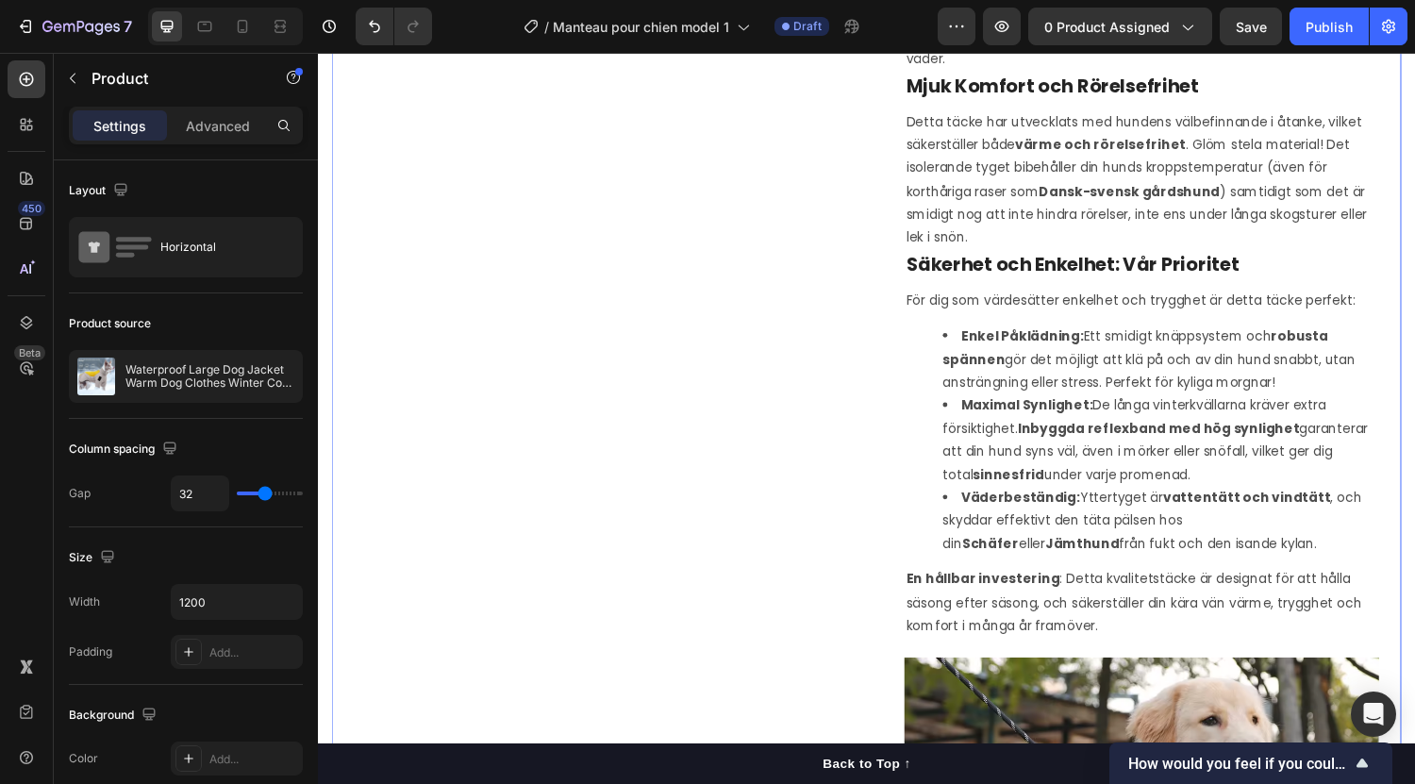
scroll to position [1057, 0]
click at [242, 28] on icon at bounding box center [242, 26] width 19 height 19
type input "0"
type input "100%"
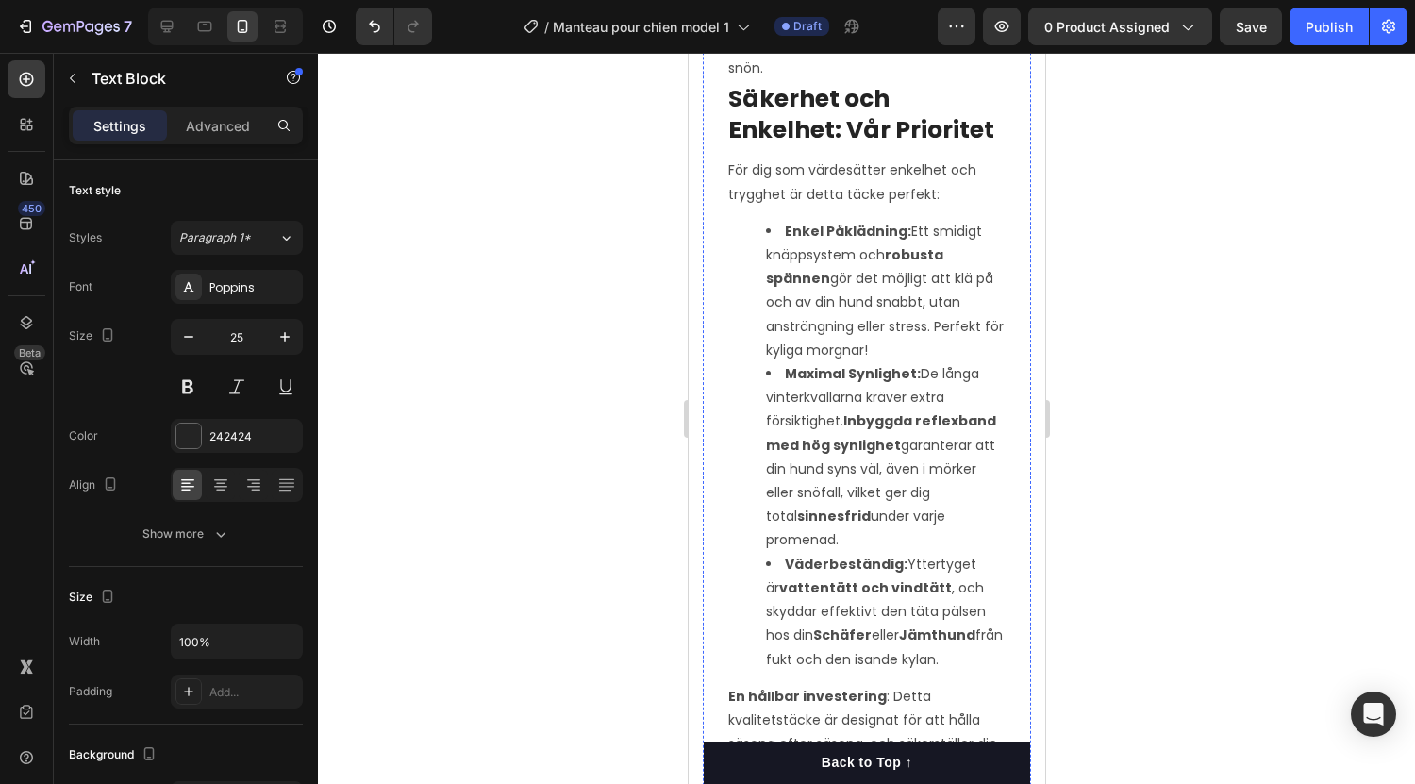
scroll to position [1908, 0]
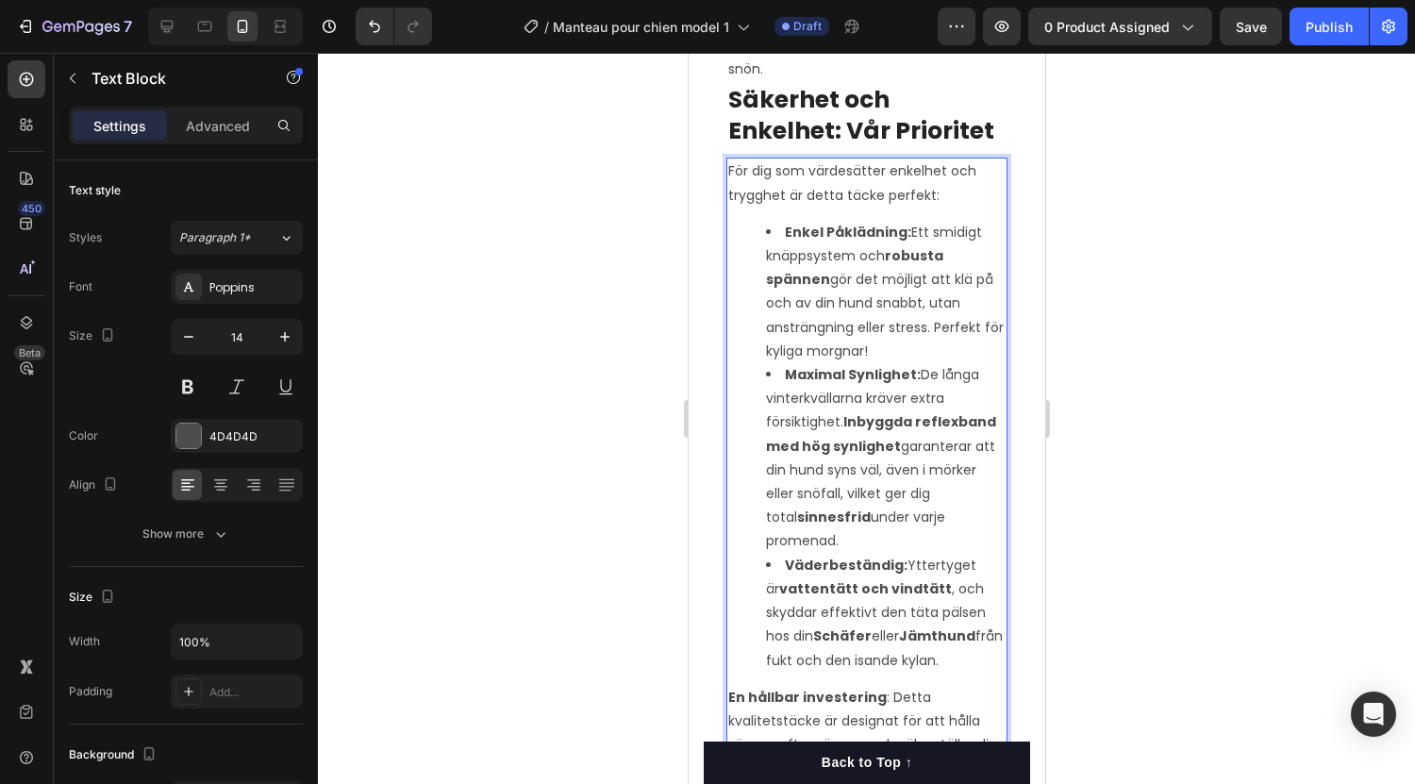
click at [892, 246] on strong "robusta spännen" at bounding box center [853, 267] width 177 height 42
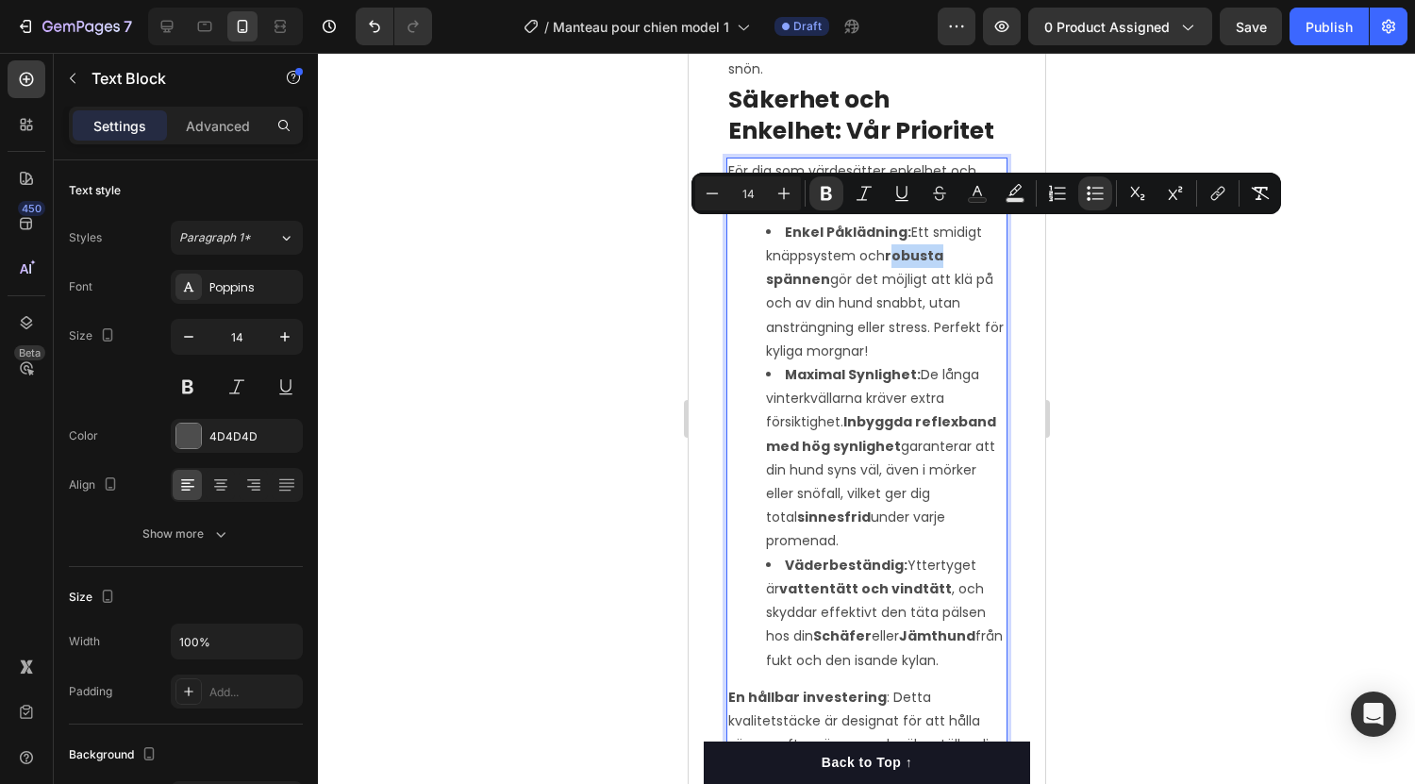
drag, startPoint x: 891, startPoint y: 227, endPoint x: 943, endPoint y: 225, distance: 52.0
click at [943, 225] on li "Enkel Påklädning: Ett smidigt knäppsystem och robusta spännen gör det möjligt a…" at bounding box center [885, 292] width 240 height 142
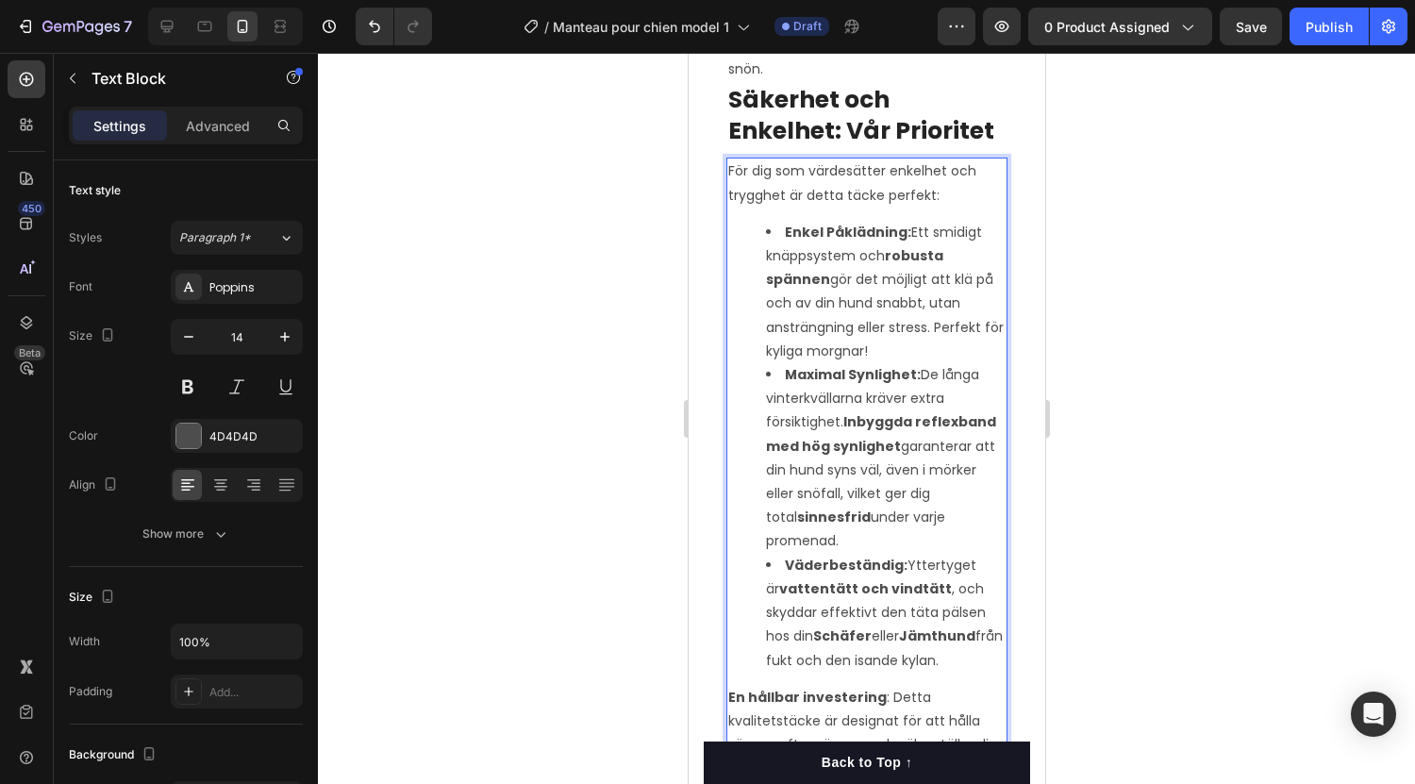
click at [885, 229] on li "Enkel Påklädning: Ett smidigt knäppsystem och robusta spännen gör det möjligt a…" at bounding box center [885, 292] width 240 height 142
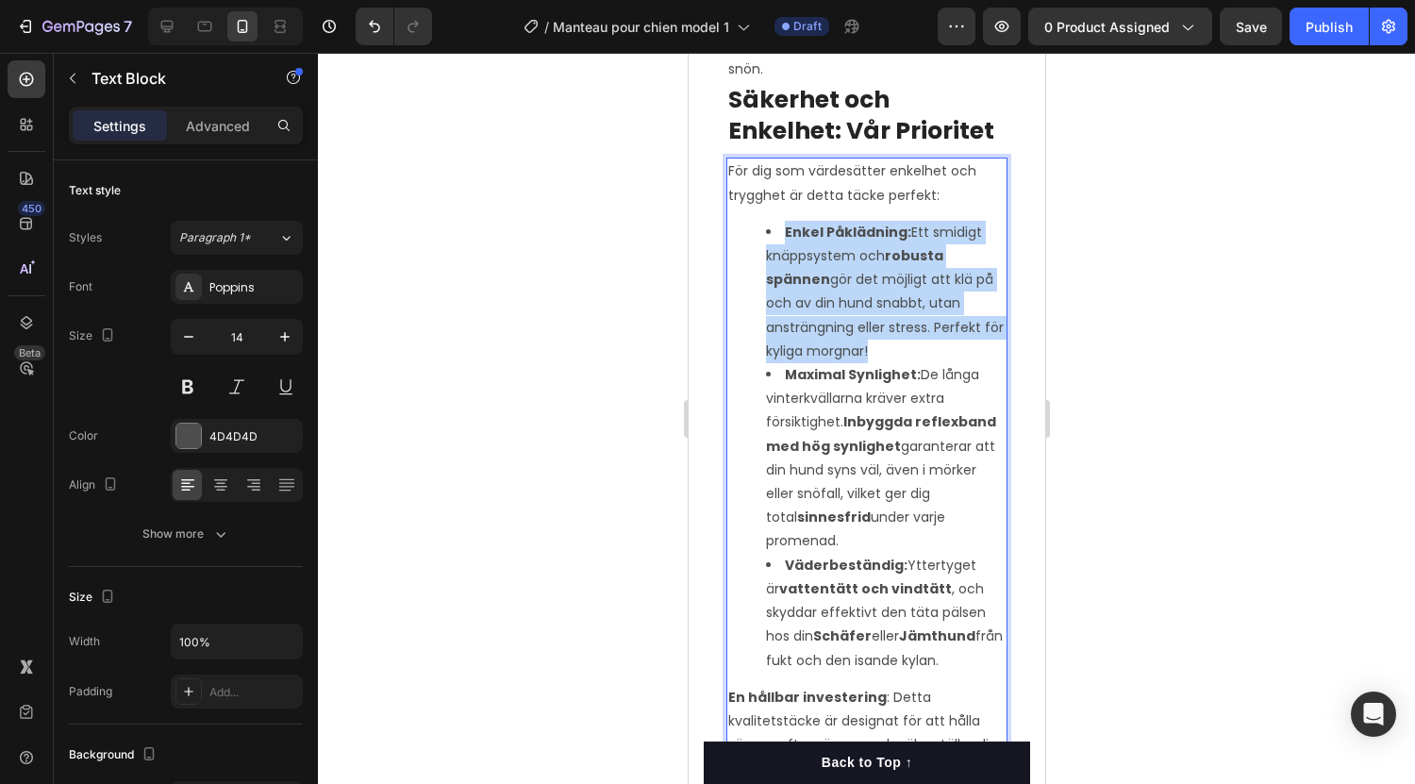
click at [885, 229] on li "Enkel Påklädning: Ett smidigt knäppsystem och robusta spännen gör det möjligt a…" at bounding box center [885, 292] width 240 height 142
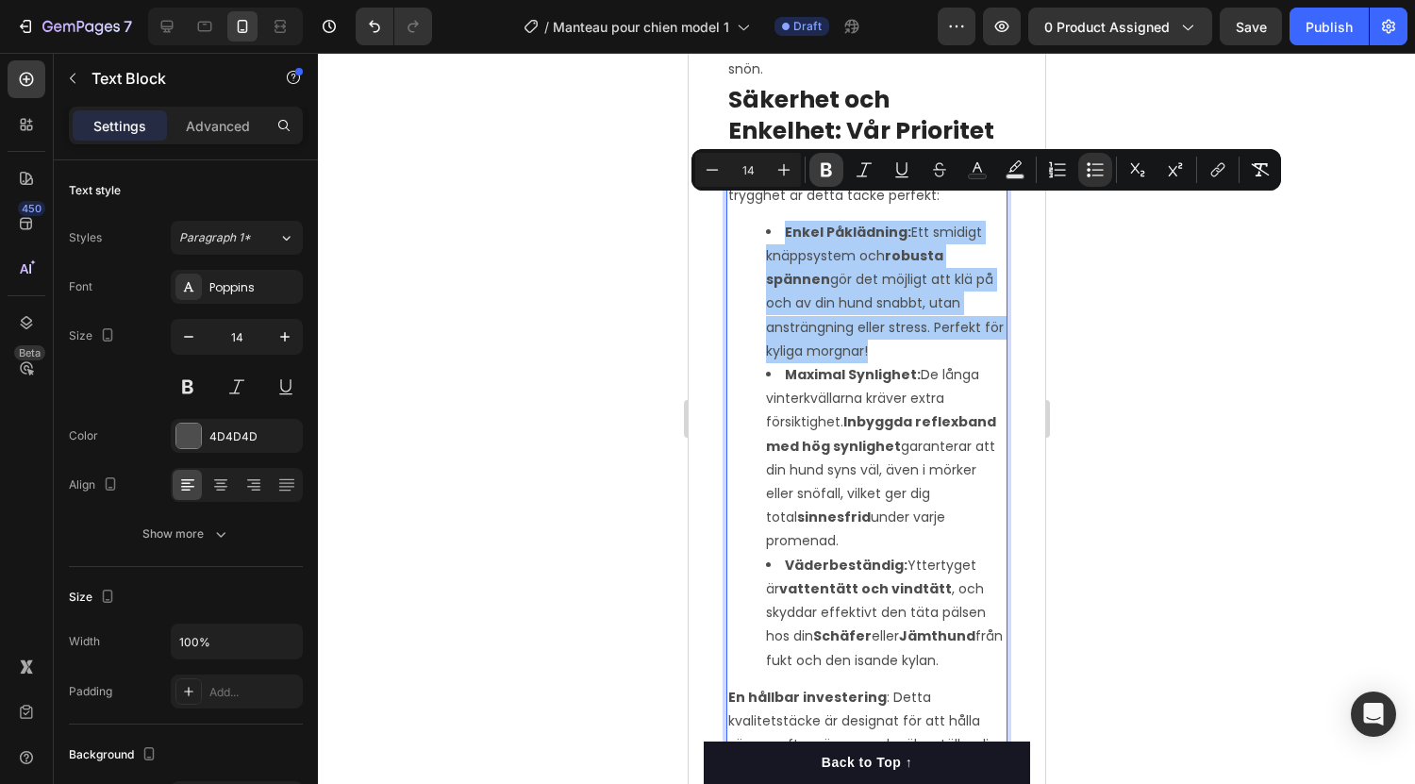
click at [828, 170] on icon "Editor contextual toolbar" at bounding box center [826, 170] width 11 height 14
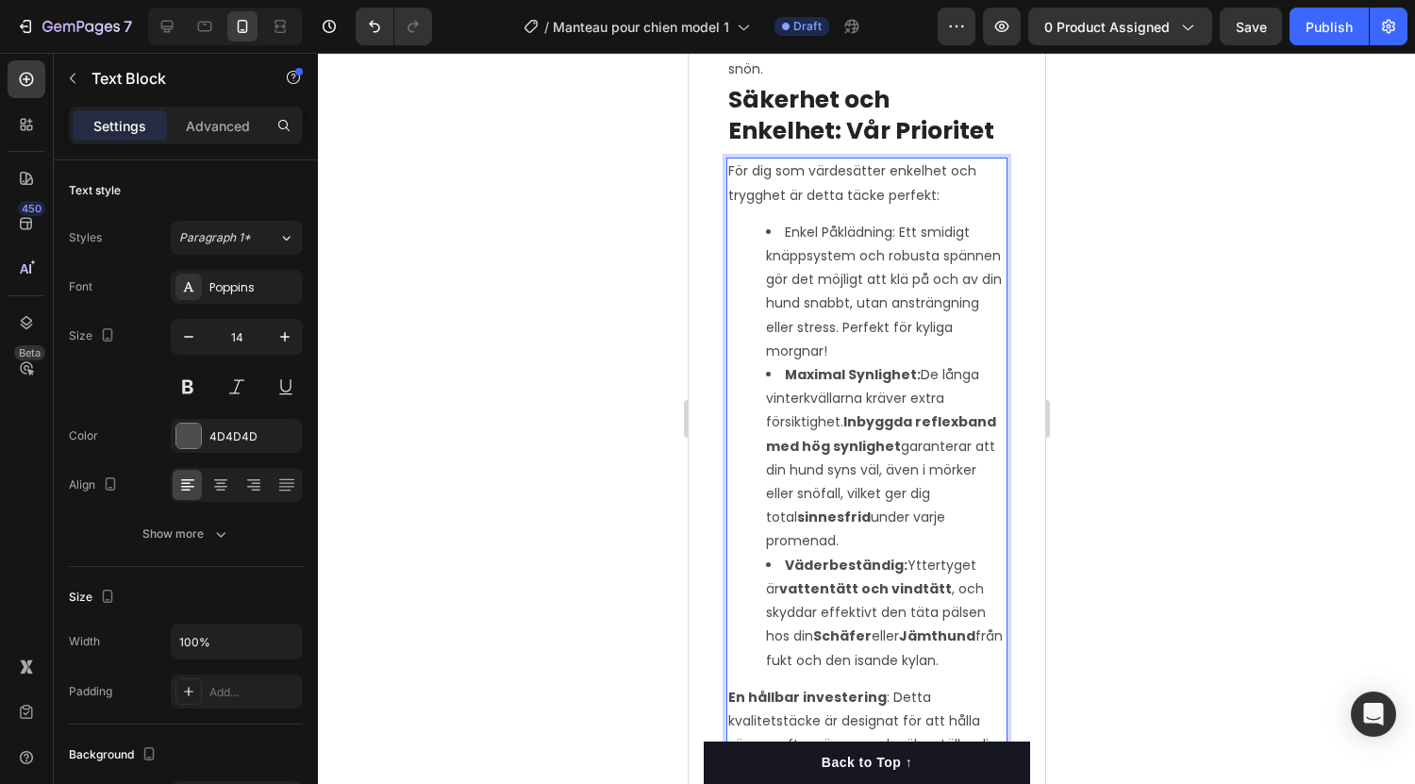
click at [844, 412] on strong "Inbyggda reflexband med hög synlighet" at bounding box center [880, 433] width 230 height 42
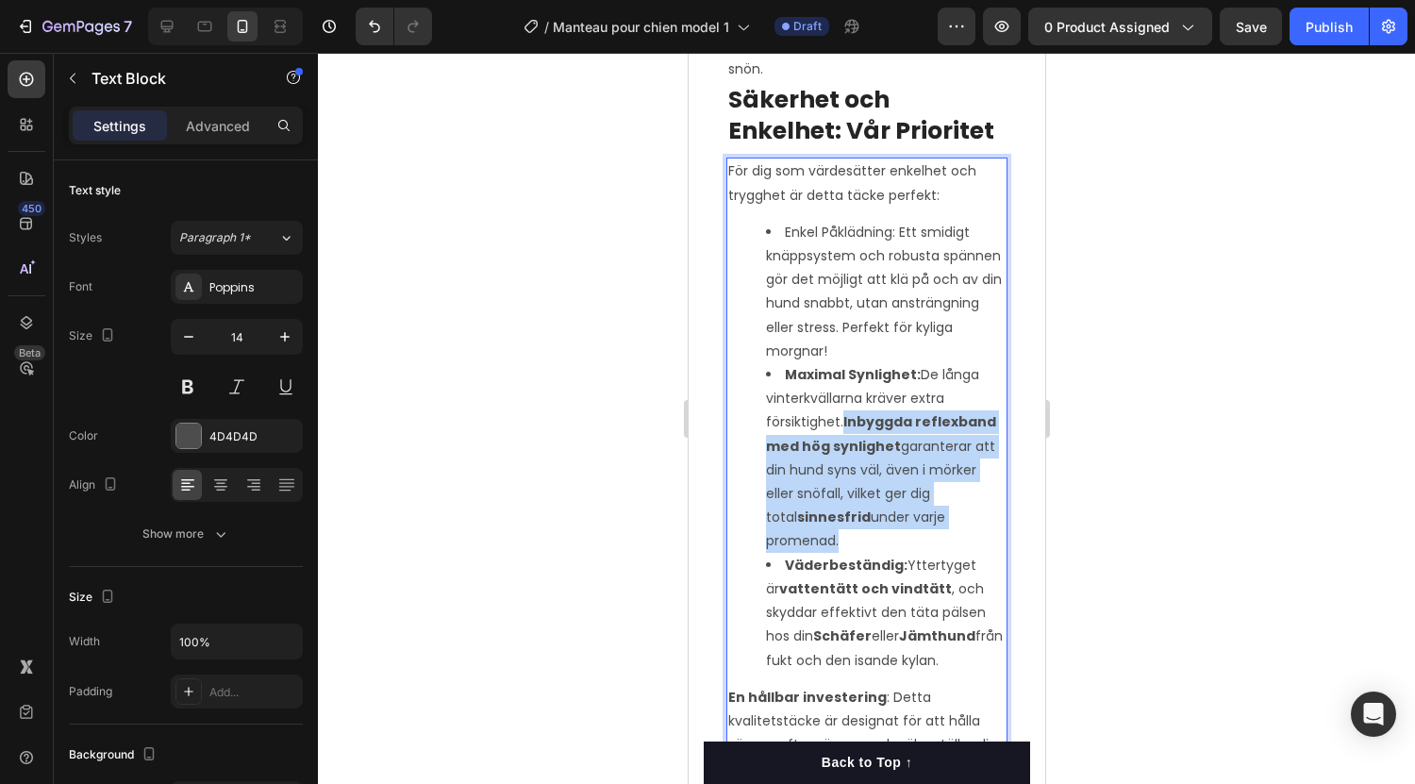
drag, startPoint x: 844, startPoint y: 392, endPoint x: 986, endPoint y: 485, distance: 169.6
click at [986, 485] on li "Maximal Synlighet: De långa vinterkvällarna kräver extra försiktighet. Inbyggda…" at bounding box center [885, 458] width 240 height 191
click at [893, 468] on li "Maximal Synlighet: De långa vinterkvällarna kräver extra försiktighet. Inbyggda…" at bounding box center [885, 458] width 240 height 191
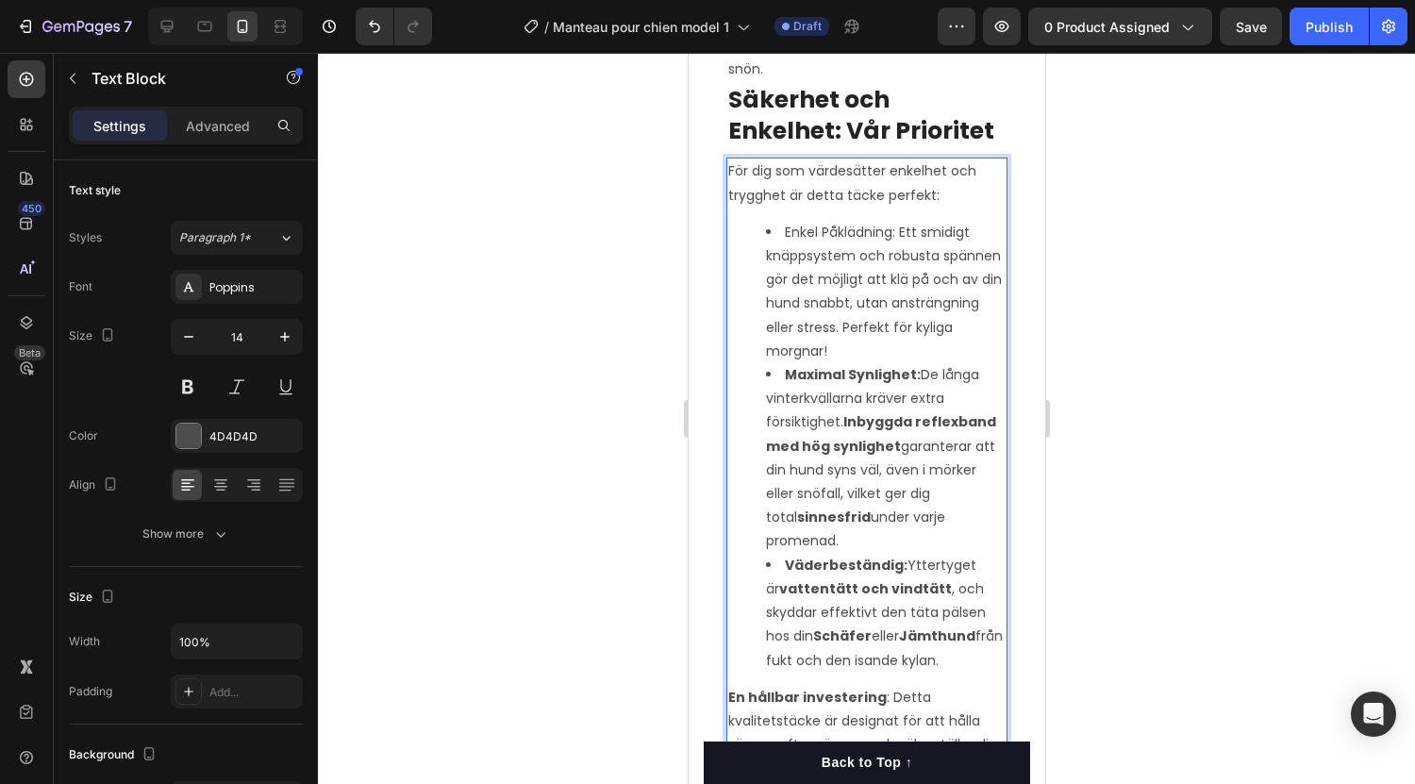
click at [847, 412] on strong "Inbyggda reflexband med hög synlighet" at bounding box center [880, 433] width 230 height 42
click at [842, 394] on li "Maximal Synlighet: De långa vinterkvällarna kräver extra försiktighet. Inbyggda…" at bounding box center [885, 458] width 240 height 191
drag, startPoint x: 843, startPoint y: 396, endPoint x: 993, endPoint y: 475, distance: 169.2
click at [993, 475] on div "Vintertäcket "Trygghet": Skapat för Din Bästa Väns Välbefinnande Text Block Ge …" at bounding box center [866, 269] width 326 height 1725
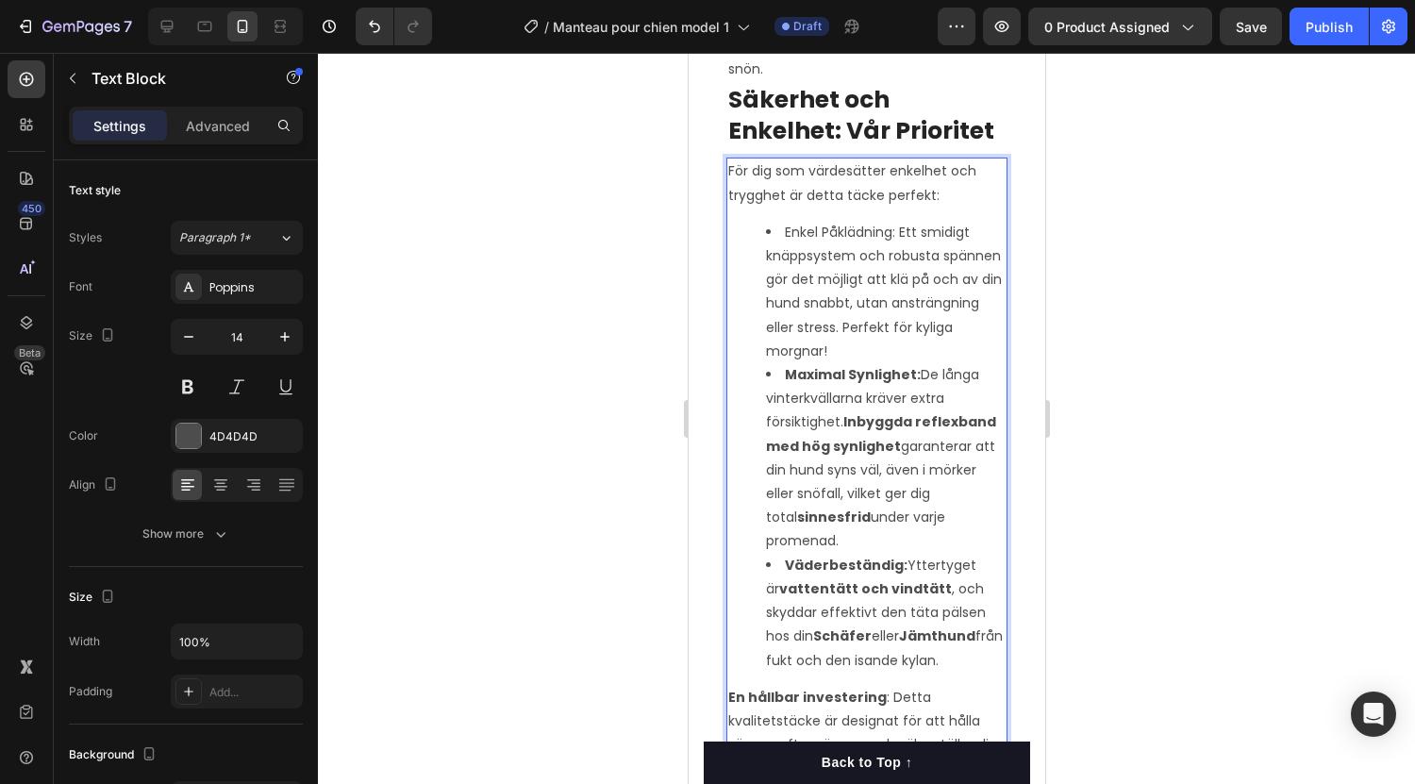
click at [839, 493] on li "Maximal Synlighet: De långa vinterkvällarna kräver extra försiktighet. Inbyggda…" at bounding box center [885, 458] width 240 height 191
click at [834, 489] on li "Maximal Synlighet: De långa vinterkvällarna kräver extra försiktighet. Inbyggda…" at bounding box center [885, 458] width 240 height 191
drag, startPoint x: 833, startPoint y: 489, endPoint x: 842, endPoint y: 395, distance: 93.8
click at [842, 395] on li "Maximal Synlighet: De långa vinterkvällarna kräver extra försiktighet. Inbyggda…" at bounding box center [885, 458] width 240 height 191
click at [864, 426] on strong "Inbyggda reflexband med hög synlighet" at bounding box center [880, 433] width 230 height 42
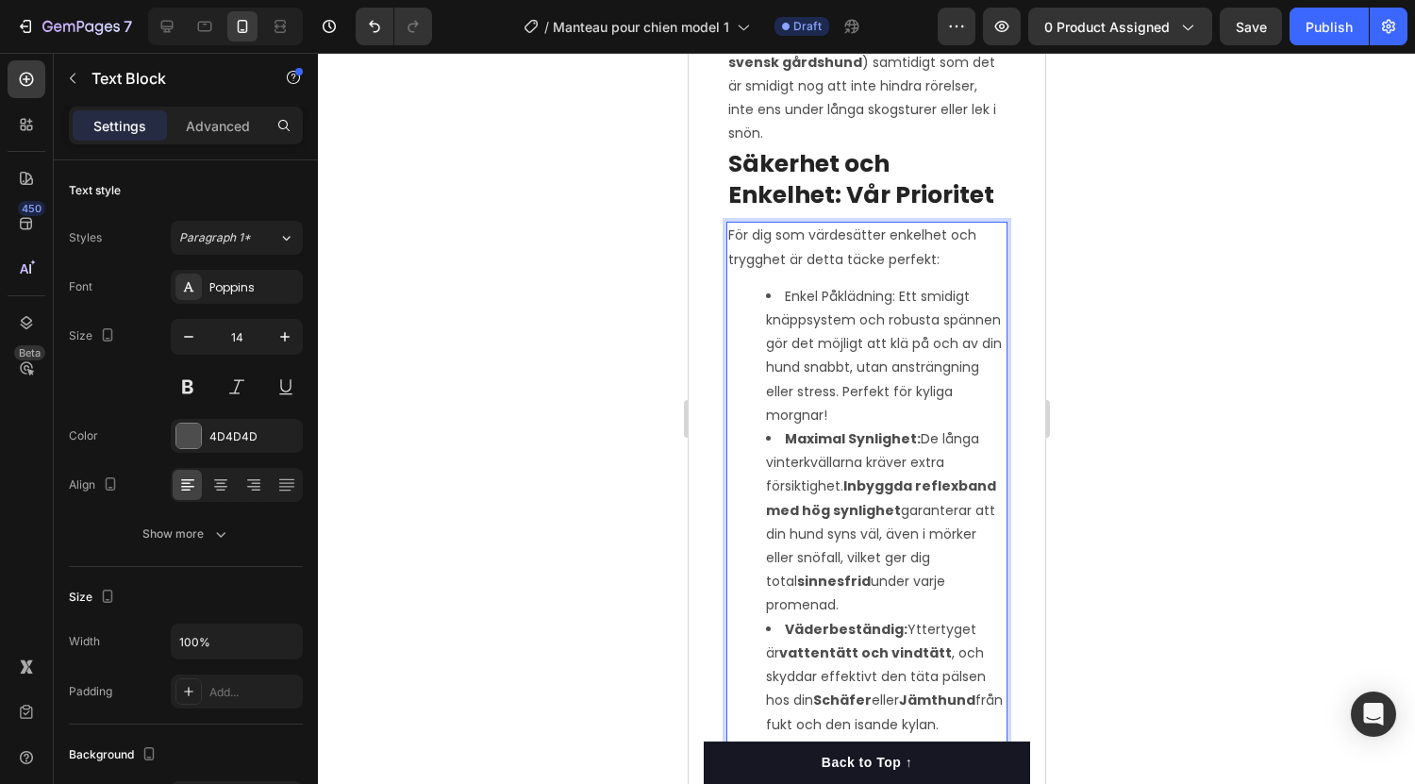
scroll to position [1842, 0]
click at [885, 294] on li "Enkel Påklädning: Ett smidigt knäppsystem och robusta spännen gör det möjligt a…" at bounding box center [885, 358] width 240 height 142
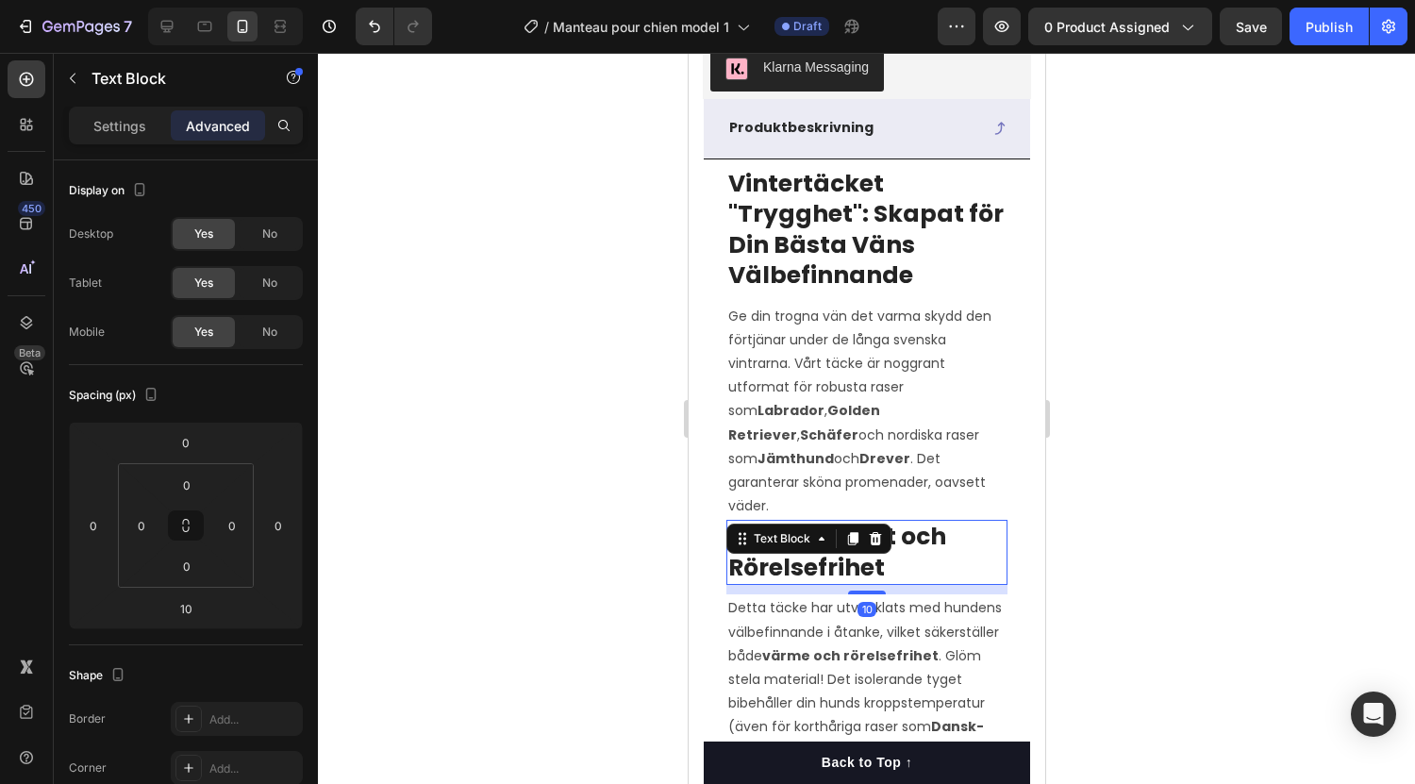
scroll to position [1156, 0]
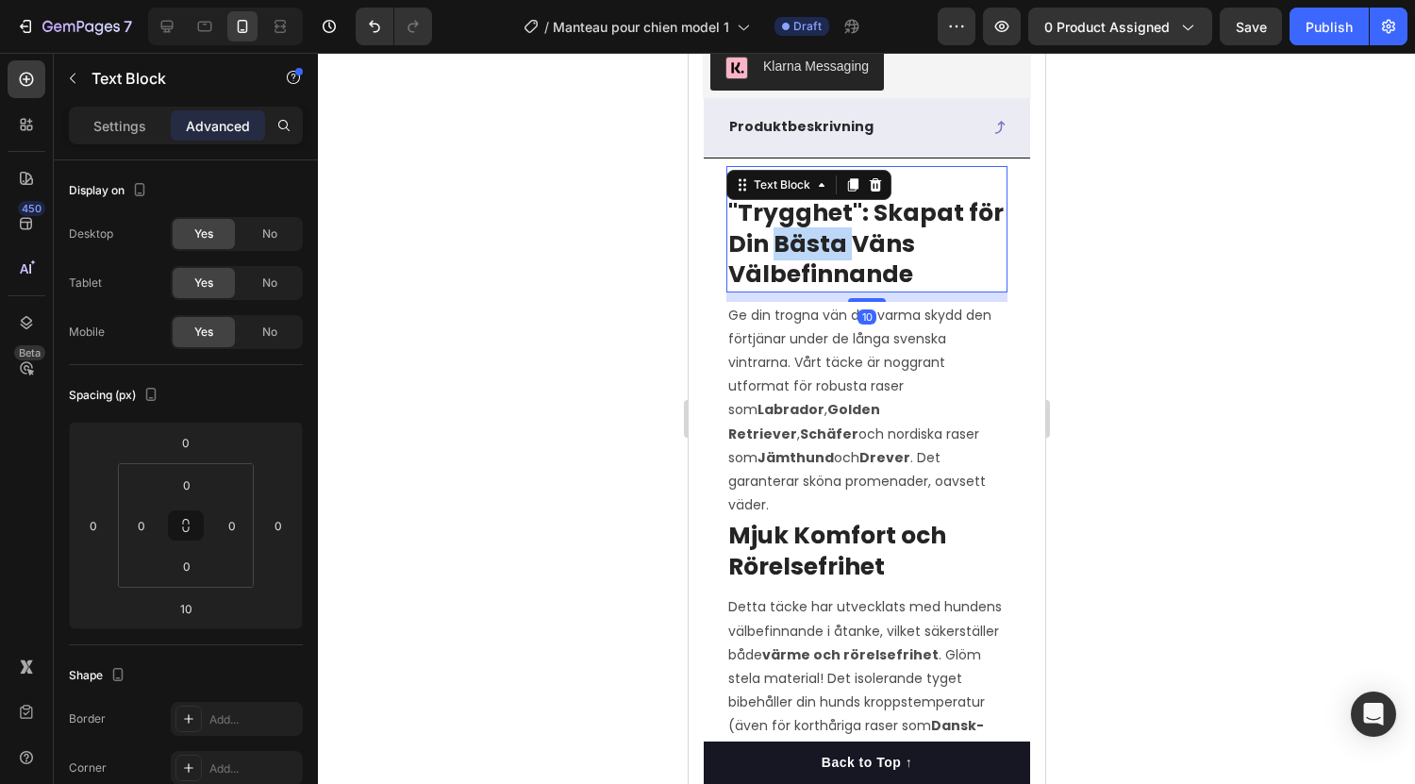
click at [825, 251] on strong "Vintertäcket "Trygghet": Skapat för Din Bästa Väns Välbefinnande" at bounding box center [865, 228] width 276 height 125
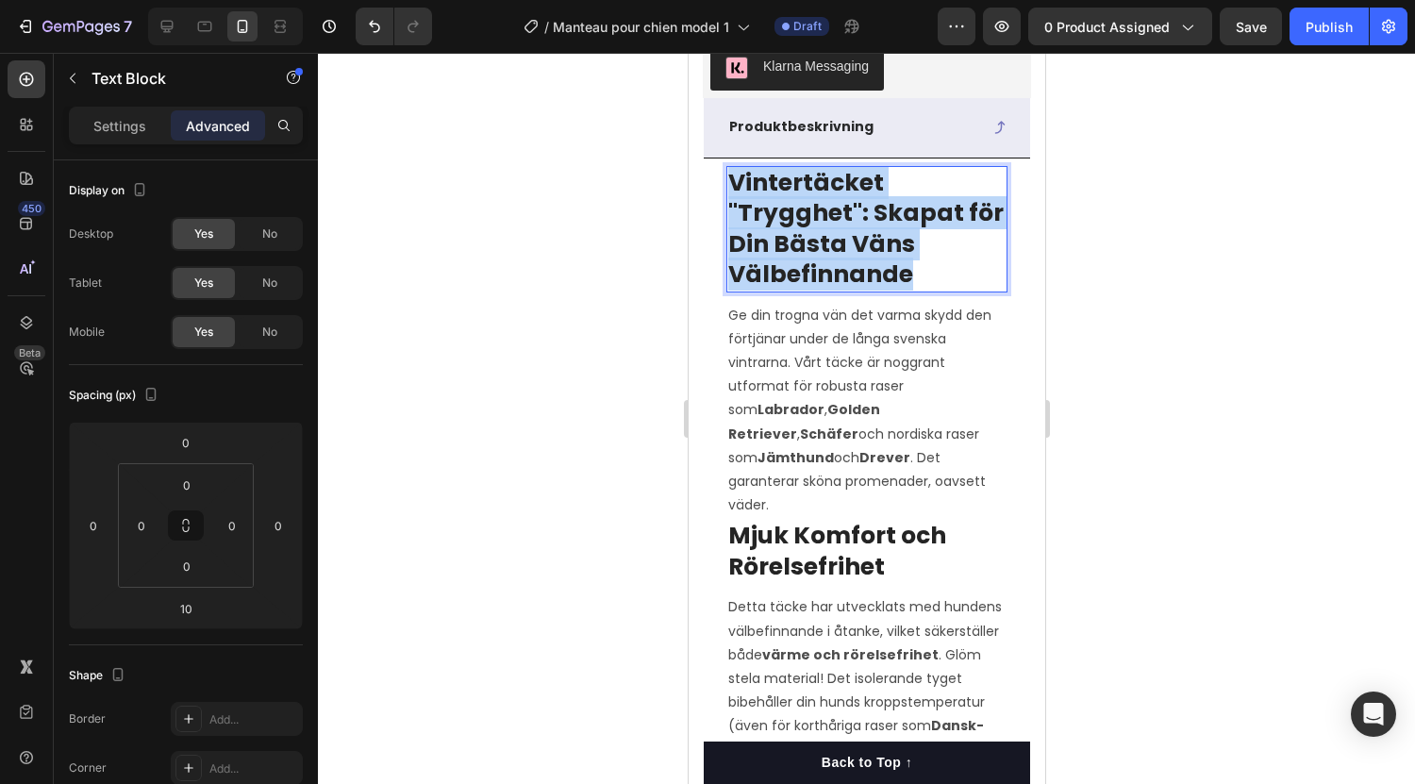
click at [825, 251] on strong "Vintertäcket "Trygghet": Skapat för Din Bästa Väns Välbefinnande" at bounding box center [865, 228] width 276 height 125
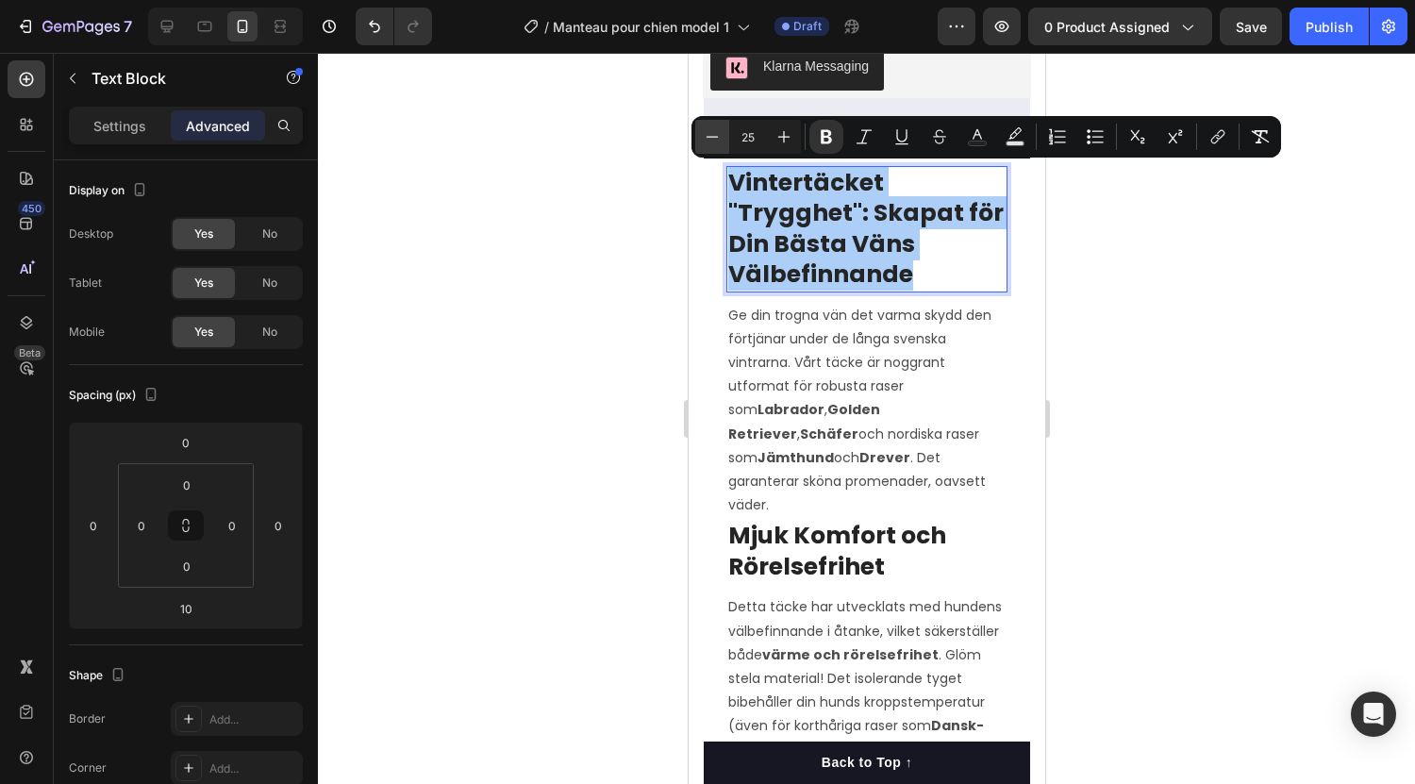
click at [710, 137] on icon "Editor contextual toolbar" at bounding box center [713, 136] width 12 height 1
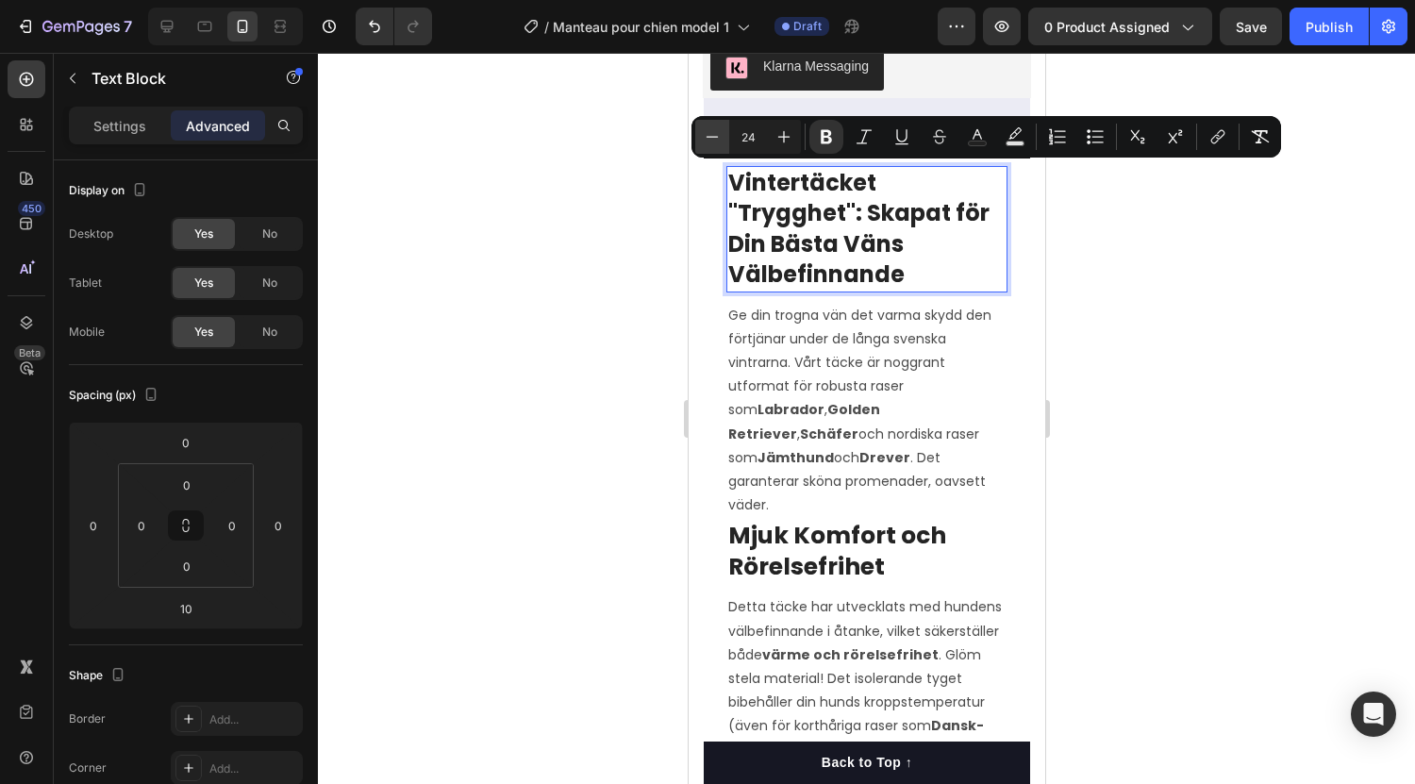
click at [710, 137] on icon "Editor contextual toolbar" at bounding box center [713, 136] width 12 height 1
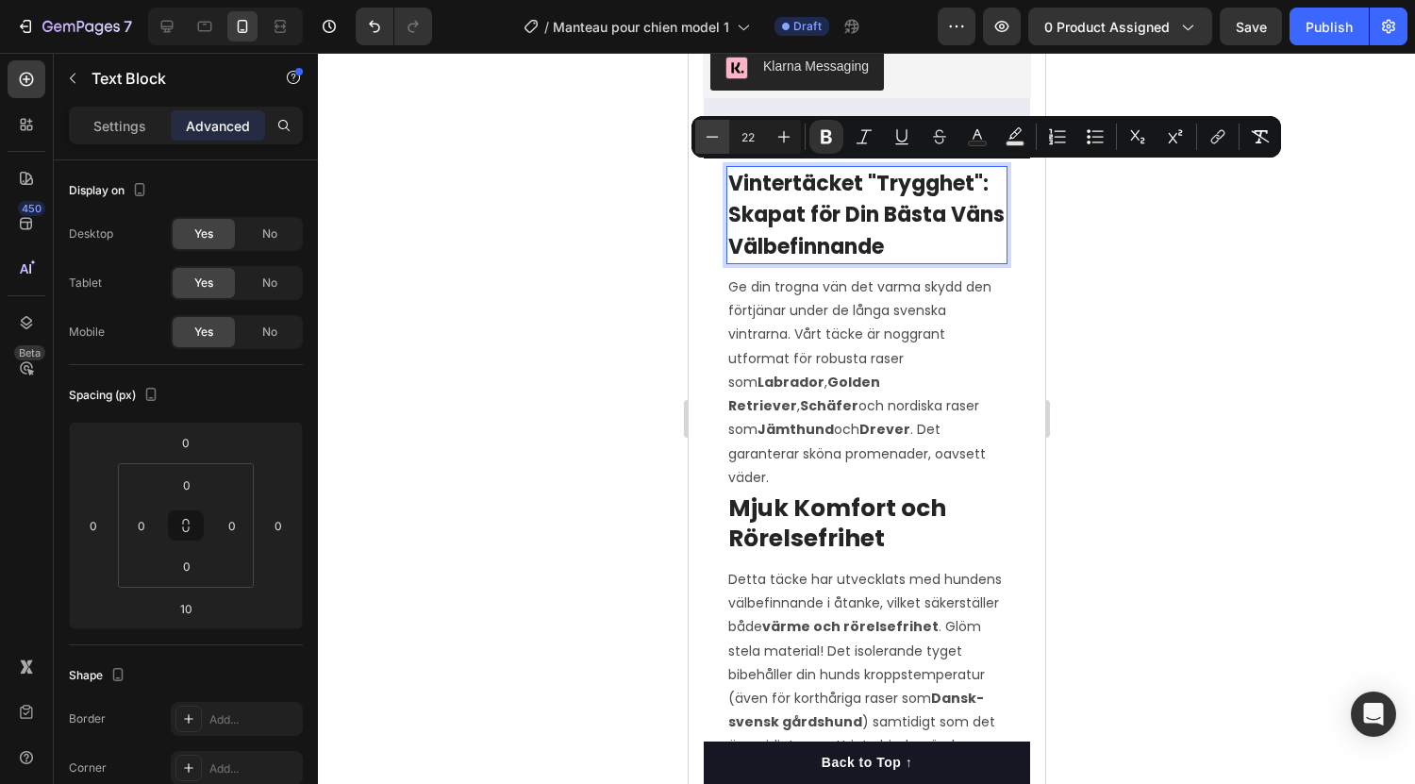
click at [710, 137] on icon "Editor contextual toolbar" at bounding box center [713, 136] width 12 height 1
click at [781, 137] on icon "Editor contextual toolbar" at bounding box center [784, 137] width 12 height 12
click at [719, 133] on icon "Editor contextual toolbar" at bounding box center [712, 136] width 19 height 19
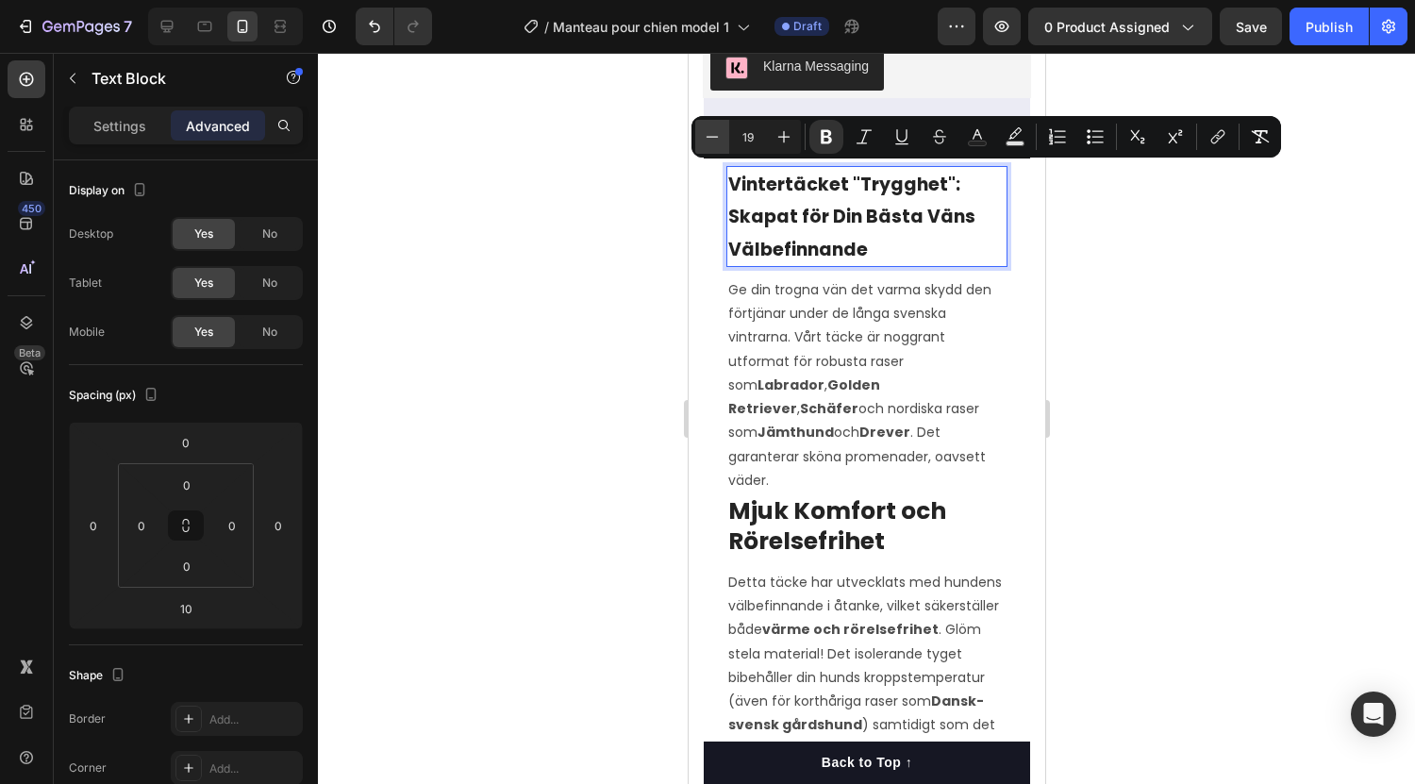
click at [719, 133] on icon "Editor contextual toolbar" at bounding box center [712, 136] width 19 height 19
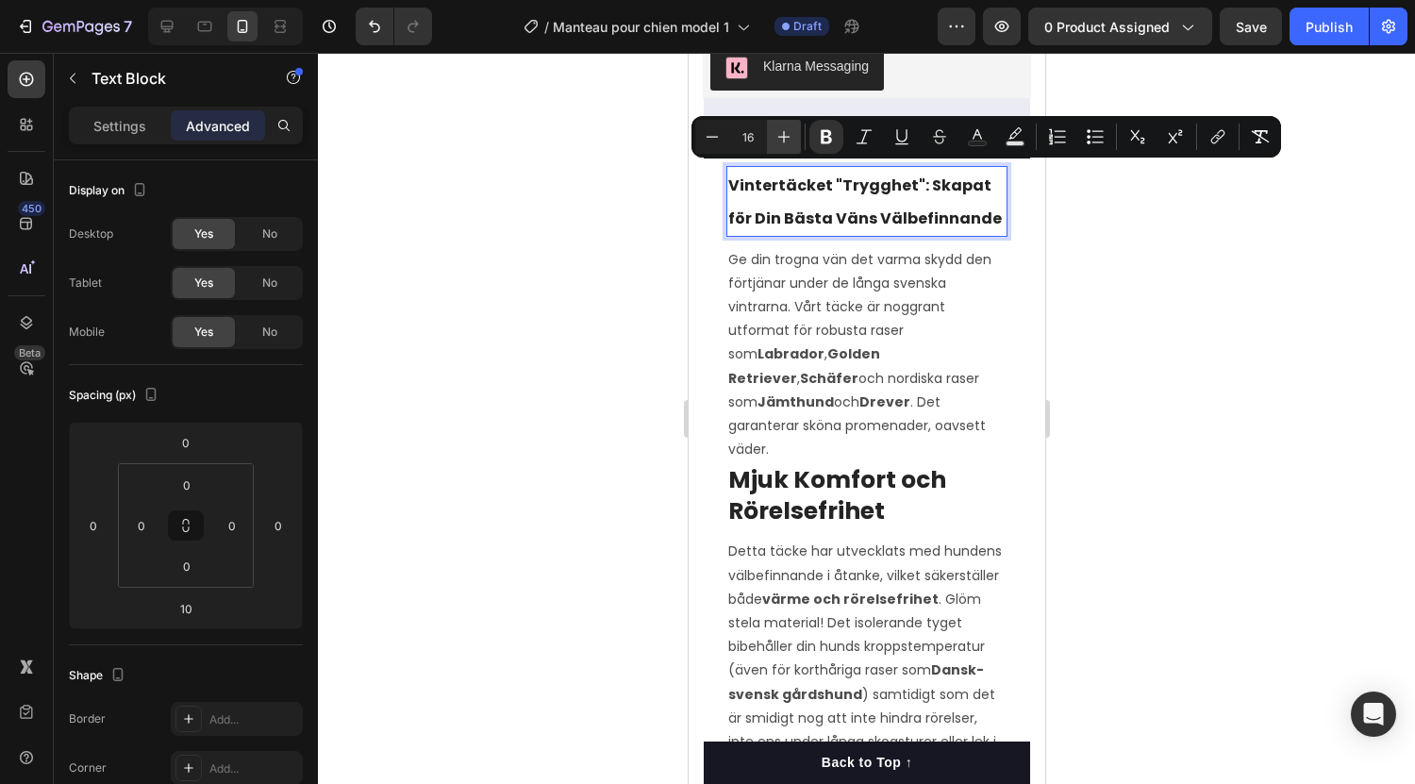
click at [787, 142] on icon "Editor contextual toolbar" at bounding box center [784, 136] width 19 height 19
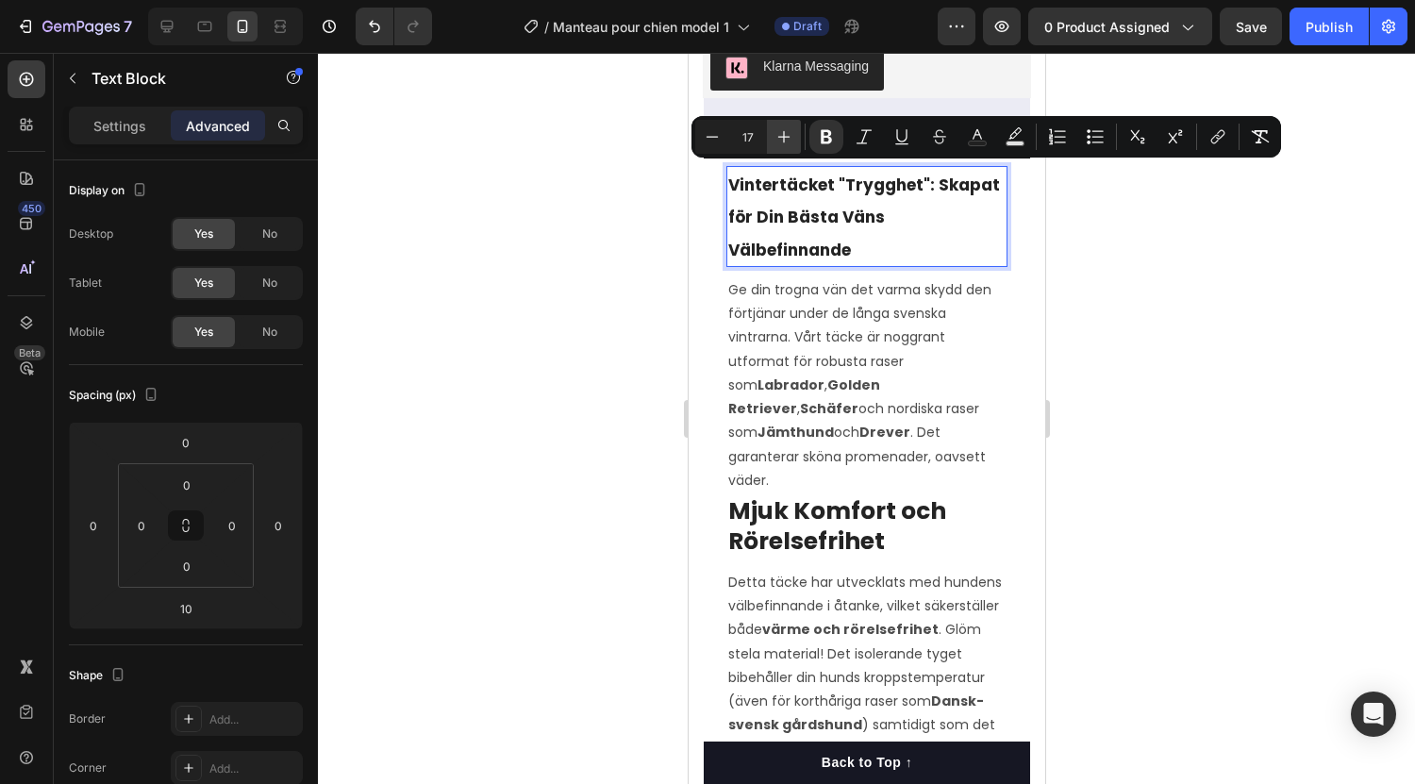
click at [787, 142] on icon "Editor contextual toolbar" at bounding box center [784, 136] width 19 height 19
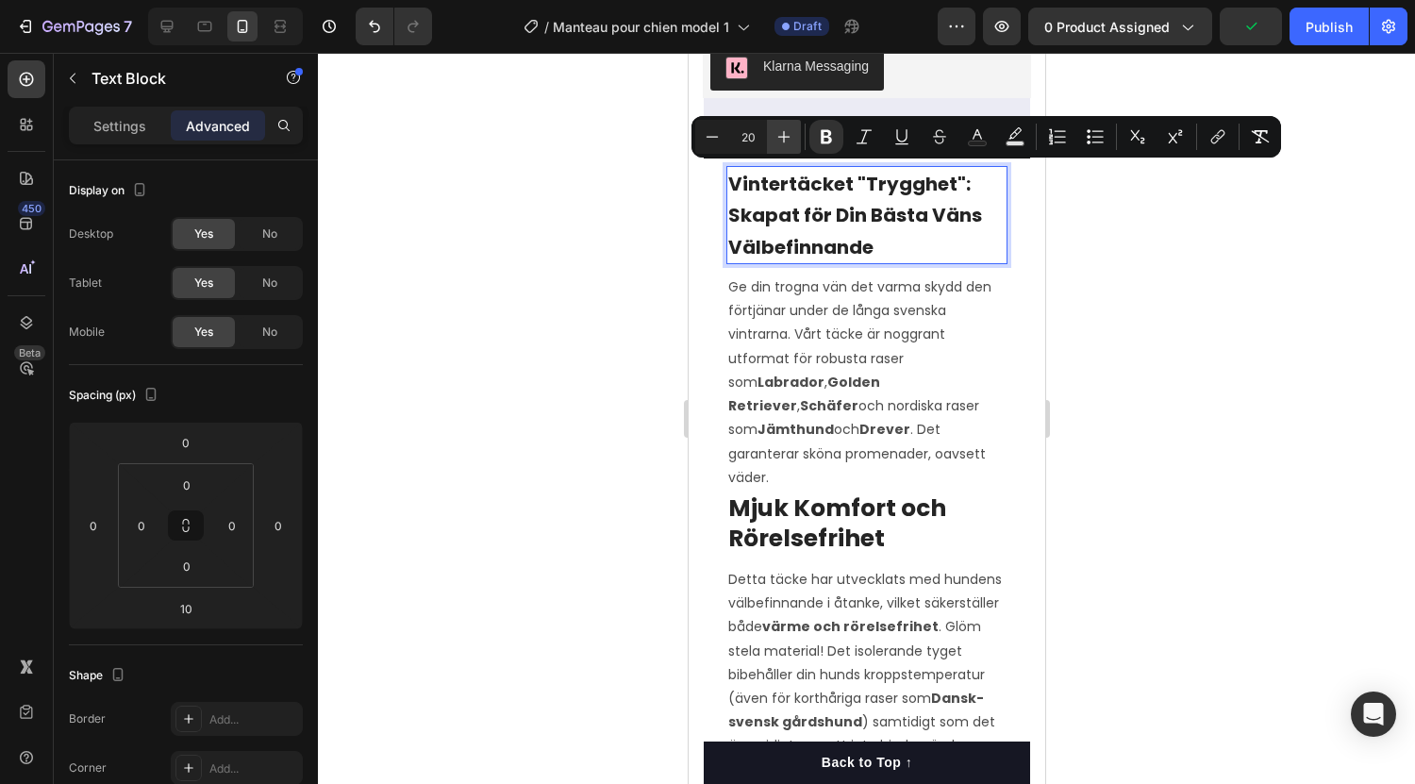
click at [787, 142] on icon "Editor contextual toolbar" at bounding box center [784, 136] width 19 height 19
type input "21"
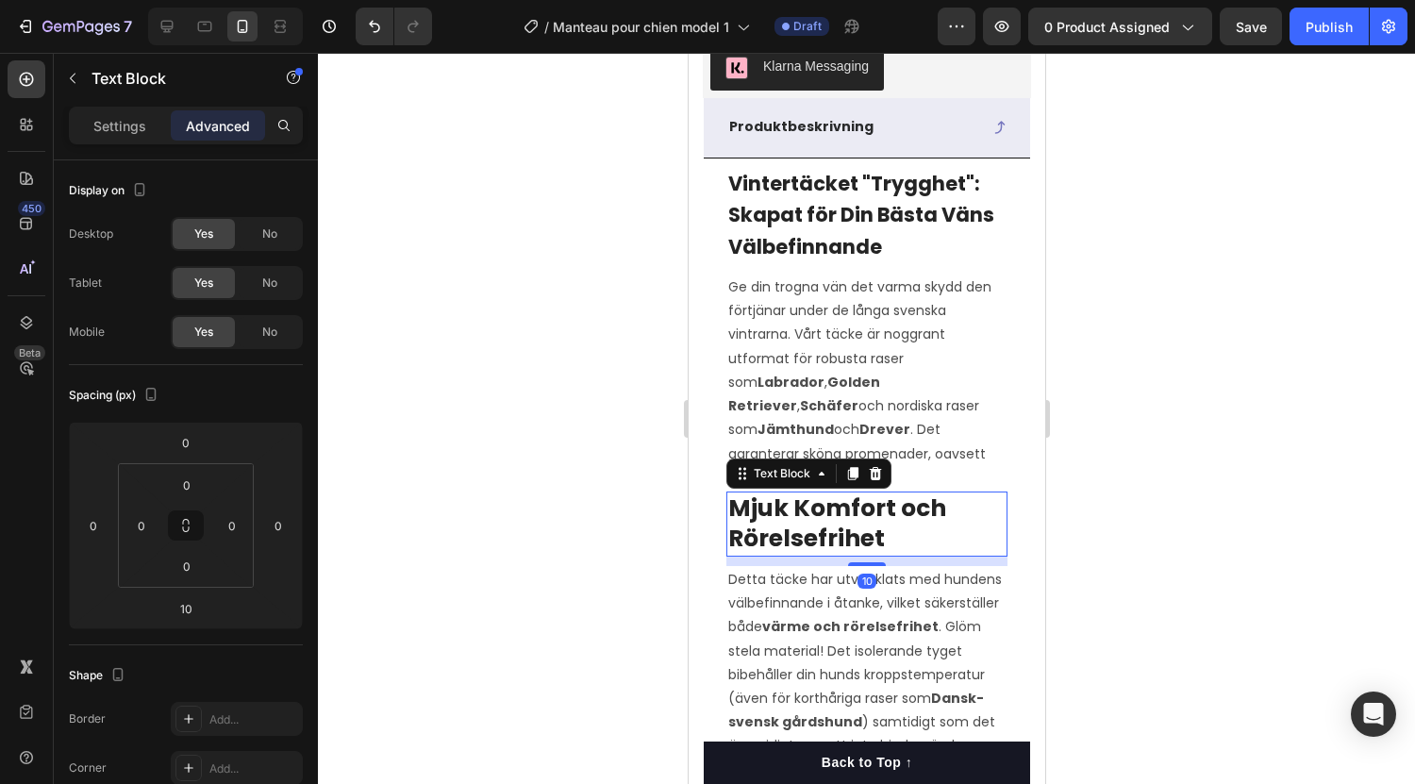
click at [786, 520] on strong "Mjuk Komfort och Rörelsefrihet" at bounding box center [836, 524] width 218 height 64
click at [872, 509] on strong "Mjuk Komfort och Rörelsefrihet" at bounding box center [836, 524] width 218 height 64
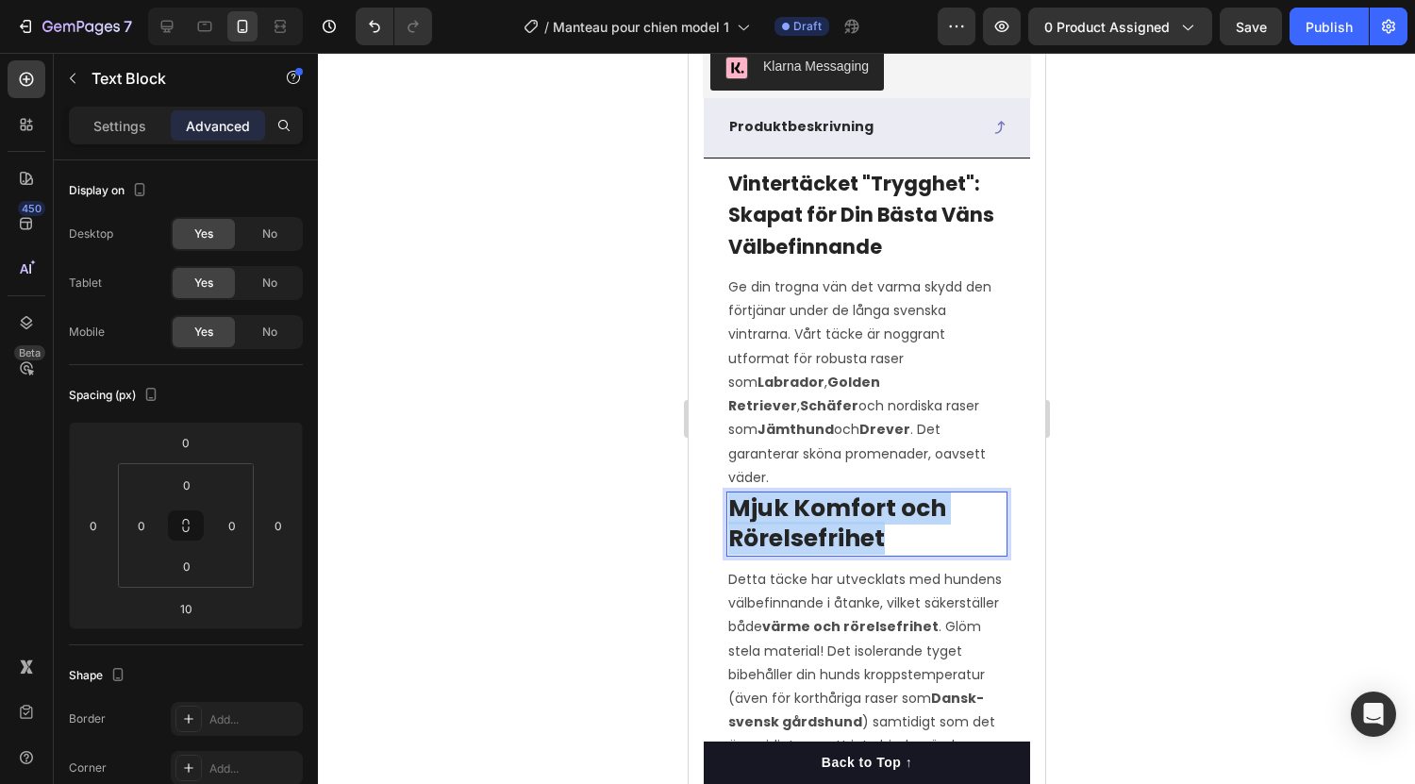
click at [872, 509] on strong "Mjuk Komfort och Rörelsefrihet" at bounding box center [836, 524] width 218 height 64
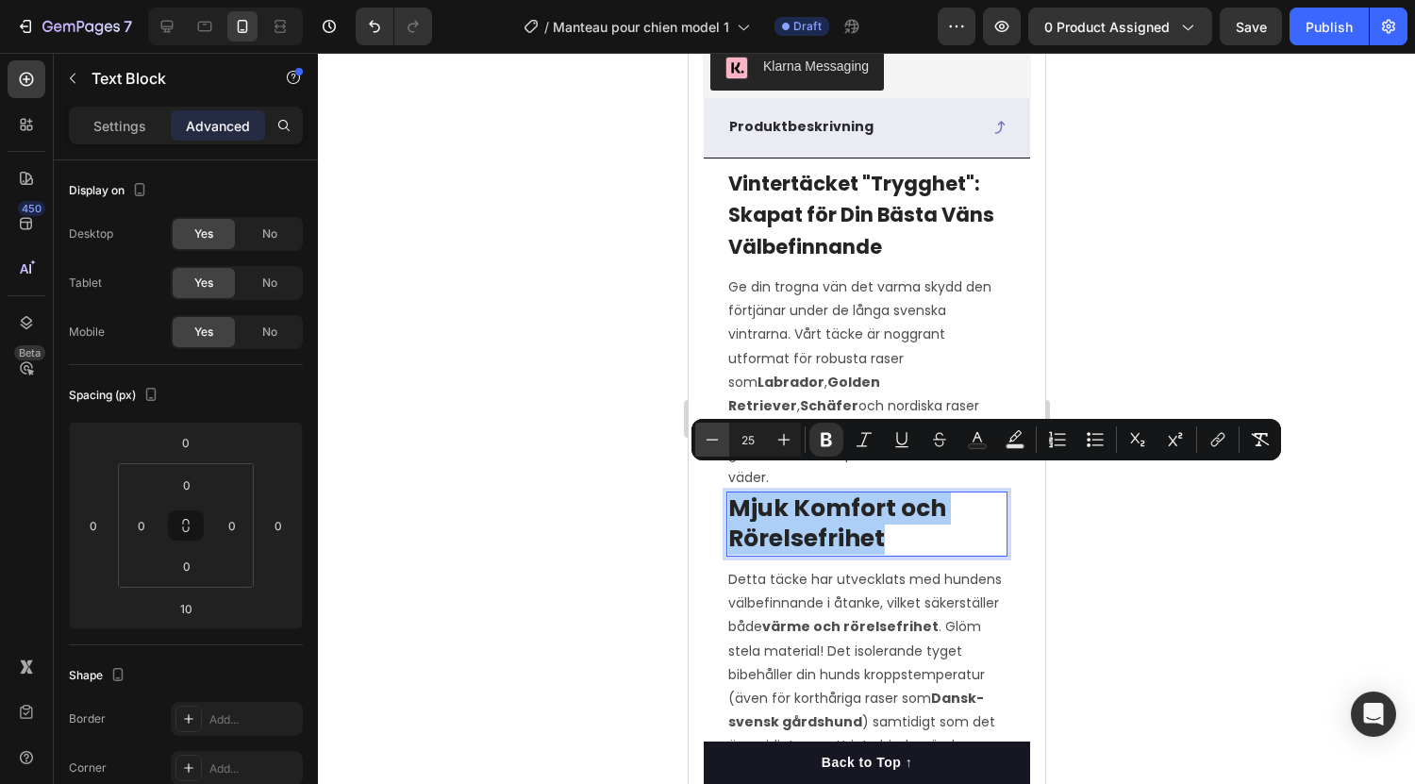
click at [714, 443] on icon "Editor contextual toolbar" at bounding box center [712, 439] width 19 height 19
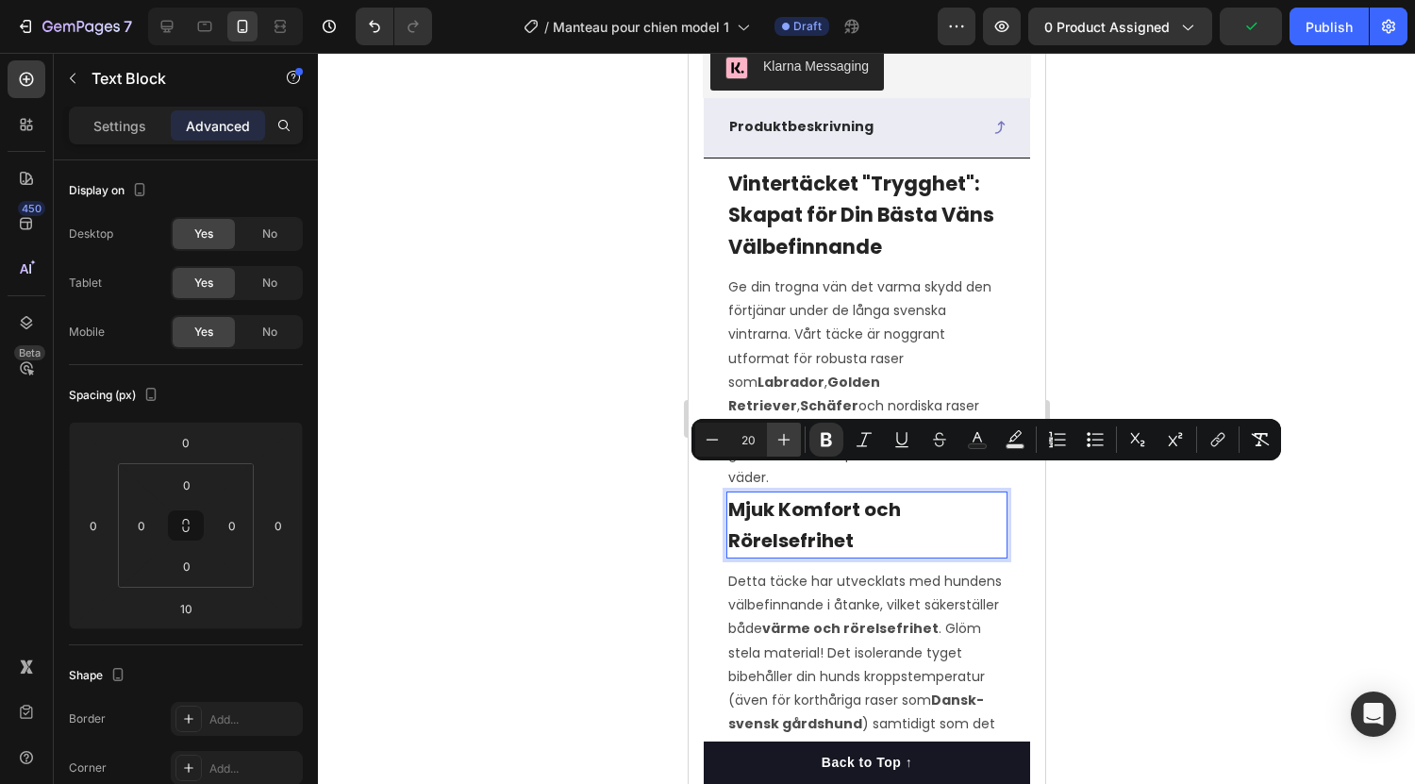
click at [777, 442] on icon "Editor contextual toolbar" at bounding box center [784, 439] width 19 height 19
click at [709, 442] on icon "Editor contextual toolbar" at bounding box center [712, 439] width 19 height 19
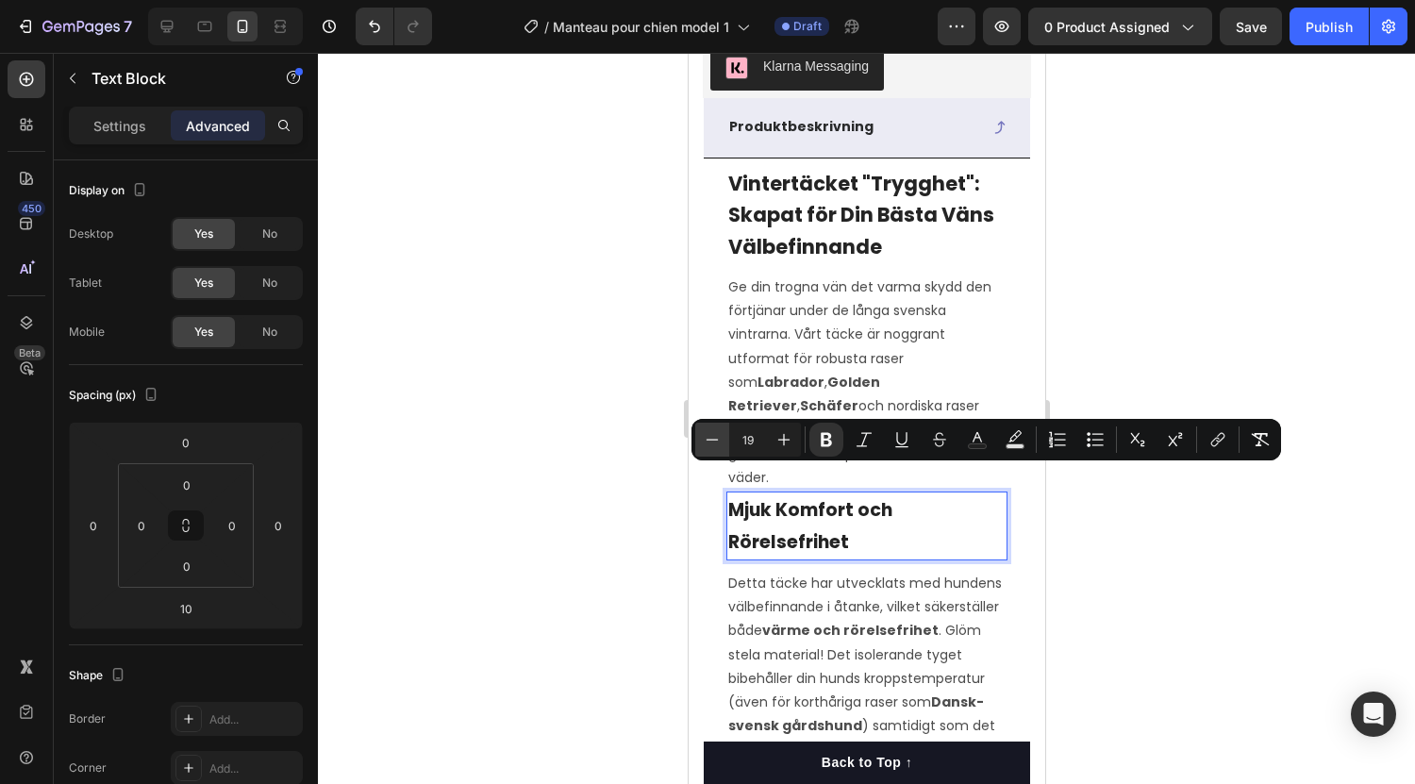
click at [709, 442] on icon "Editor contextual toolbar" at bounding box center [712, 439] width 19 height 19
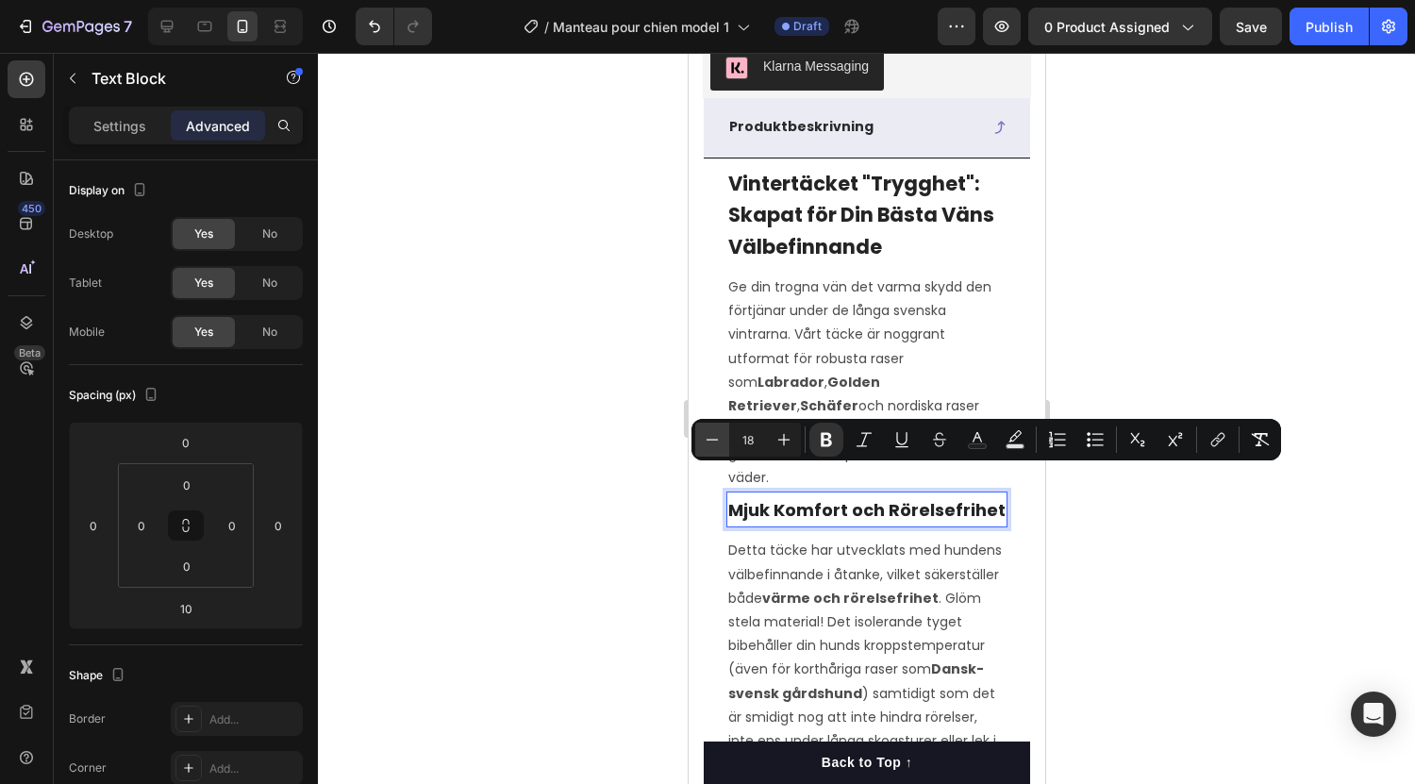
click at [709, 442] on icon "Editor contextual toolbar" at bounding box center [712, 439] width 19 height 19
drag, startPoint x: 709, startPoint y: 442, endPoint x: 772, endPoint y: 443, distance: 63.2
click at [772, 443] on div "Minus 15 Plus" at bounding box center [748, 440] width 106 height 34
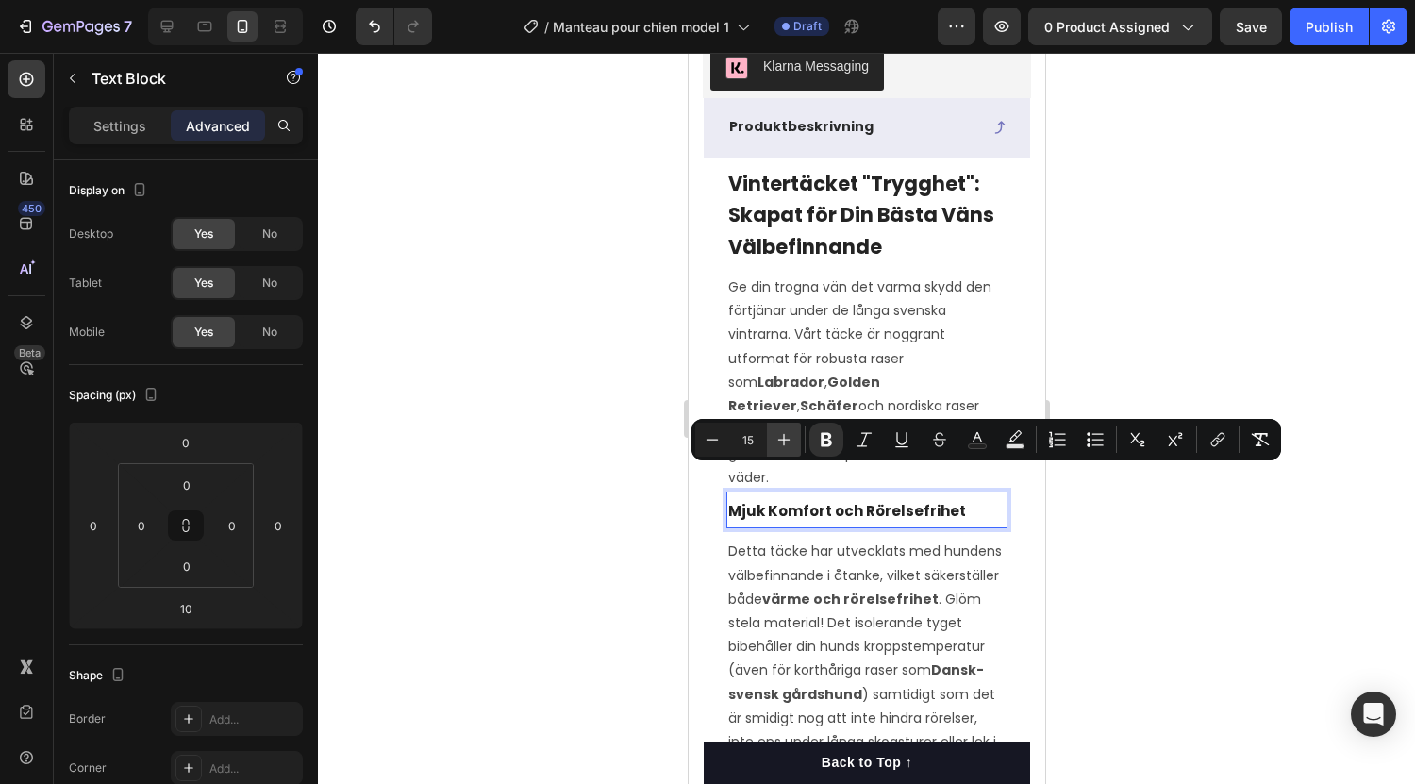
click at [784, 443] on icon "Editor contextual toolbar" at bounding box center [784, 440] width 12 height 12
type input "16"
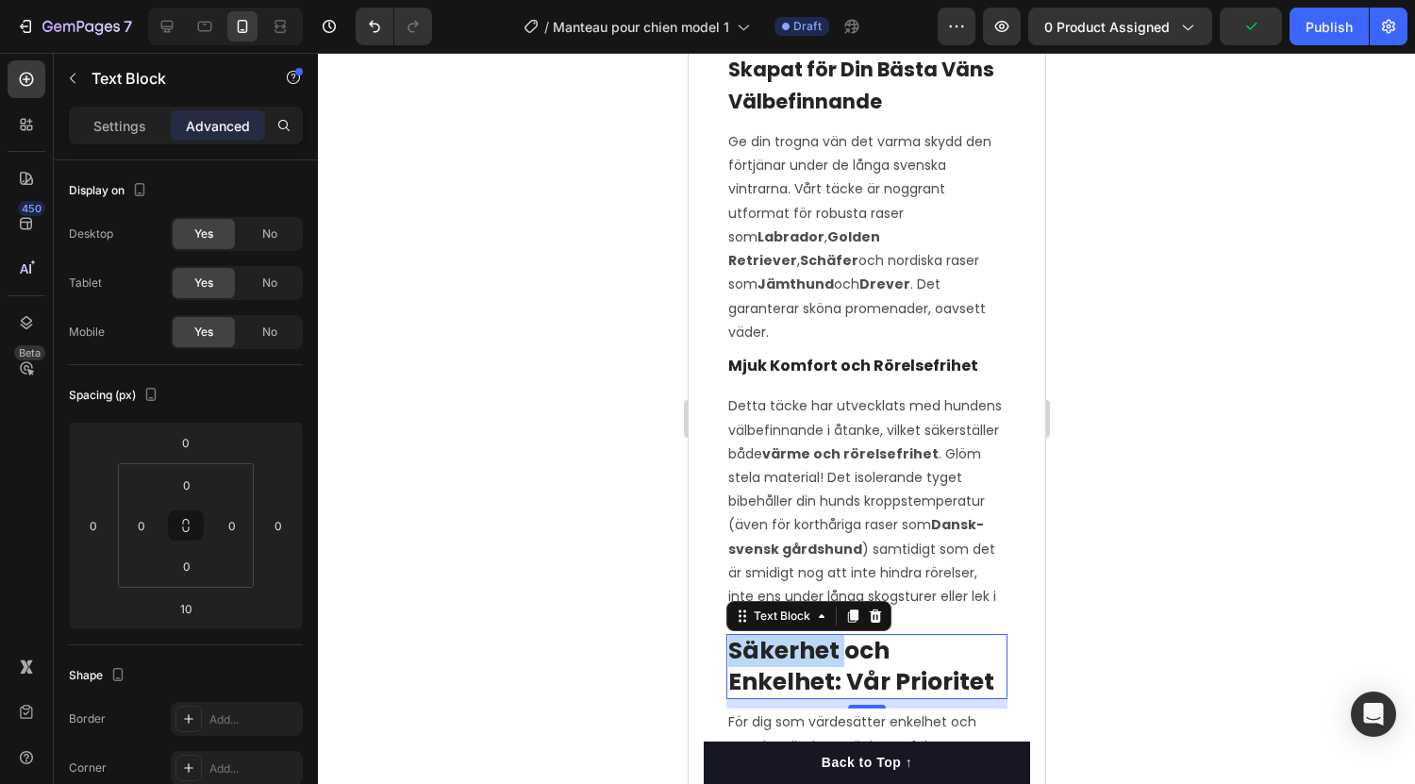
click at [798, 639] on strong "Säkerhet och Enkelhet: Vår Prioritet" at bounding box center [860, 666] width 266 height 64
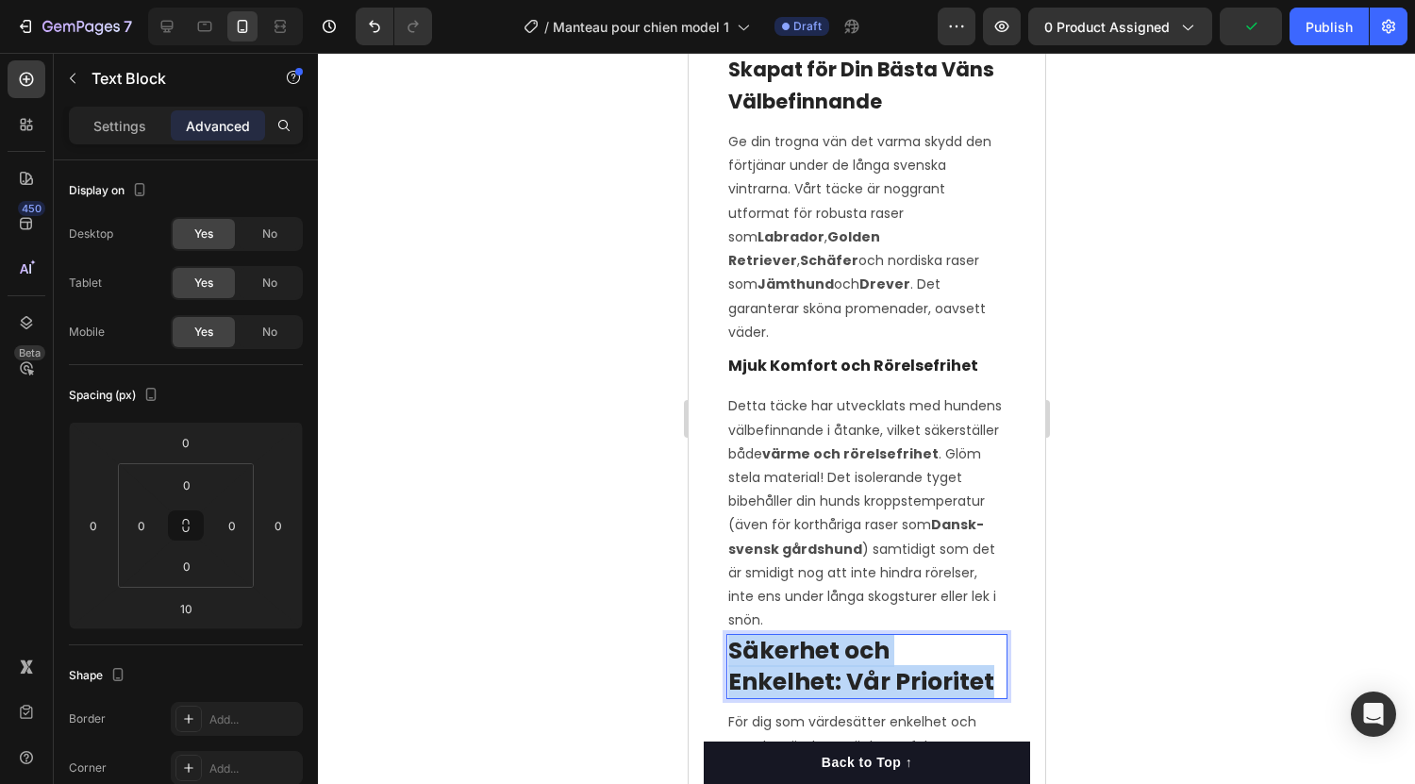
click at [798, 639] on strong "Säkerhet och Enkelhet: Vår Prioritet" at bounding box center [860, 666] width 266 height 64
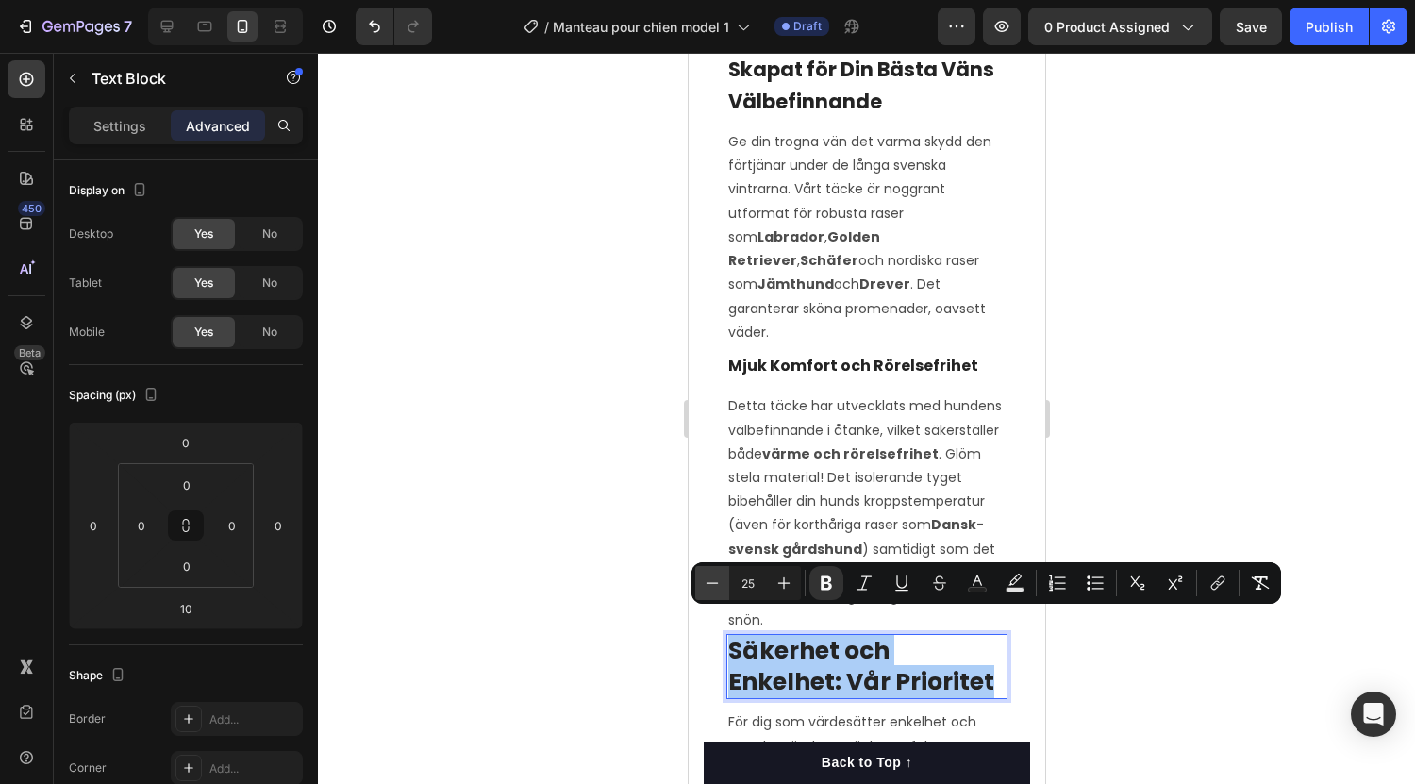
click at [706, 587] on icon "Editor contextual toolbar" at bounding box center [712, 583] width 19 height 19
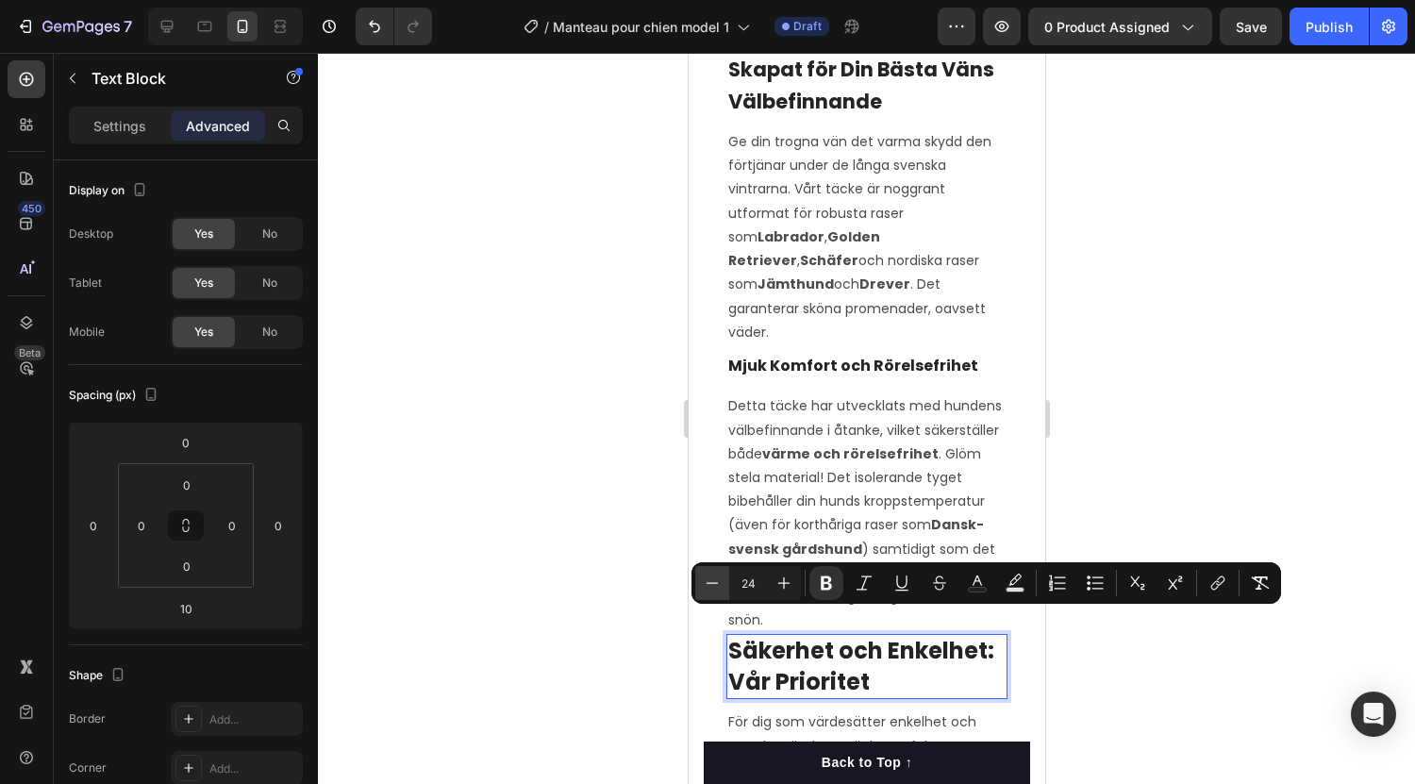
click at [706, 587] on icon "Editor contextual toolbar" at bounding box center [712, 583] width 19 height 19
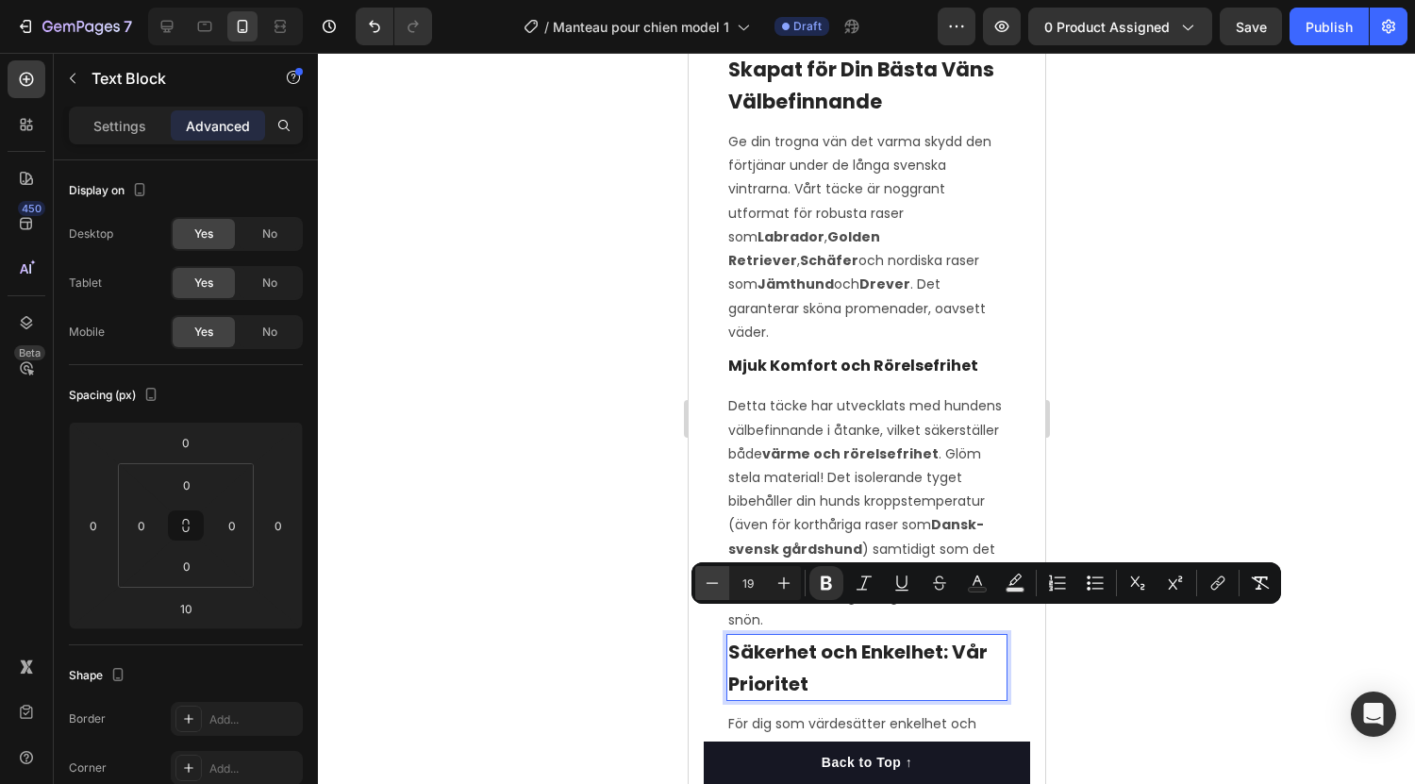
click at [706, 587] on icon "Editor contextual toolbar" at bounding box center [712, 583] width 19 height 19
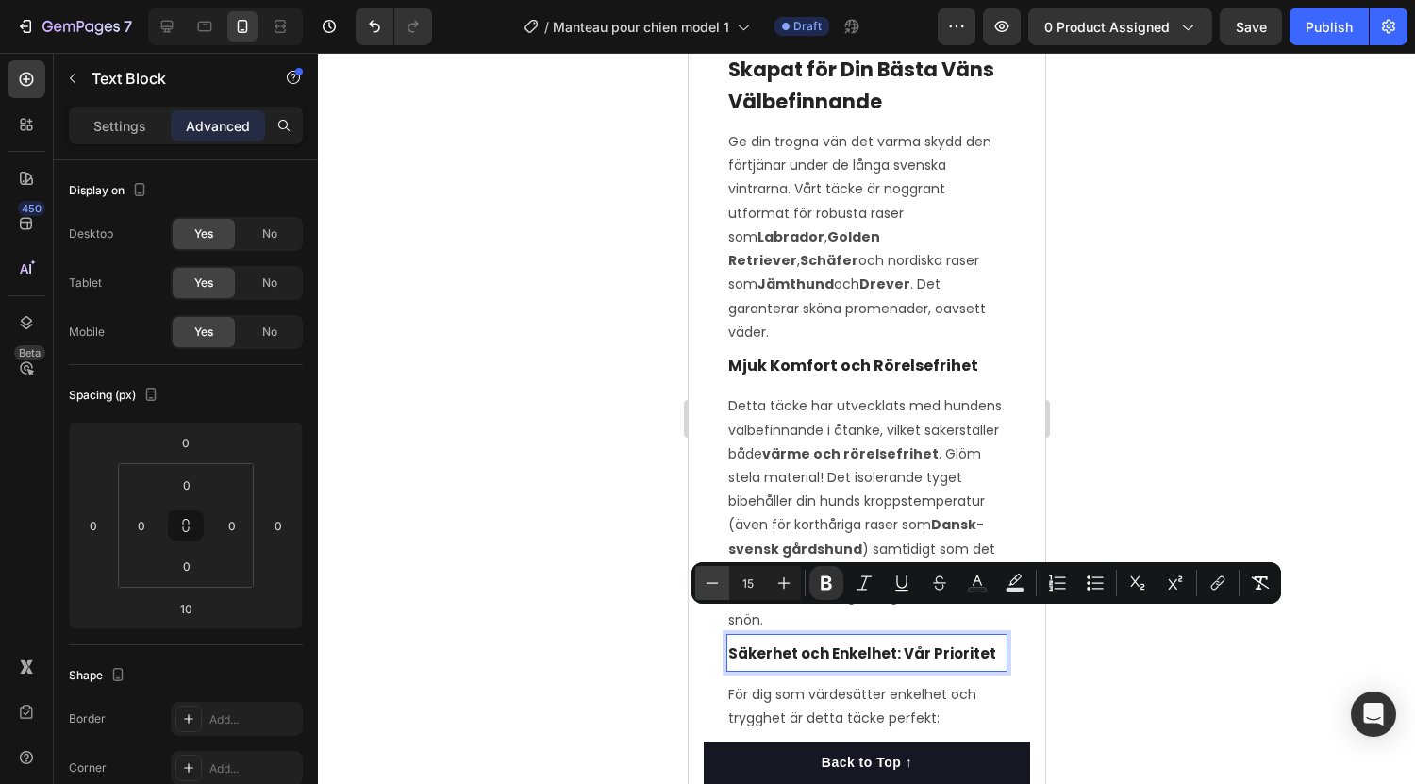
click at [706, 587] on icon "Editor contextual toolbar" at bounding box center [712, 583] width 19 height 19
click at [790, 585] on icon "Editor contextual toolbar" at bounding box center [784, 583] width 19 height 19
type input "15"
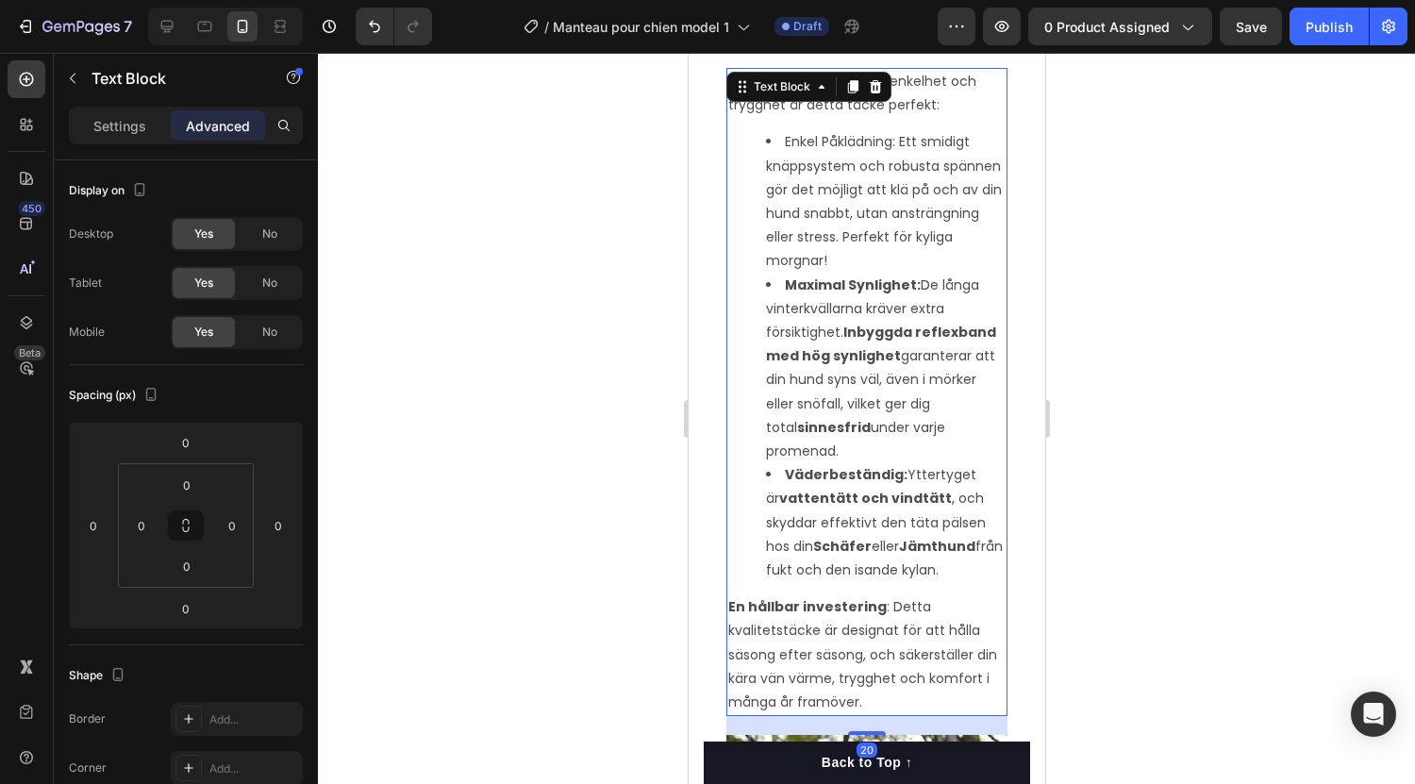
scroll to position [1911, 0]
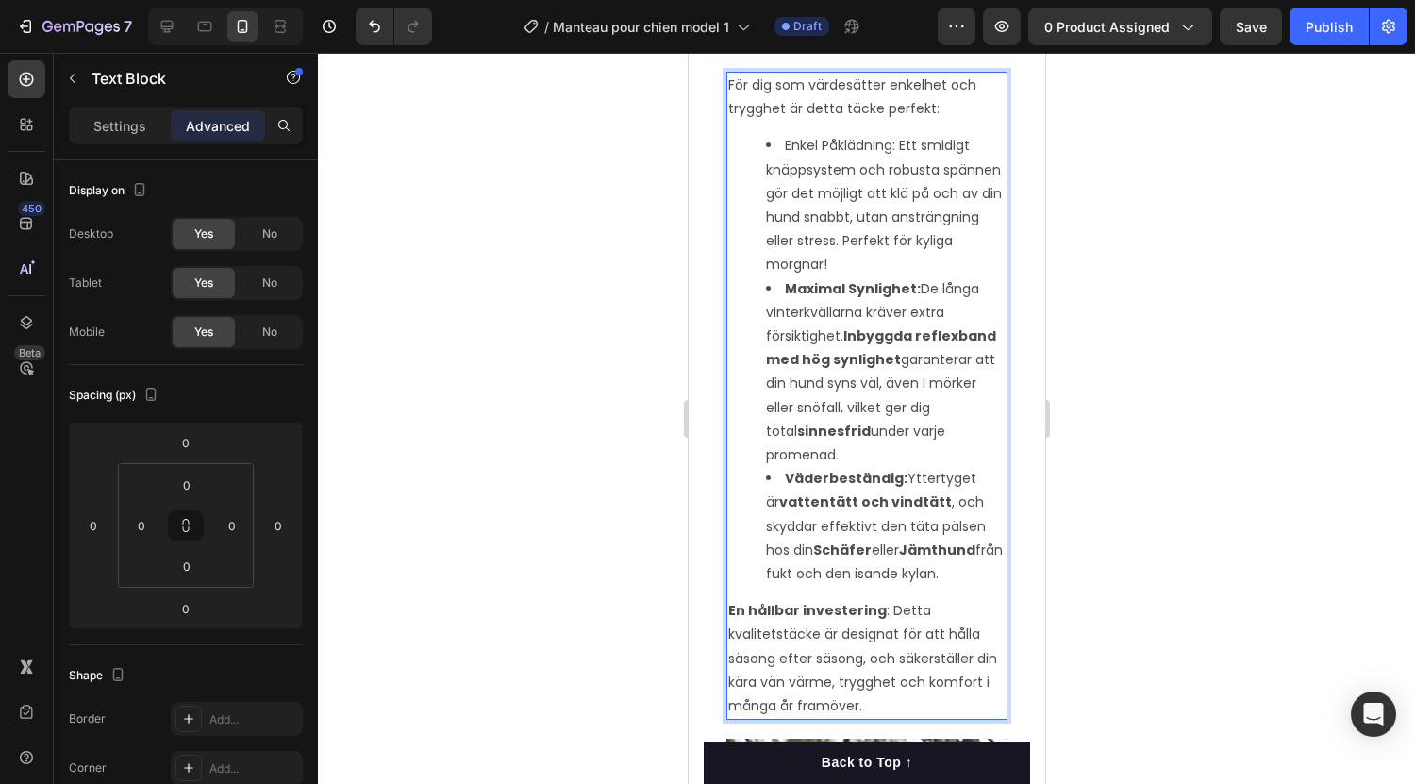
click at [845, 326] on strong "Inbyggda reflexband med hög synlighet" at bounding box center [880, 347] width 230 height 42
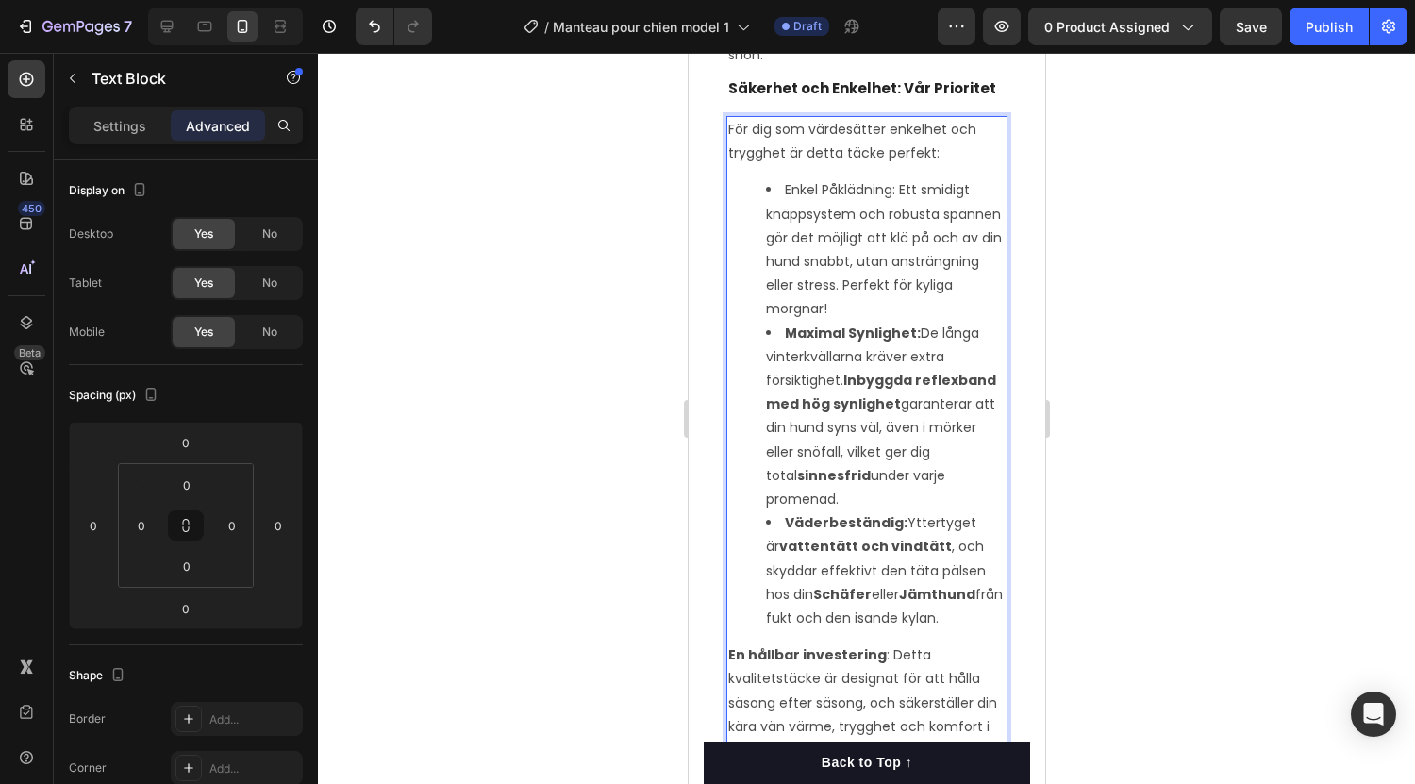
scroll to position [1860, 0]
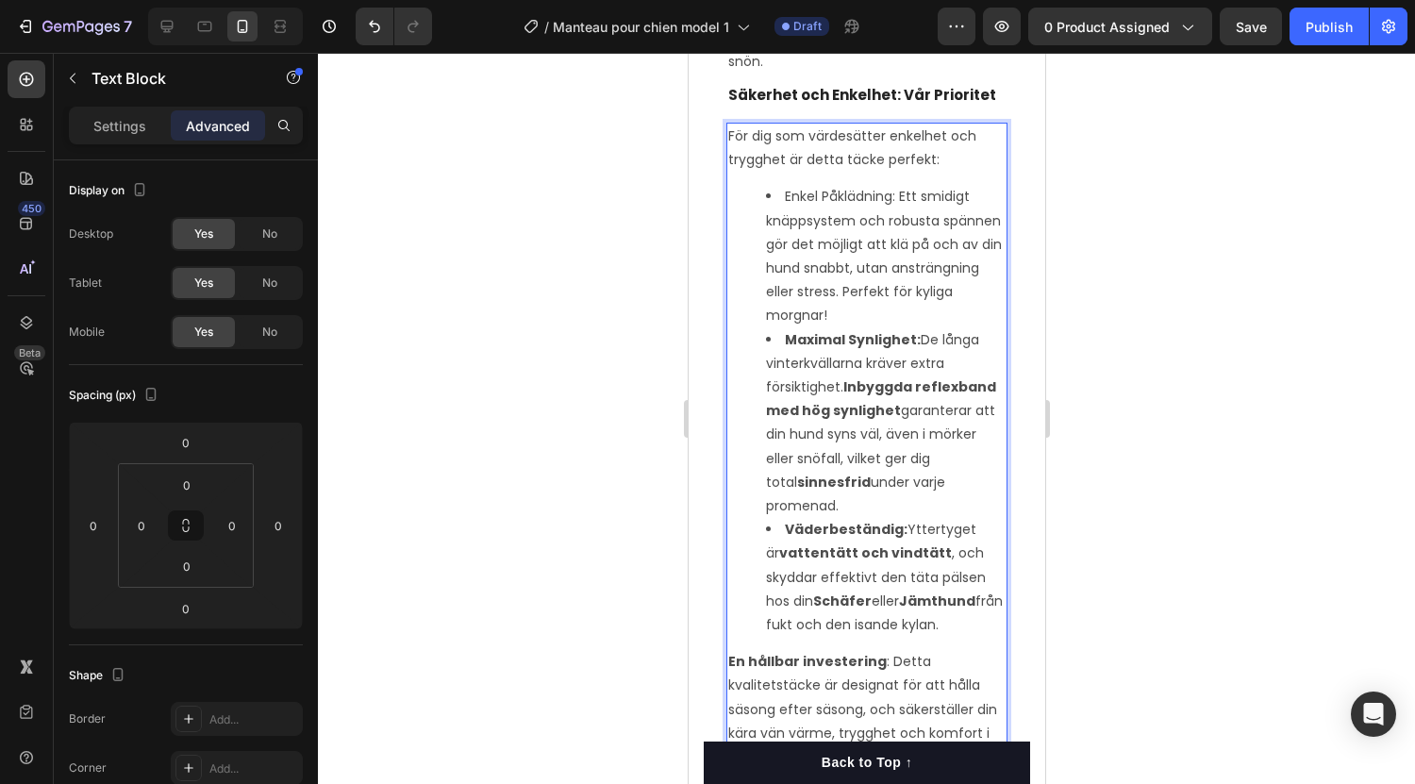
click at [785, 185] on li "Enkel Påklädning: Ett smidigt knäppsystem och robusta spännen gör det möjligt a…" at bounding box center [885, 256] width 240 height 142
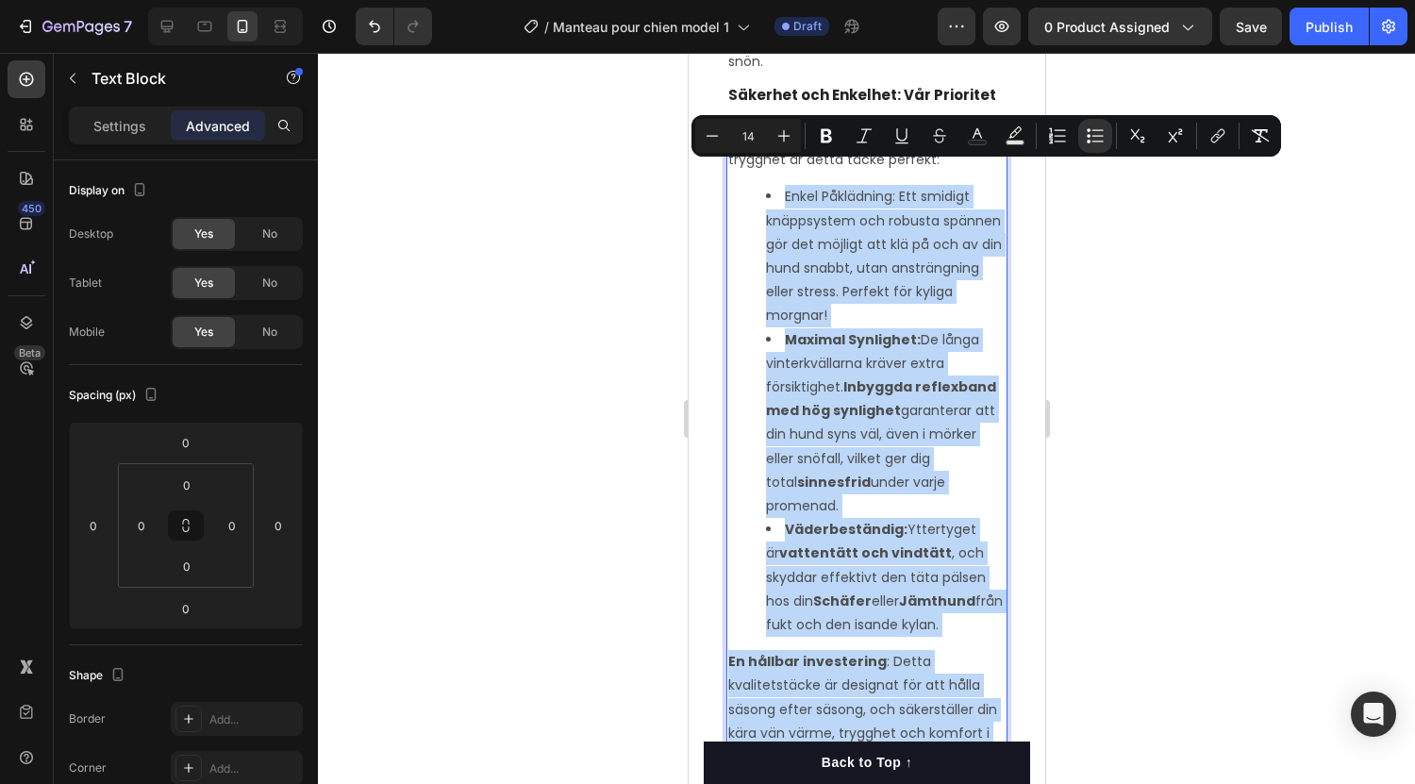
drag, startPoint x: 785, startPoint y: 184, endPoint x: 962, endPoint y: 711, distance: 556.5
click at [962, 711] on div "För dig som värdesätter enkelhet och trygghet är detta täcke perfekt: Enkel Påk…" at bounding box center [866, 447] width 281 height 648
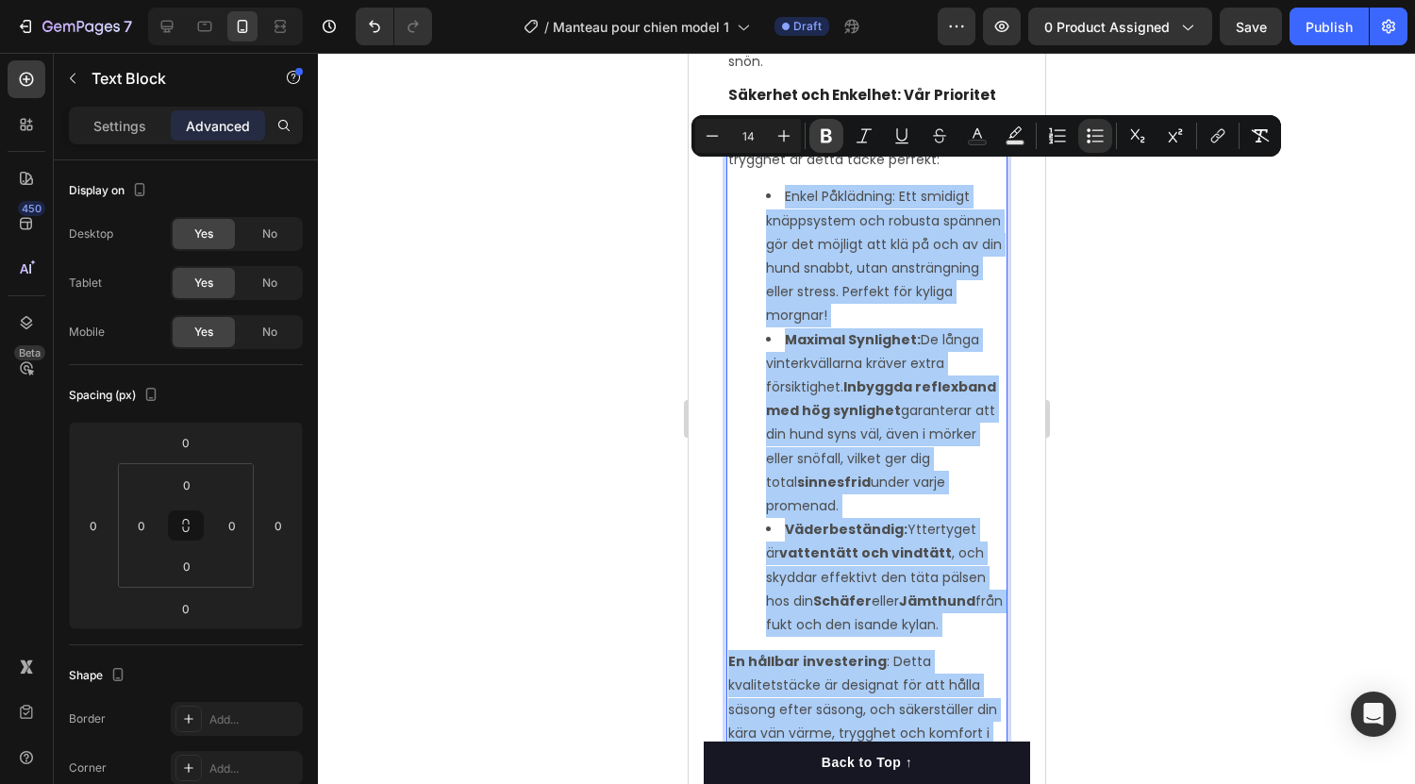
click at [830, 146] on button "Bold" at bounding box center [827, 136] width 34 height 34
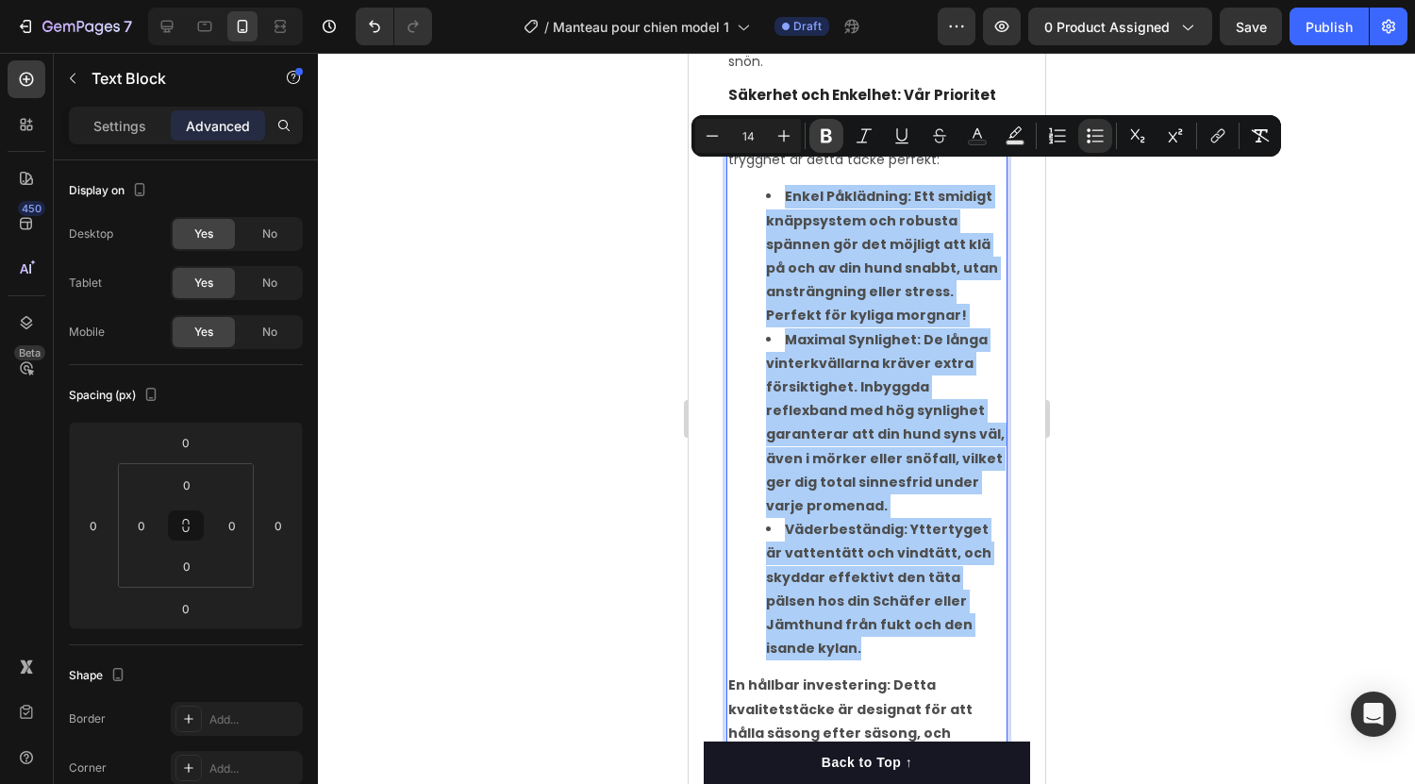
click at [830, 146] on button "Bold" at bounding box center [827, 136] width 34 height 34
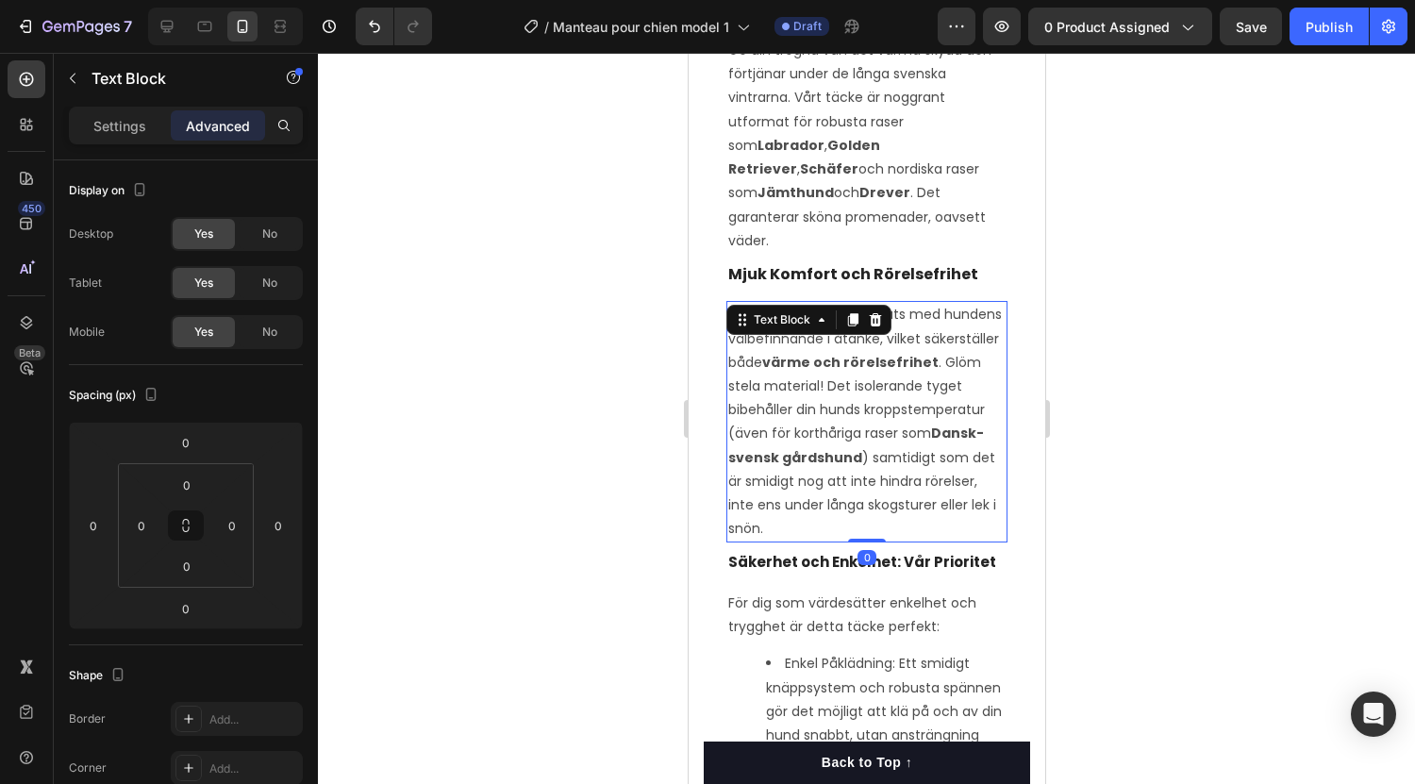
scroll to position [1392, 0]
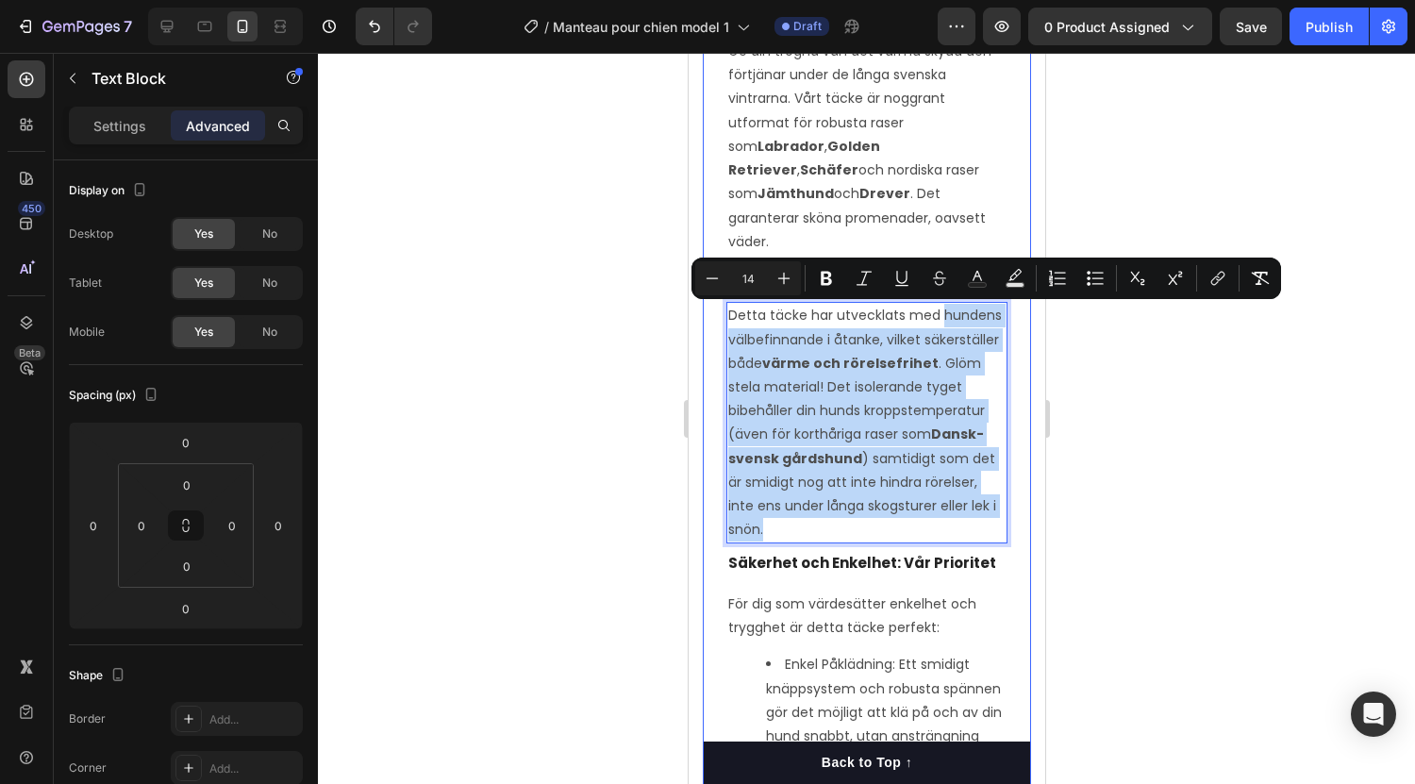
drag, startPoint x: 950, startPoint y: 507, endPoint x: 720, endPoint y: 313, distance: 300.7
click at [720, 313] on div "Vintertäcket "Trygghet": Skapat för Din Bästa Väns Välbefinnande Text Block Ge …" at bounding box center [866, 731] width 326 height 1617
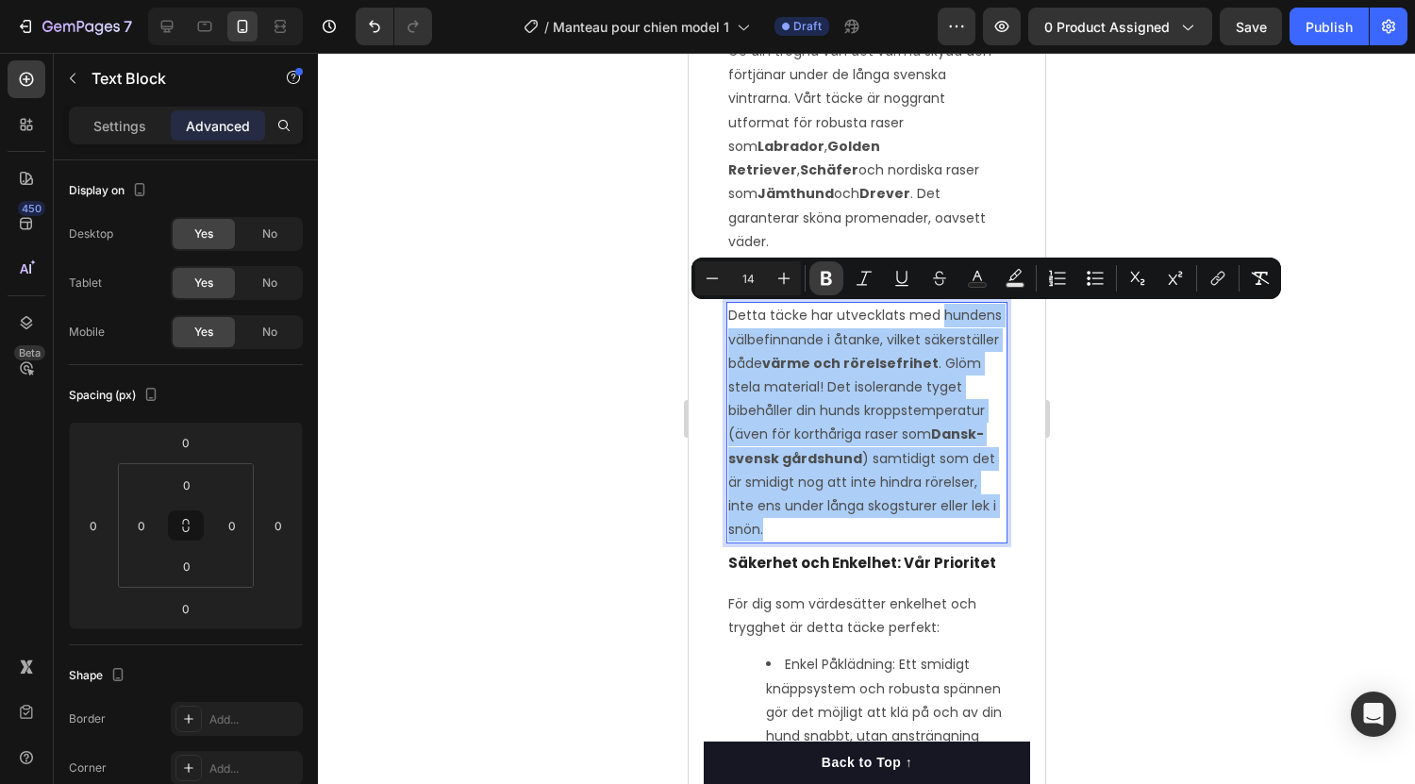
click at [827, 272] on icon "Editor contextual toolbar" at bounding box center [826, 279] width 11 height 14
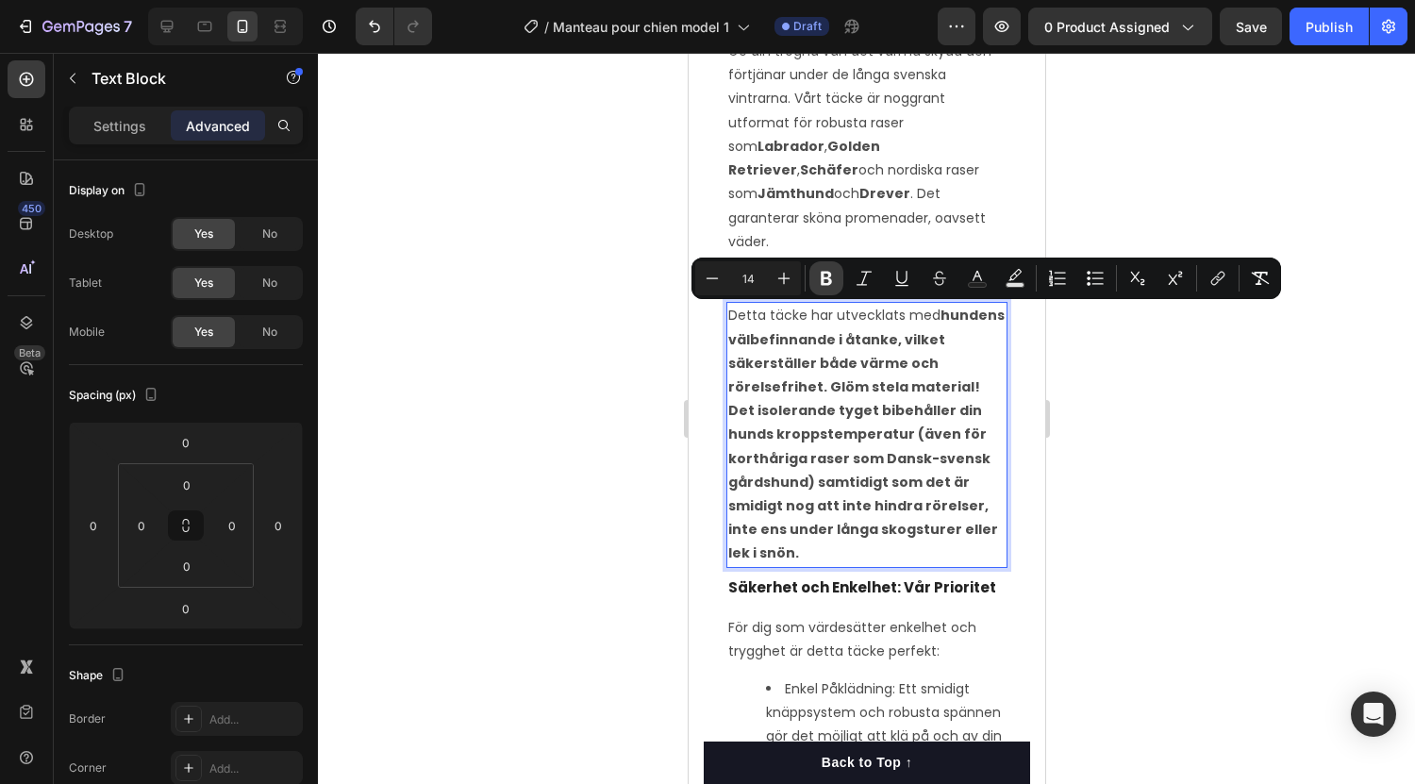
click at [827, 272] on icon "Editor contextual toolbar" at bounding box center [826, 279] width 11 height 14
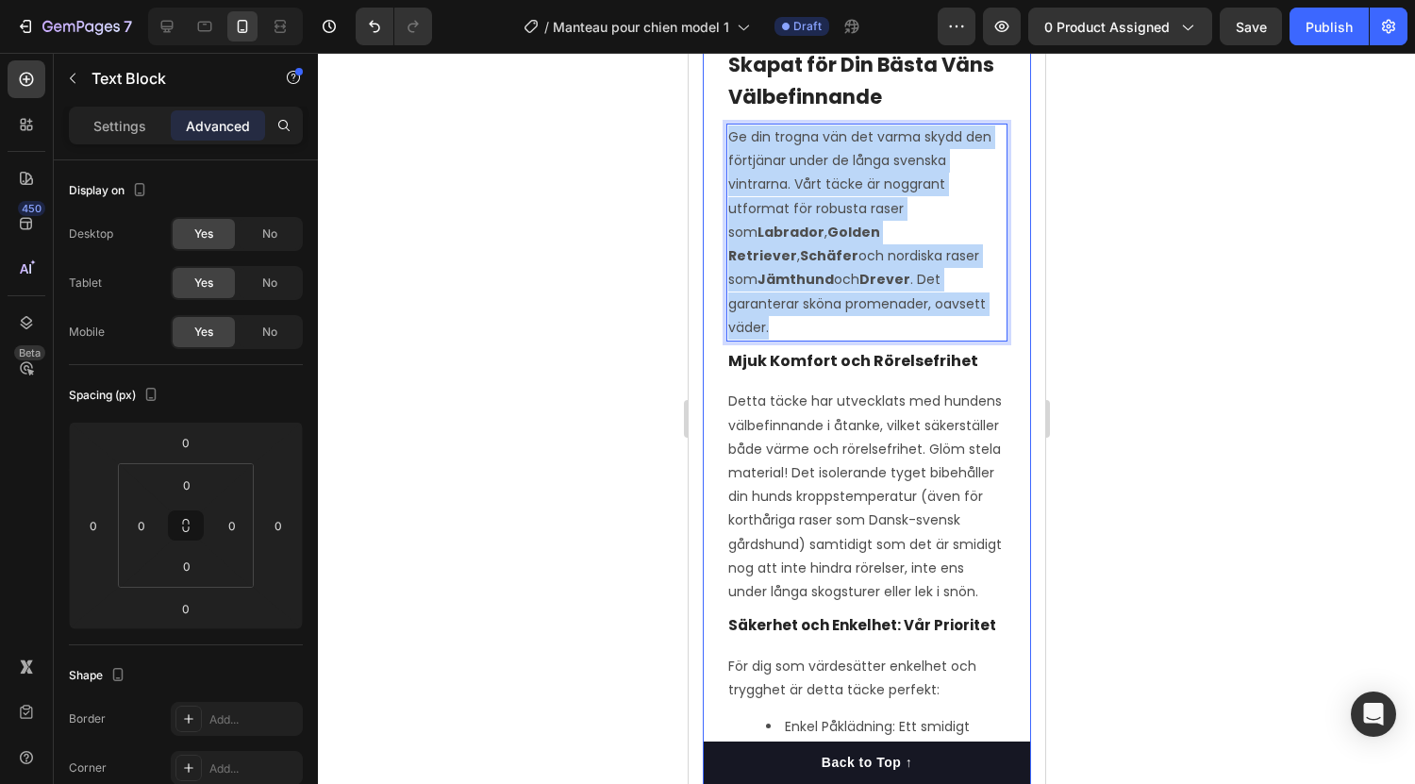
scroll to position [1254, 0]
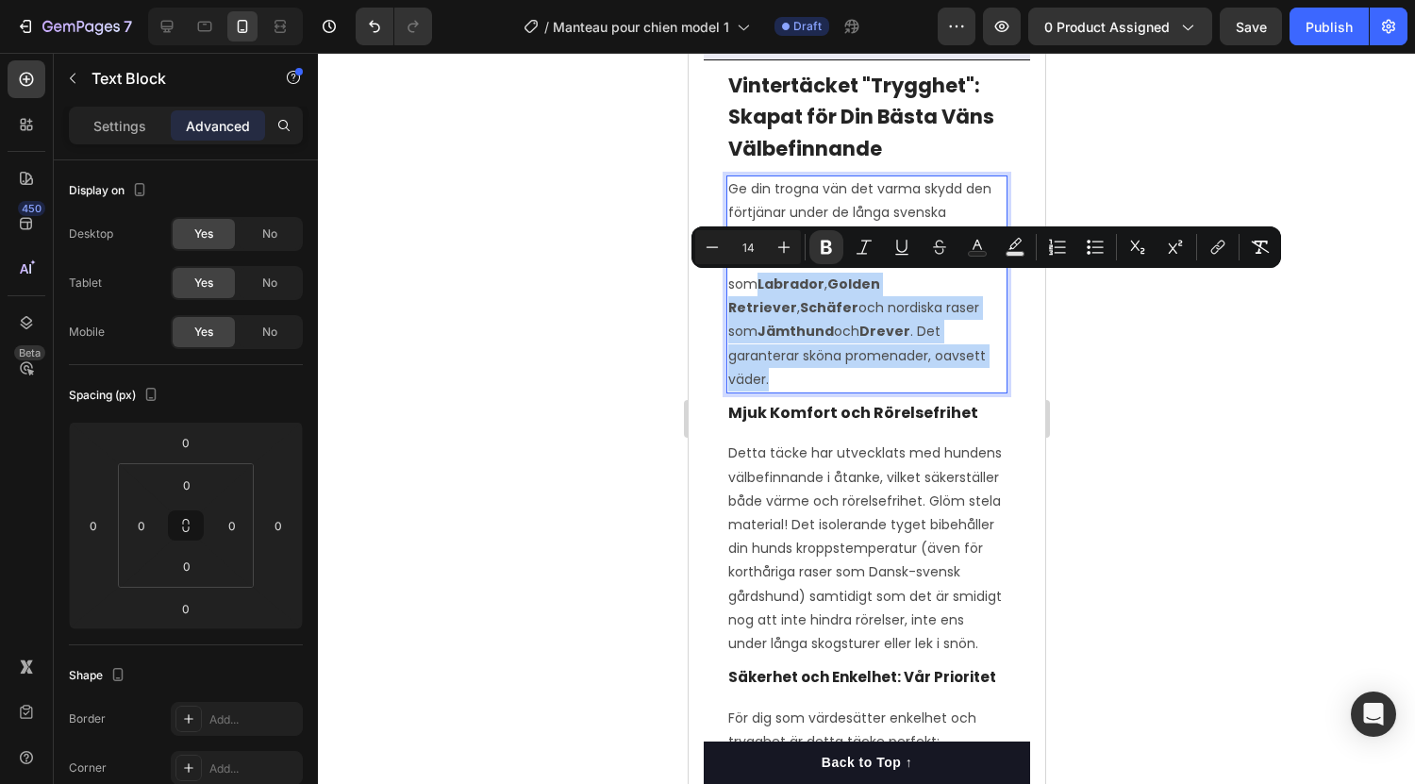
drag, startPoint x: 928, startPoint y: 223, endPoint x: 726, endPoint y: 274, distance: 209.2
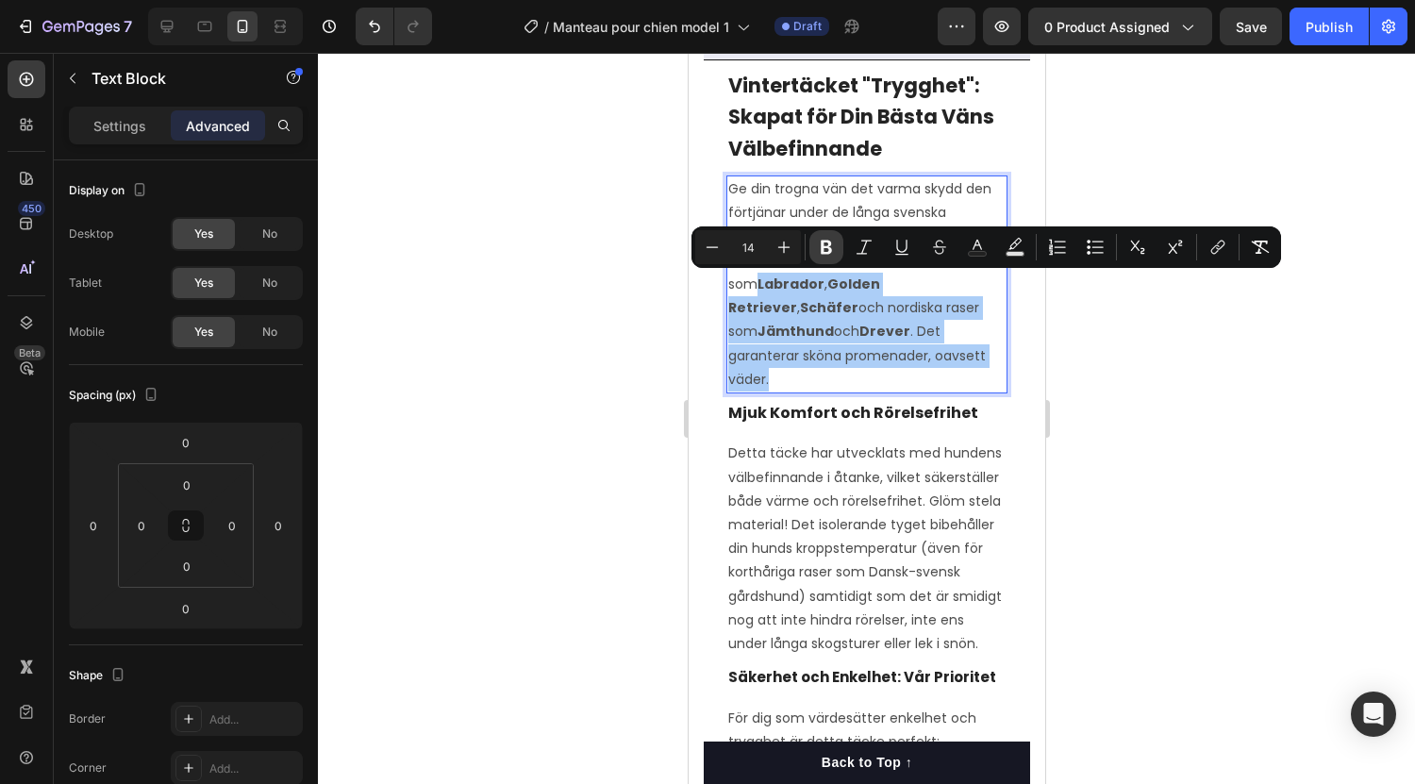
click at [827, 243] on icon "Editor contextual toolbar" at bounding box center [826, 247] width 19 height 19
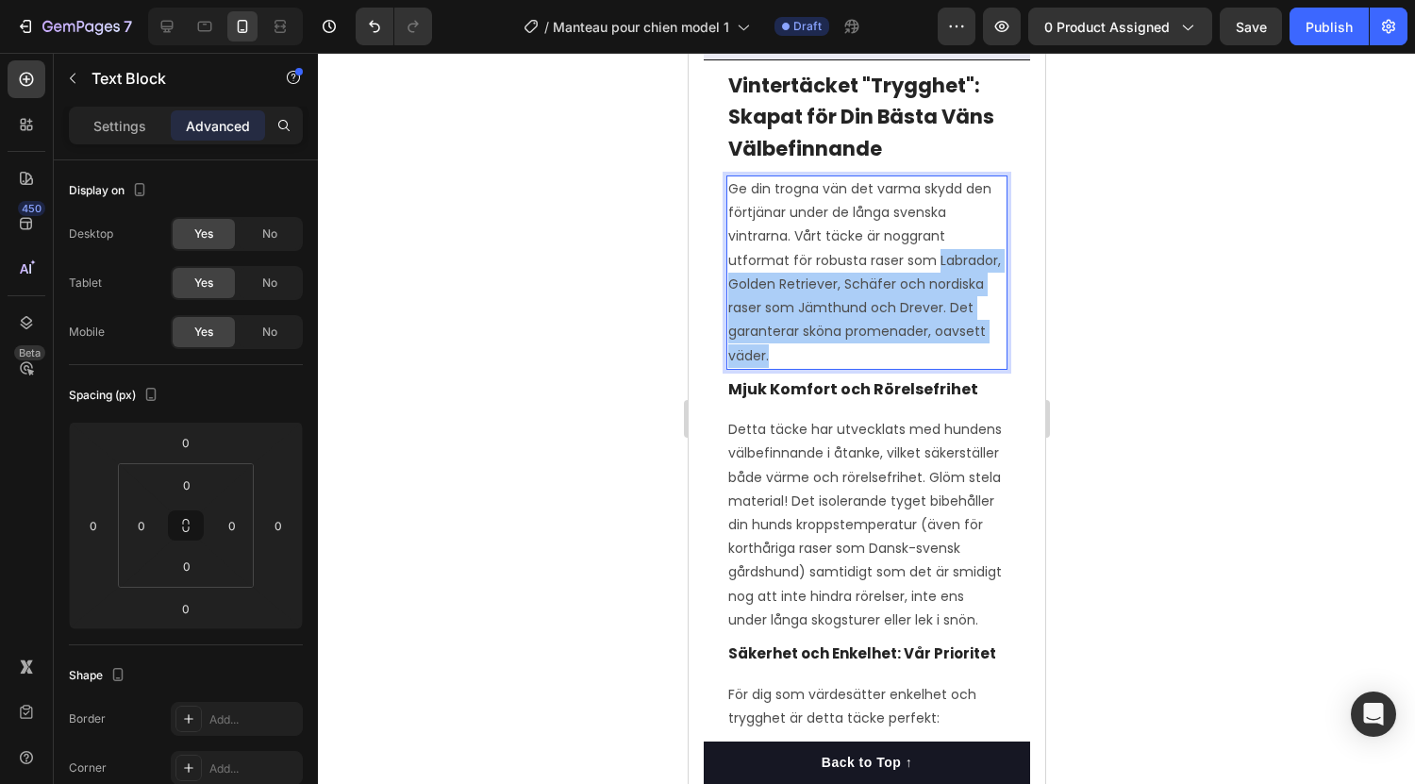
click at [611, 270] on div at bounding box center [866, 418] width 1097 height 731
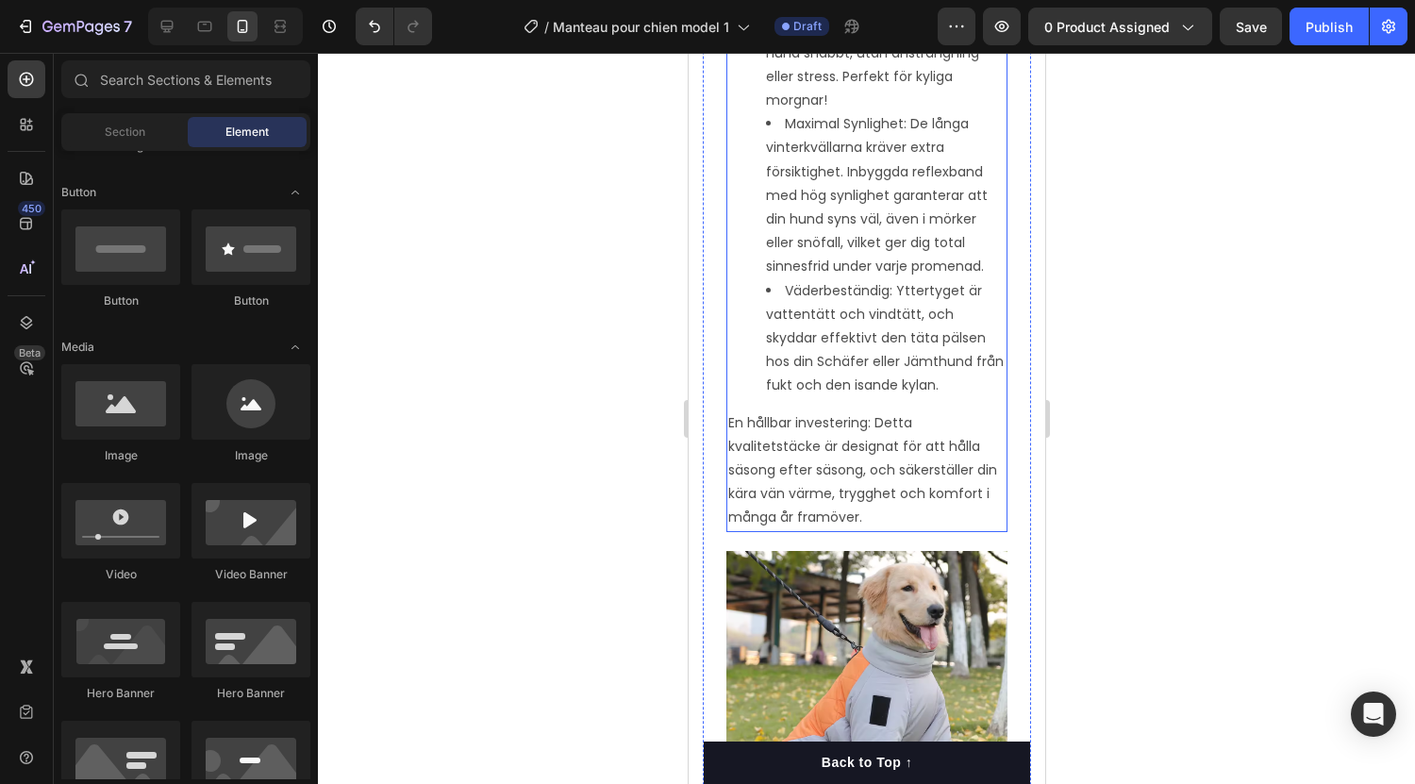
scroll to position [2031, 0]
